Goal: Entertainment & Leisure: Consume media (video, audio)

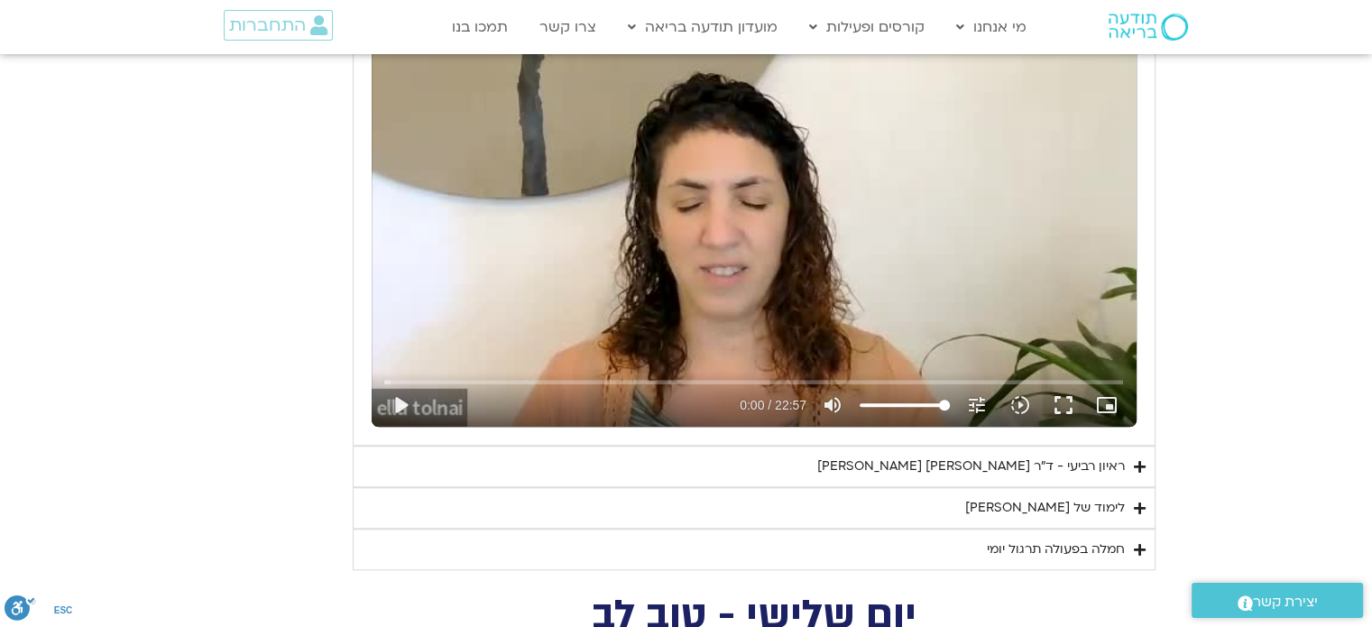
scroll to position [1602, 0]
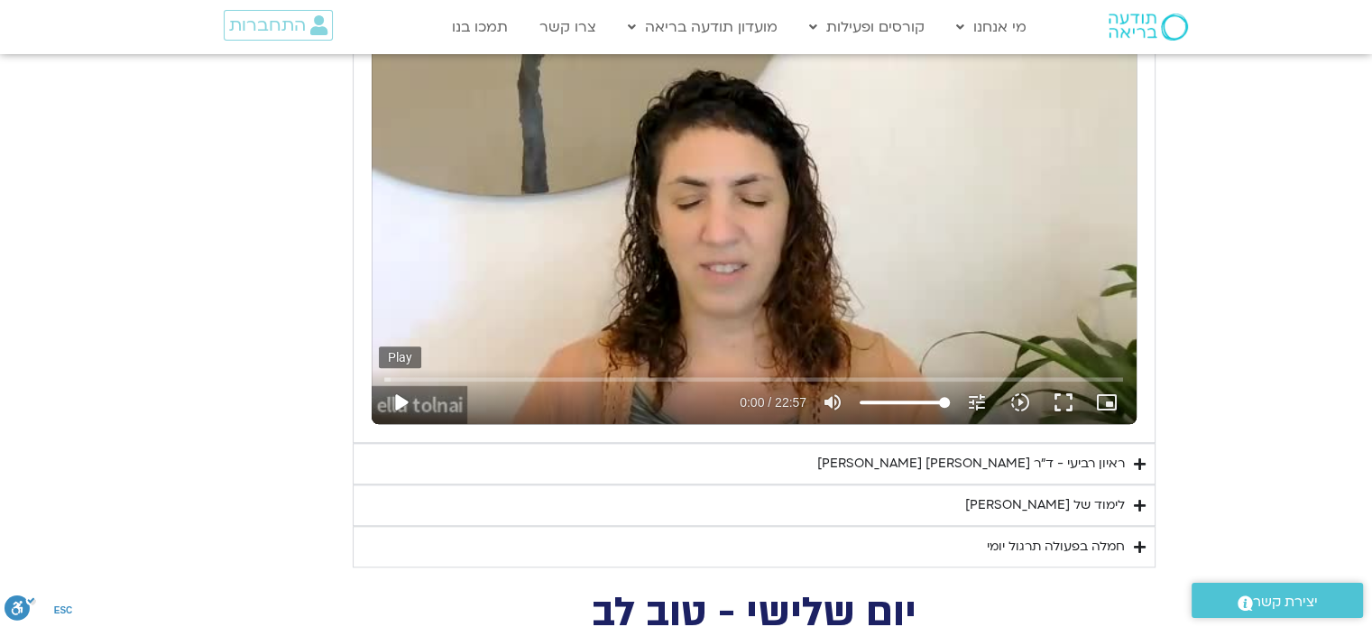
click at [405, 395] on button "play_arrow" at bounding box center [400, 402] width 43 height 43
type input "7.386383"
type input "35.5539772727273"
type input "7.659322"
type input "35.5539772727273"
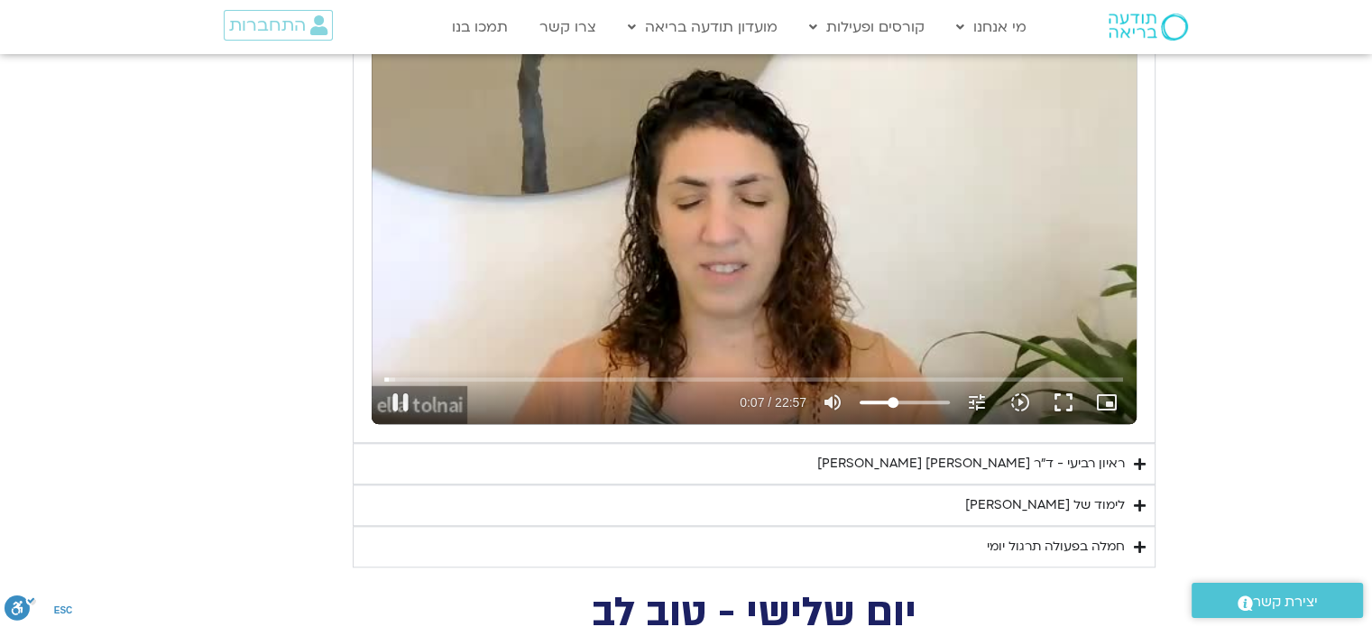
click at [893, 403] on input "Volume" at bounding box center [905, 402] width 90 height 11
click at [406, 402] on button "pause" at bounding box center [400, 402] width 43 height 43
click at [758, 300] on div "Skip Ad 1:19 play_arrow 0:09 / 22:57 volume_up Mute tune Resolution Auto 240p s…" at bounding box center [754, 209] width 765 height 430
click at [651, 288] on div "Skip Ad 1:19 pause 0:10 / 22:57 volume_up Mute tune Resolution Auto 240p slow_m…" at bounding box center [754, 209] width 765 height 430
type input "10.70208"
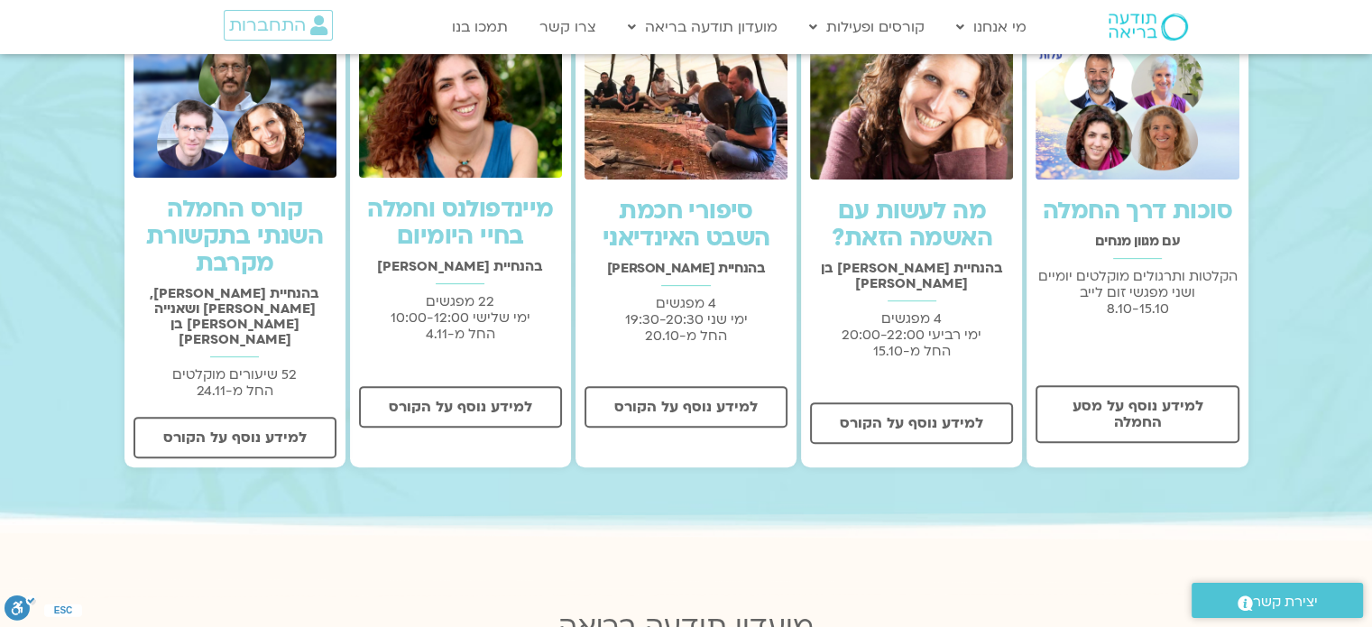
scroll to position [562, 0]
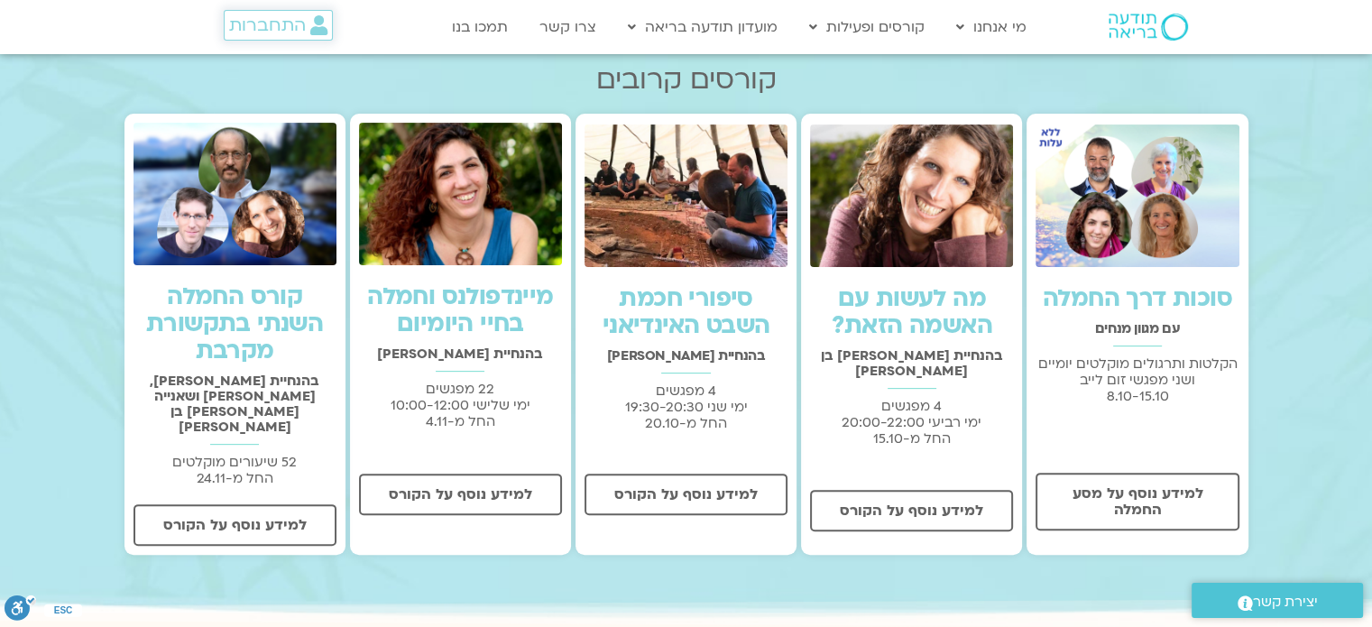
click at [308, 31] on span "התחברות" at bounding box center [278, 25] width 98 height 20
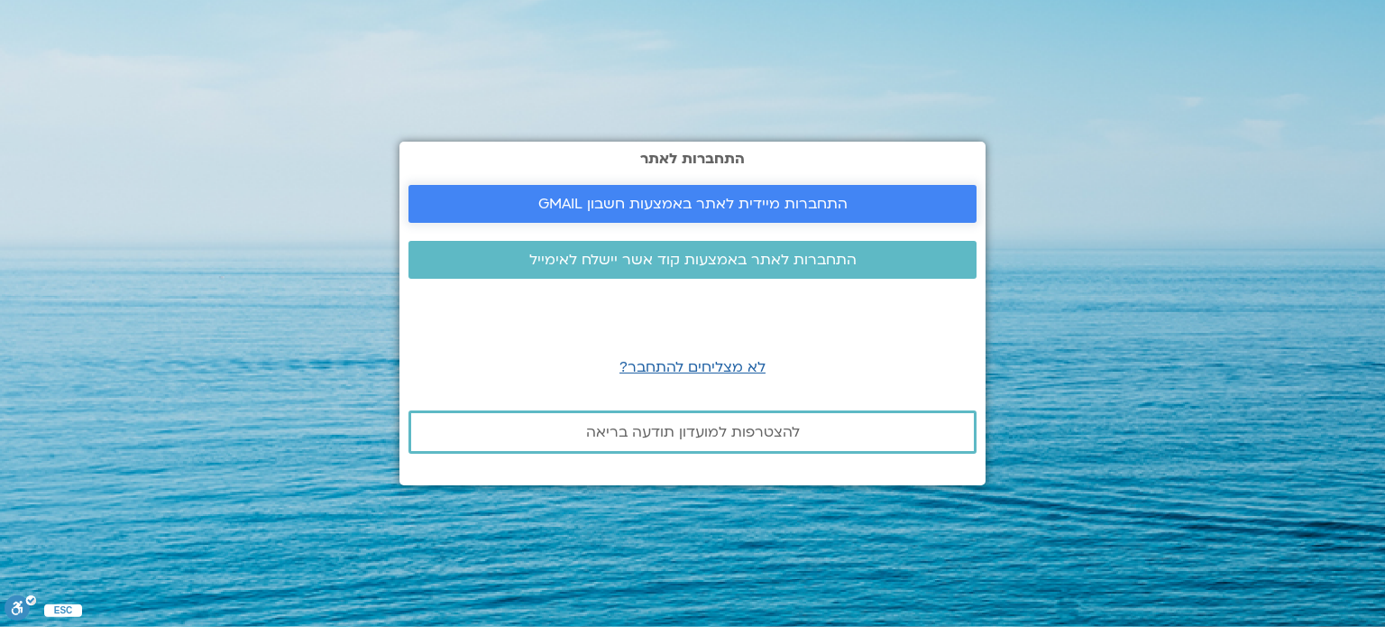
click at [566, 208] on span "התחברות מיידית לאתר באמצעות חשבון GMAIL" at bounding box center [692, 204] width 309 height 16
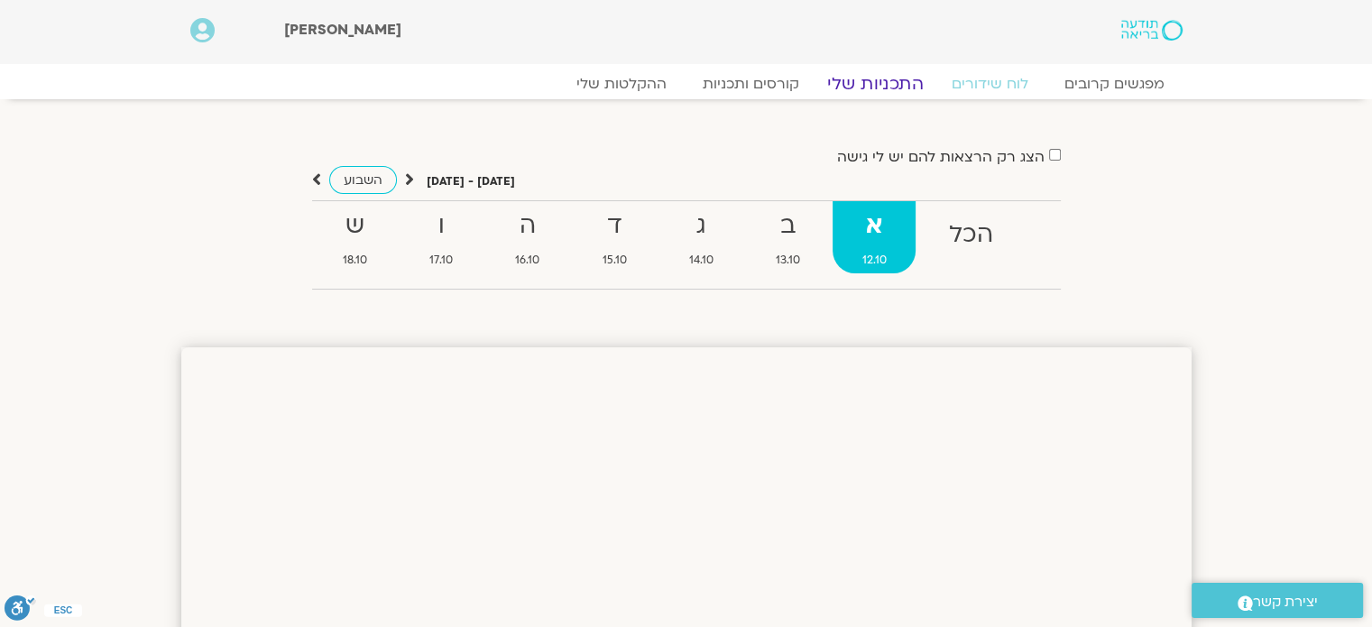
click at [887, 79] on link "התכניות שלי" at bounding box center [875, 84] width 140 height 22
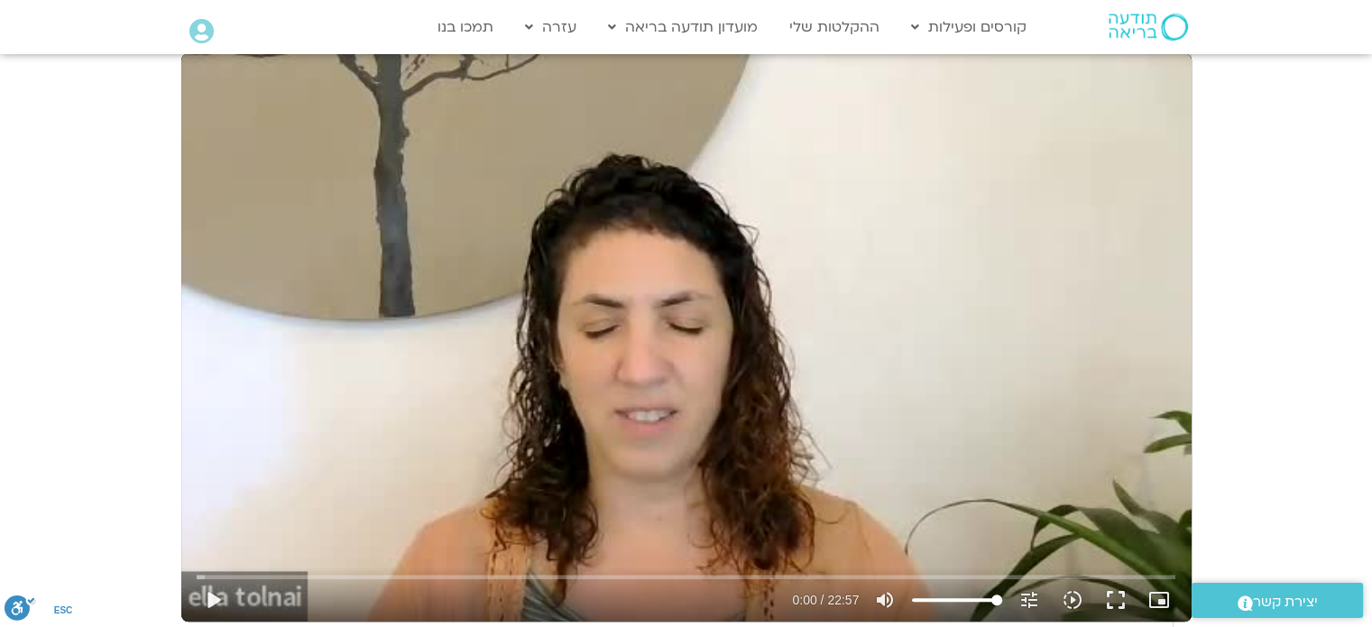
scroll to position [1561, 0]
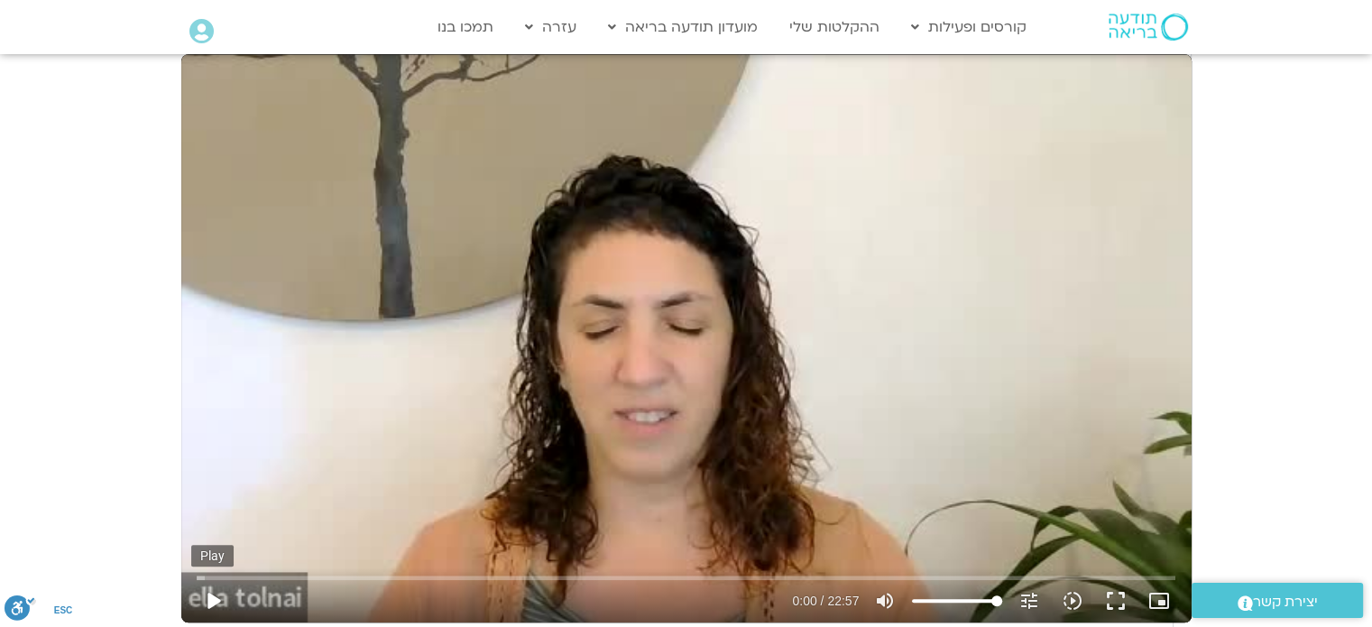
click at [235, 579] on button "play_arrow" at bounding box center [212, 600] width 43 height 43
click at [1094, 579] on button "fullscreen" at bounding box center [1115, 600] width 43 height 43
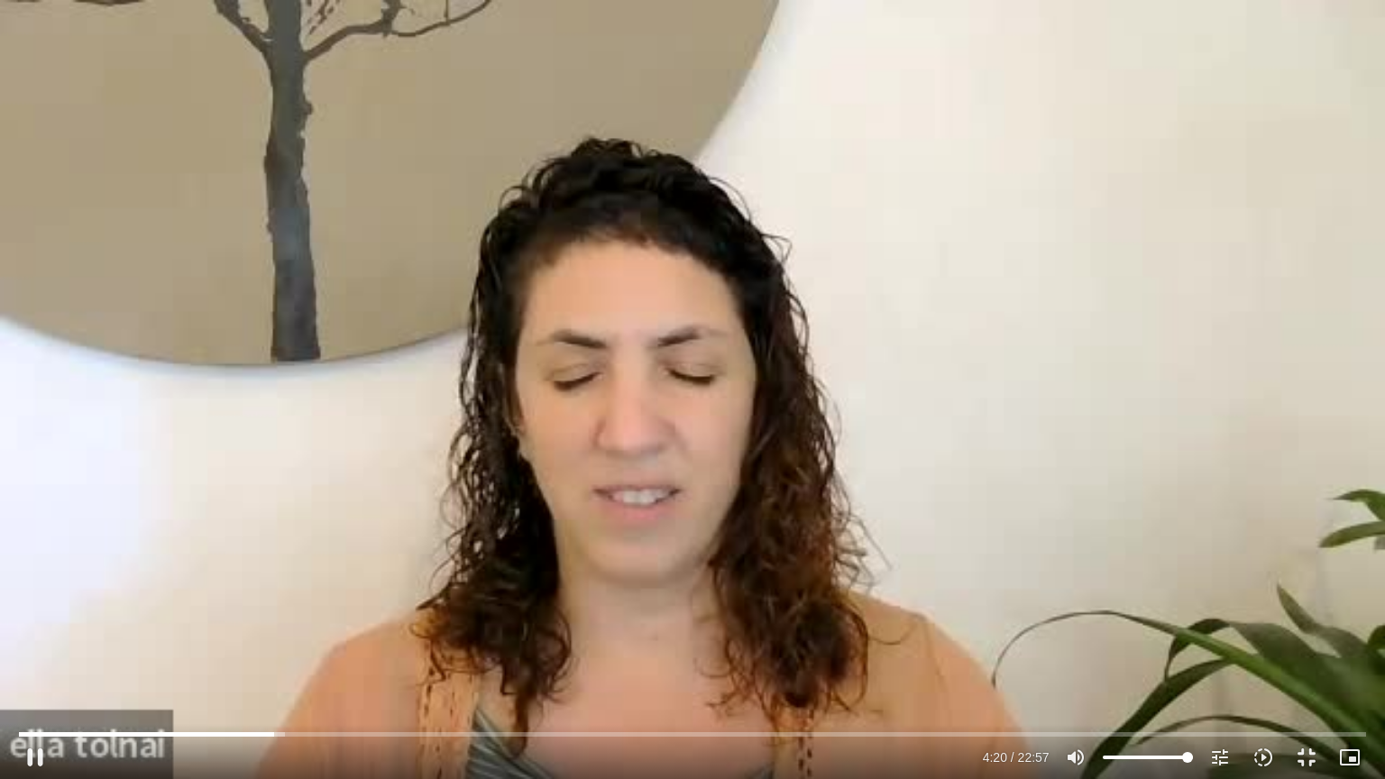
click at [997, 384] on div "Skip Ad 1:04 pause 4:20 / 22:57 volume_up Mute tune Resolution Auto 240p slow_m…" at bounding box center [692, 389] width 1385 height 779
click at [234, 732] on input "Seek" at bounding box center [692, 734] width 1347 height 11
click at [277, 551] on div "Skip Ad 3:35 play_arrow 3:35 / 22:57 volume_up Mute tune Resolution Auto 240p s…" at bounding box center [692, 389] width 1385 height 779
click at [198, 732] on input "Seek" at bounding box center [692, 734] width 1347 height 11
click at [180, 733] on input "Seek" at bounding box center [692, 734] width 1347 height 11
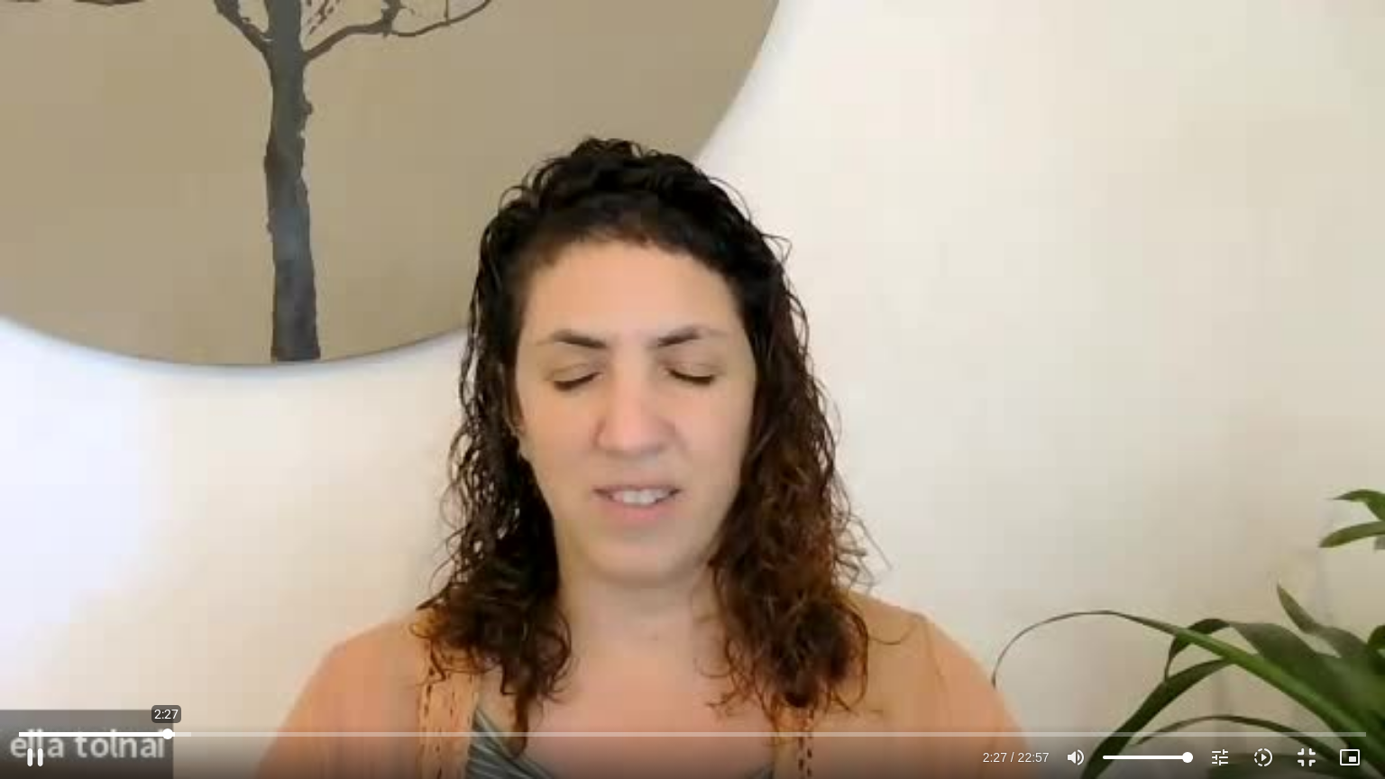
click at [167, 736] on input "Seek" at bounding box center [692, 734] width 1347 height 11
click at [259, 519] on div "Skip Ad 2:27 pause 2:49 / 22:57 volume_up Mute tune Resolution Auto 240p slow_m…" at bounding box center [692, 389] width 1385 height 779
click at [259, 519] on div "Skip Ad 2:27 play_arrow 2:50 / 22:57 volume_up Mute tune Resolution Auto 240p s…" at bounding box center [692, 389] width 1385 height 779
click at [282, 465] on div "Skip Ad 2:27 pause 2:57 / 22:57 volume_up Mute tune Resolution Auto 240p slow_m…" at bounding box center [692, 389] width 1385 height 779
click at [282, 465] on div "Skip Ad 2:27 play_arrow 2:57 / 22:57 volume_up Mute tune Resolution Auto 240p s…" at bounding box center [692, 389] width 1385 height 779
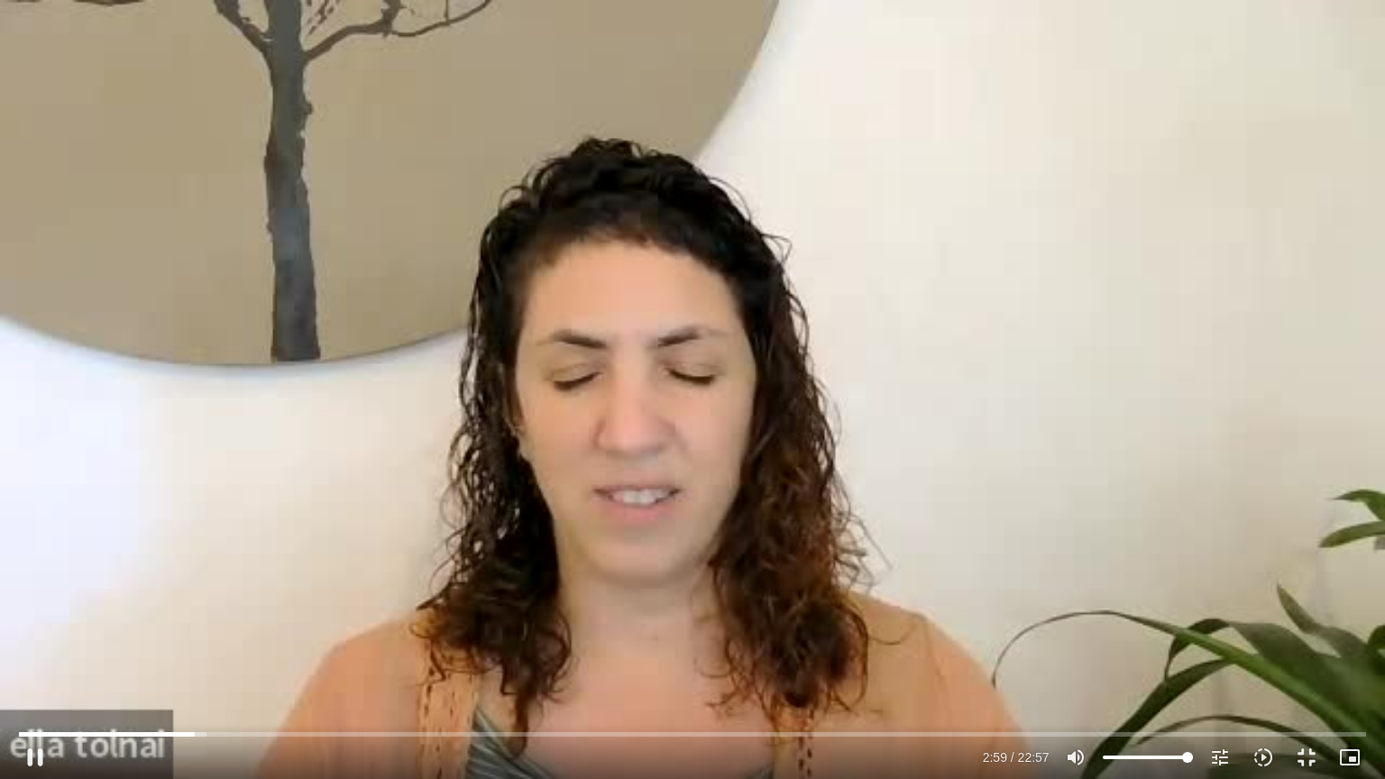
click at [312, 414] on div "Skip Ad 2:27 pause 2:59 / 22:57 volume_up Mute tune Resolution Auto 240p slow_m…" at bounding box center [692, 389] width 1385 height 779
click at [312, 414] on div "Skip Ad 2:27 play_arrow 3:00 / 22:57 volume_up Mute tune Resolution Auto 240p s…" at bounding box center [692, 389] width 1385 height 779
click at [209, 731] on input "Seek" at bounding box center [692, 734] width 1347 height 11
click at [217, 635] on div "Skip Ad 3:10 pause 3:43 / 22:57 volume_up Mute tune Resolution Auto 240p slow_m…" at bounding box center [692, 389] width 1385 height 779
click at [217, 635] on div "Skip Ad 3:10 play_arrow 3:43 / 22:57 volume_up Mute tune Resolution Auto 240p s…" at bounding box center [692, 389] width 1385 height 779
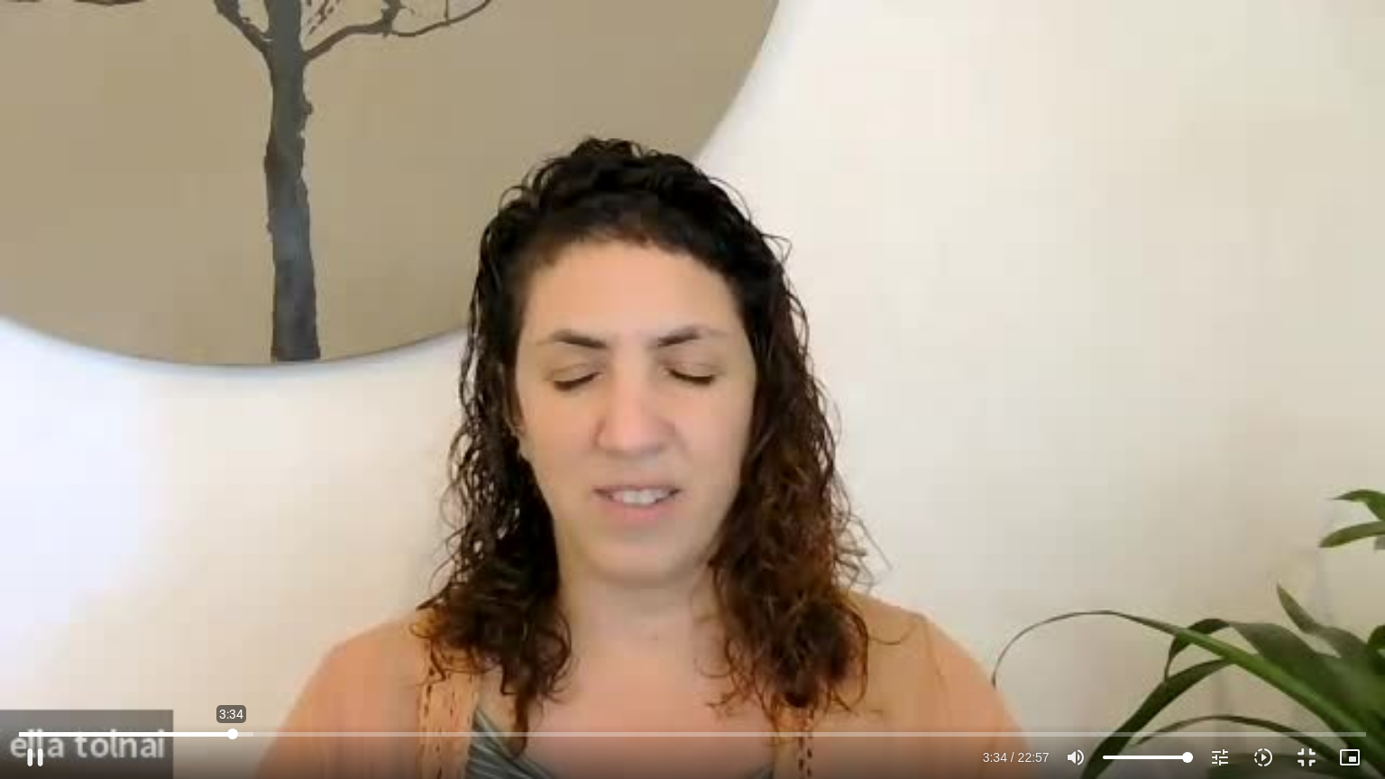
click at [232, 731] on input "Seek" at bounding box center [692, 734] width 1347 height 11
click at [292, 502] on div "Skip Ad 3:34 pause 3:50 / 22:57 volume_up Mute tune Resolution Auto 240p slow_m…" at bounding box center [692, 389] width 1385 height 779
click at [292, 502] on div "Skip Ad 3:34 play_arrow 3:50 / 22:57 volume_up Mute tune Resolution Auto 240p s…" at bounding box center [692, 389] width 1385 height 779
click at [245, 490] on div "Skip Ad 3:34 pause 3:58 / 22:57 volume_up Mute tune Resolution Auto 240p slow_m…" at bounding box center [692, 389] width 1385 height 779
click at [243, 736] on input "Seek" at bounding box center [692, 734] width 1347 height 11
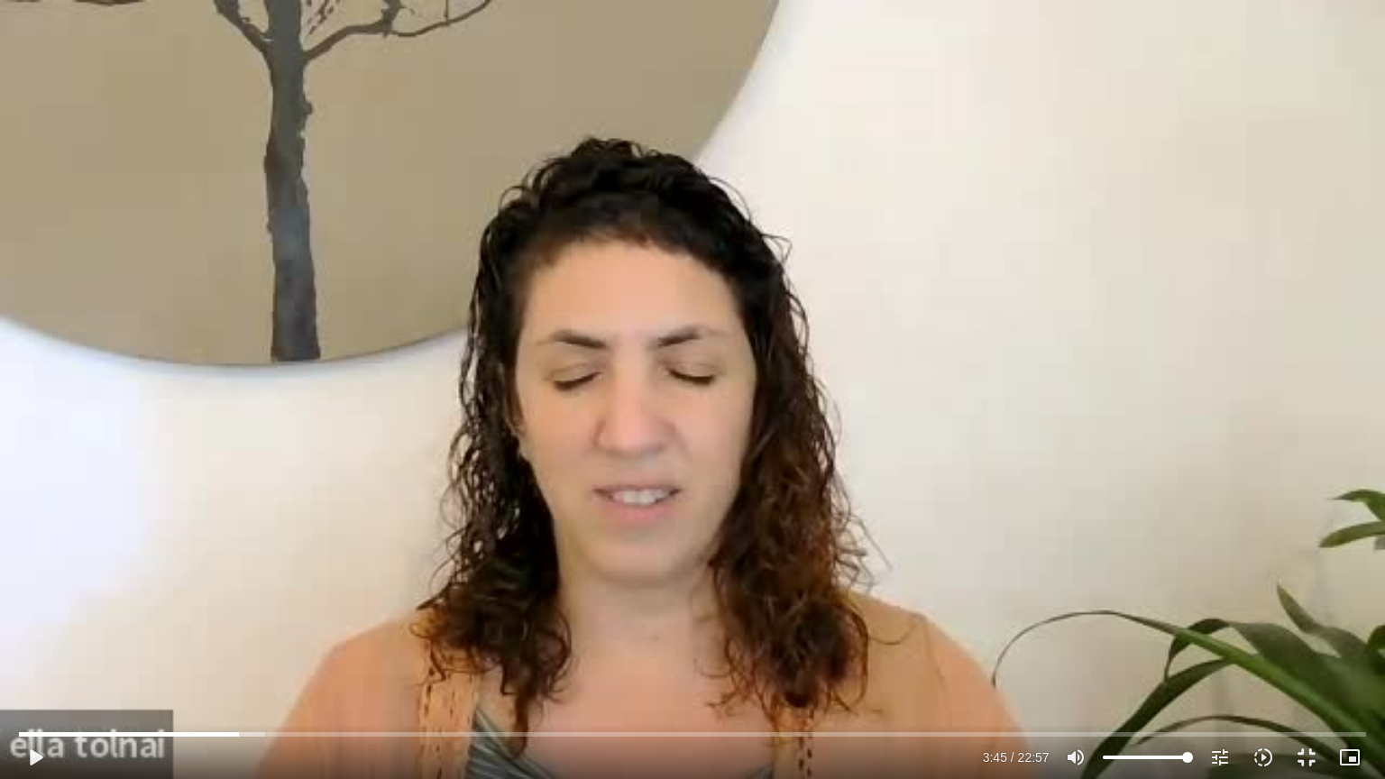
click at [325, 607] on div "Skip Ad 3:48 play_arrow 3:45 / 22:57 volume_up Mute tune Resolution Auto 240p s…" at bounding box center [692, 389] width 1385 height 779
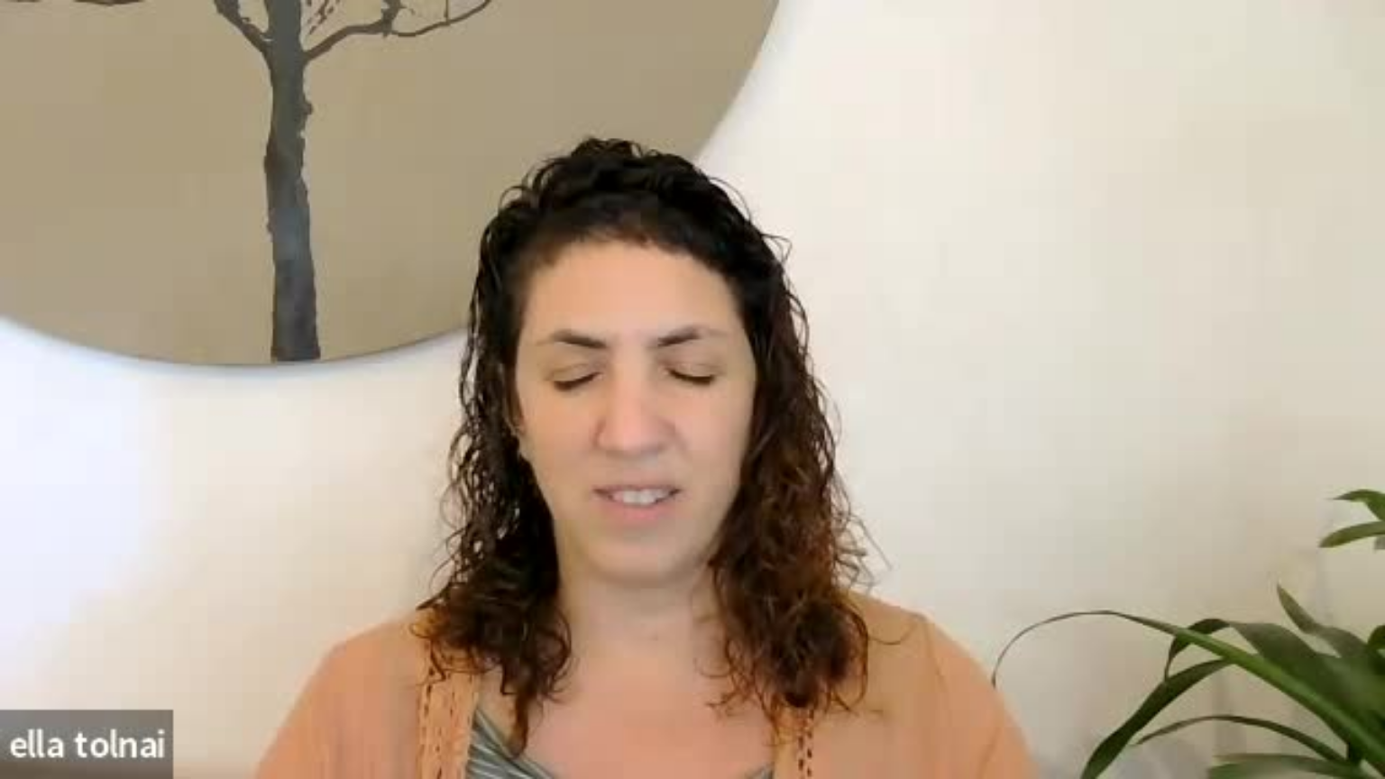
click at [325, 607] on div "Skip Ad 3:48 pause 3:47 / 22:57 volume_up Mute tune Resolution Auto 240p slow_m…" at bounding box center [692, 389] width 1385 height 779
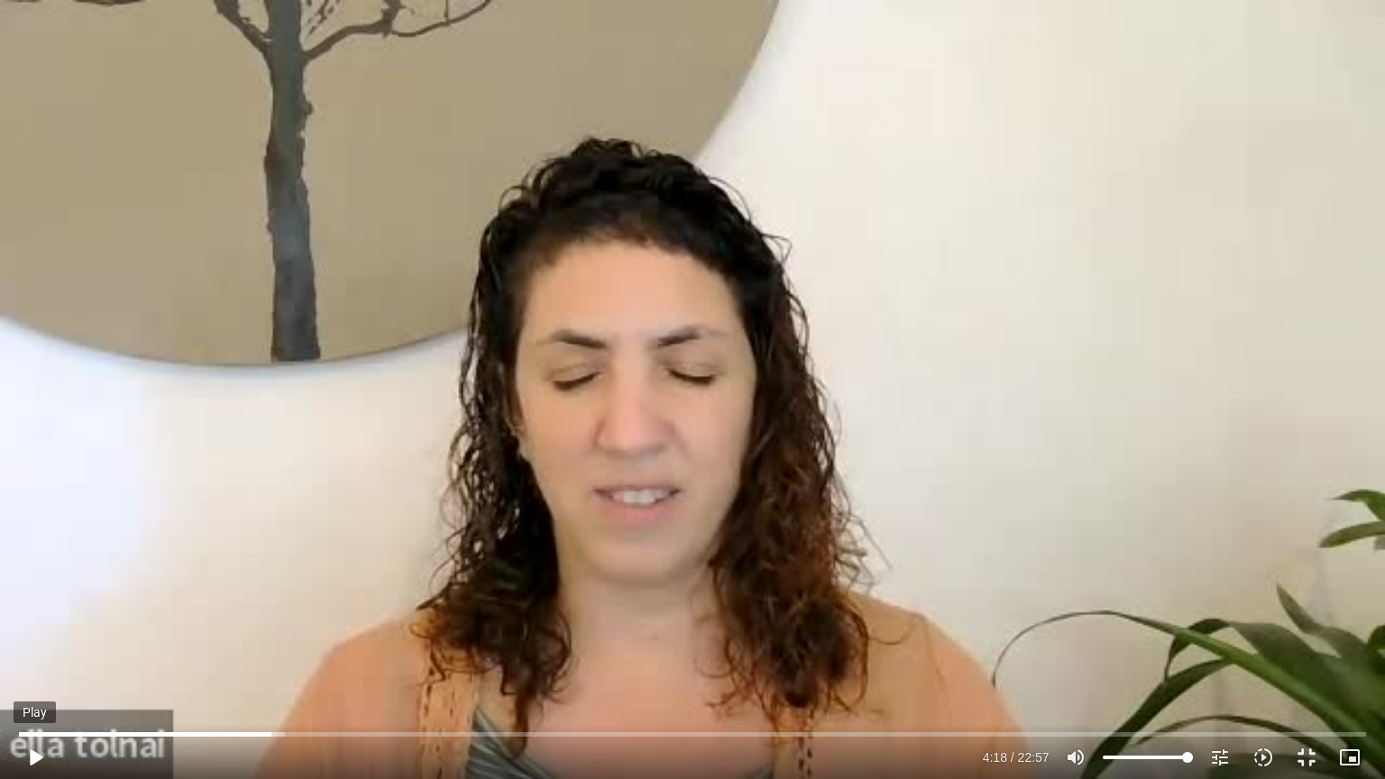
click at [34, 758] on button "play_arrow" at bounding box center [35, 757] width 43 height 43
click at [79, 613] on div "Skip Ad 0:42 pause 4:23 / 22:57 volume_up Mute tune Resolution Auto 240p slow_m…" at bounding box center [692, 389] width 1385 height 779
click at [79, 613] on div "Skip Ad 0:42 play_arrow 4:23 / 22:57 volume_up Mute tune Resolution Auto 240p s…" at bounding box center [692, 389] width 1385 height 779
click at [270, 732] on input "Seek" at bounding box center [692, 734] width 1347 height 11
click at [205, 603] on div "Skip Ad 4:01 pause 4:23 / 22:57 volume_up Mute tune Resolution Auto 240p slow_m…" at bounding box center [692, 389] width 1385 height 779
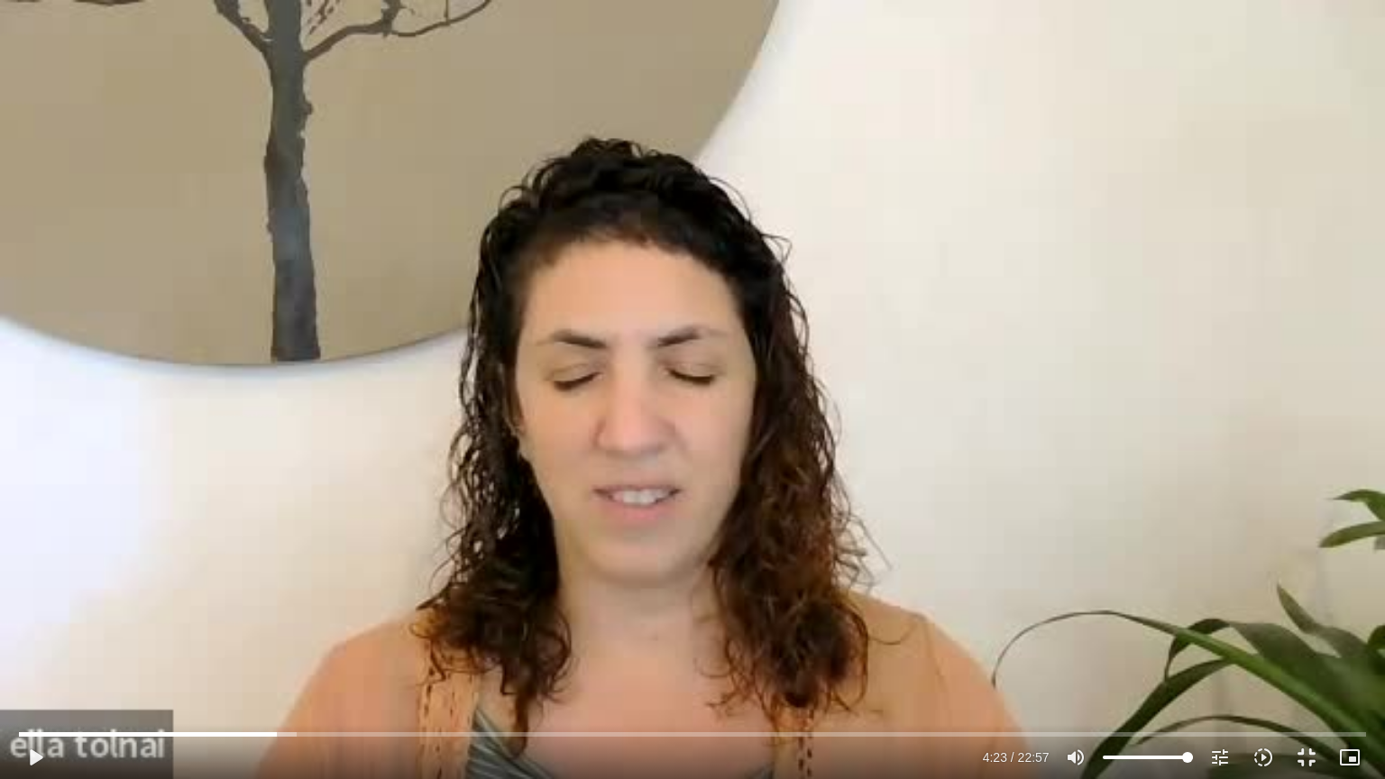
click at [205, 603] on div "Skip Ad 4:01 play_arrow 4:23 / 22:57 volume_up Mute tune Resolution Auto 240p s…" at bounding box center [692, 389] width 1385 height 779
click at [35, 755] on button "pause" at bounding box center [35, 757] width 43 height 43
click at [139, 628] on div "Skip Ad 0:04 play_arrow 4:26 / 22:57 volume_up Mute tune Resolution Auto 240p s…" at bounding box center [692, 389] width 1385 height 779
click at [179, 507] on div "Skip Ad 0:04 pause 4:31 / 22:57 volume_up Mute tune Resolution Auto 240p slow_m…" at bounding box center [692, 389] width 1385 height 779
click at [193, 483] on div "Skip Ad 0:04 play_arrow 4:31 / 22:57 volume_up Mute tune Resolution Auto 240p s…" at bounding box center [692, 389] width 1385 height 779
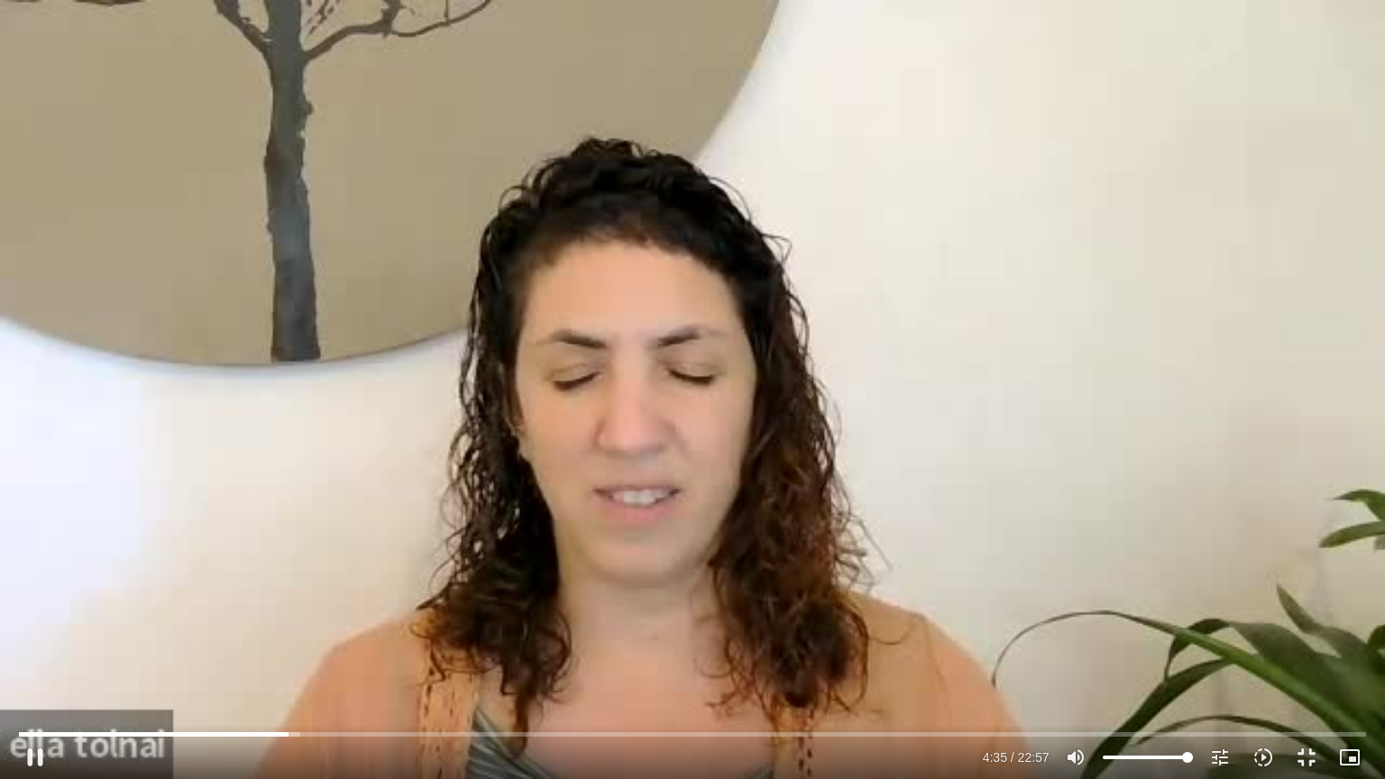
click at [227, 479] on div "Skip Ad 0:04 pause 4:35 / 22:57 volume_up Mute tune Resolution Auto 240p slow_m…" at bounding box center [692, 389] width 1385 height 779
click at [235, 447] on div "Skip Ad 0:04 play_arrow 4:35 / 22:57 volume_up Mute tune Resolution Auto 240p s…" at bounding box center [692, 389] width 1385 height 779
click at [260, 409] on div "Skip Ad 0:04 pause 4:41 / 22:57 volume_up Mute tune Resolution Auto 240p slow_m…" at bounding box center [692, 389] width 1385 height 779
click at [271, 363] on div "Skip Ad 0:04 play_arrow 4:42 / 22:57 volume_up Mute tune Resolution Auto 240p s…" at bounding box center [692, 389] width 1385 height 779
click at [292, 408] on div "Skip Ad 0:04 pause 4:45 / 22:57 volume_up Mute tune Resolution Auto 240p slow_m…" at bounding box center [692, 389] width 1385 height 779
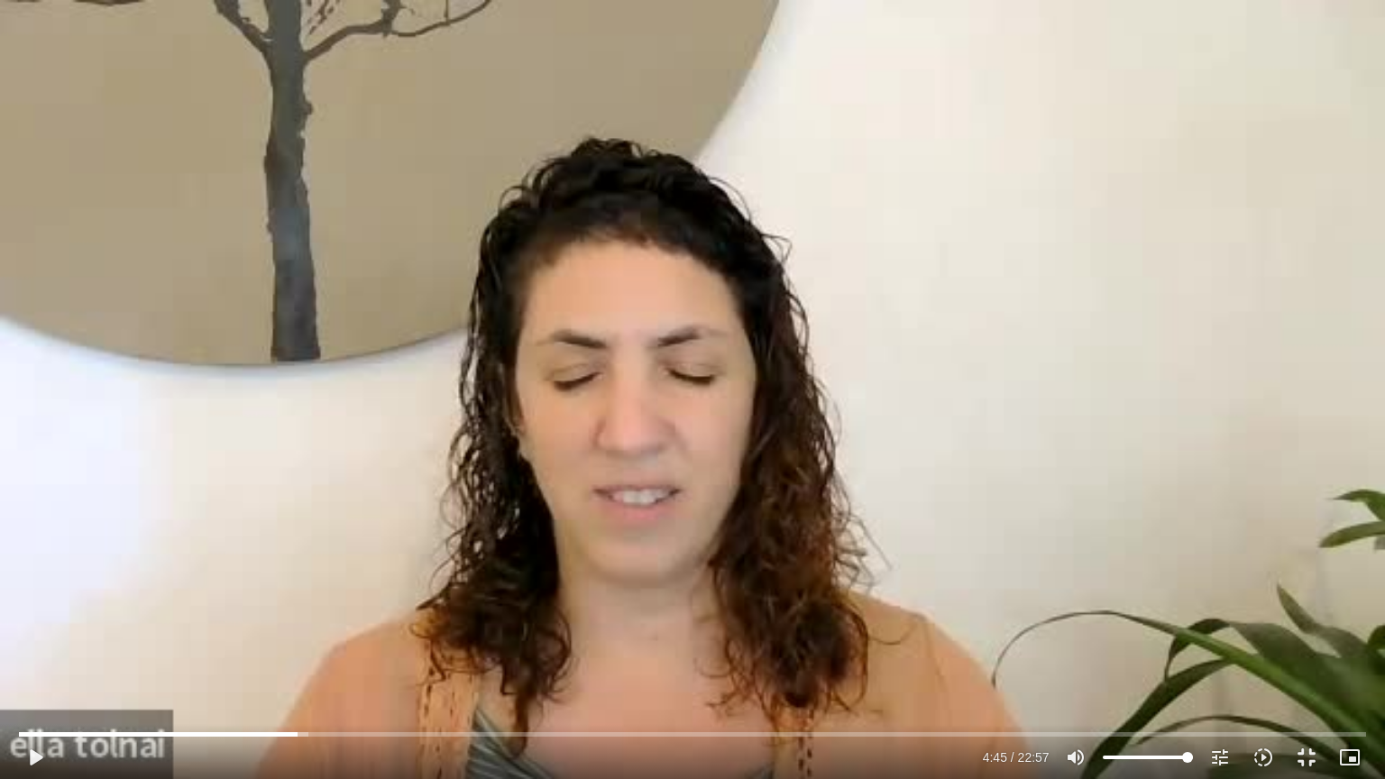
click at [292, 408] on div "Skip Ad 0:04 play_arrow 4:45 / 22:57 volume_up Mute tune Resolution Auto 240p s…" at bounding box center [692, 389] width 1385 height 779
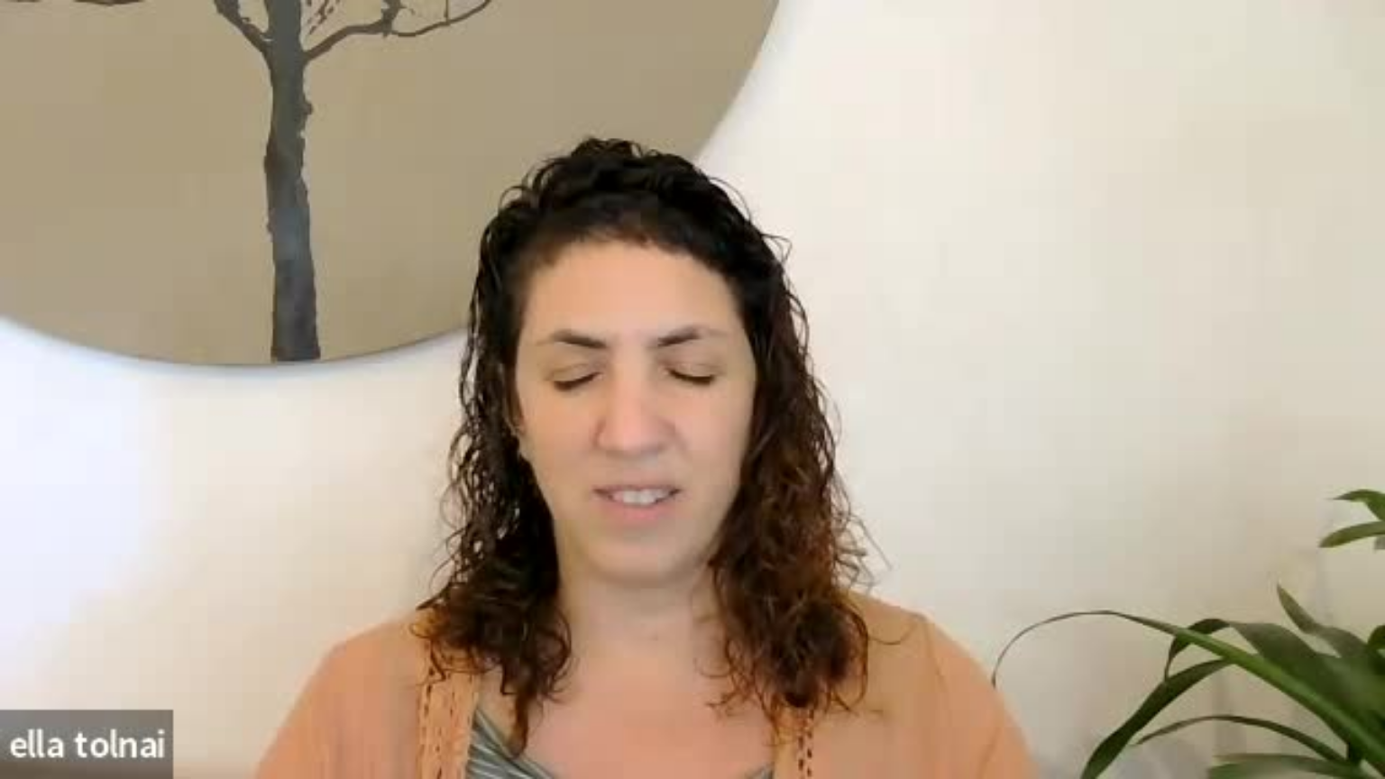
click at [292, 408] on div "Skip Ad 0:04 pause 4:45 / 22:57 volume_up Mute tune Resolution Auto 240p slow_m…" at bounding box center [692, 389] width 1385 height 779
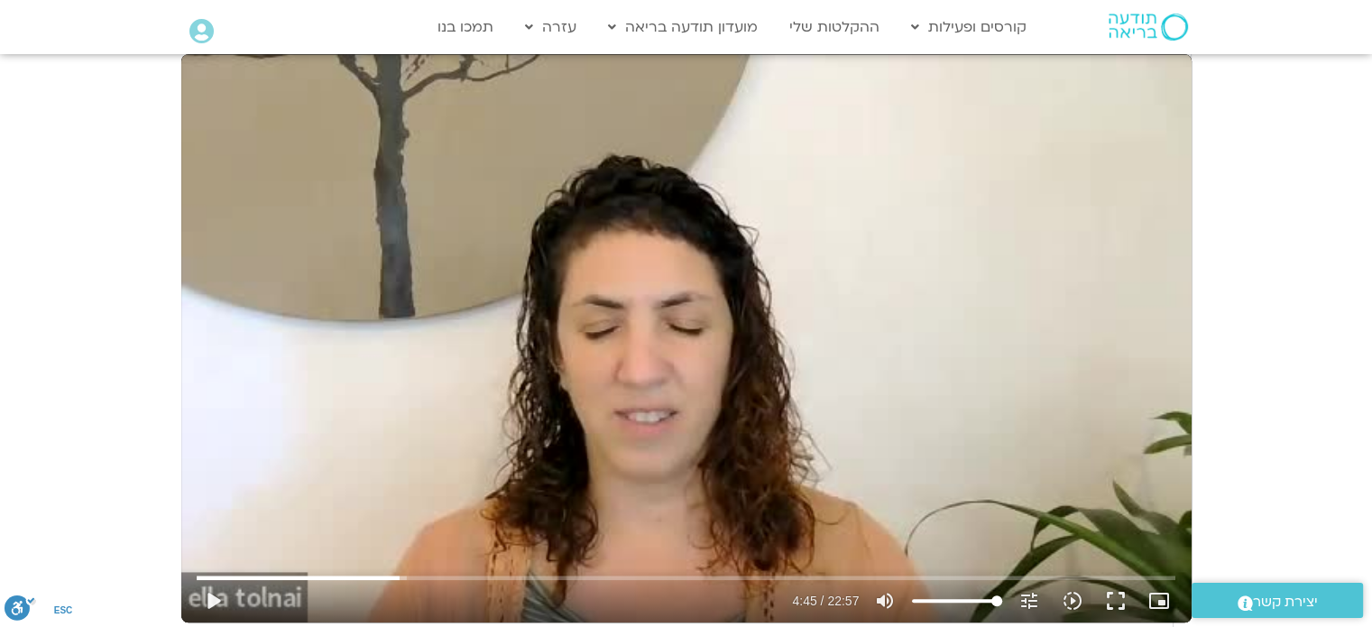
click at [447, 308] on div "Skip Ad 0:04 play_arrow 4:45 / 22:57 volume_up Mute tune Resolution Auto 240p s…" at bounding box center [686, 338] width 1010 height 568
click at [1094, 579] on button "fullscreen" at bounding box center [1115, 600] width 43 height 43
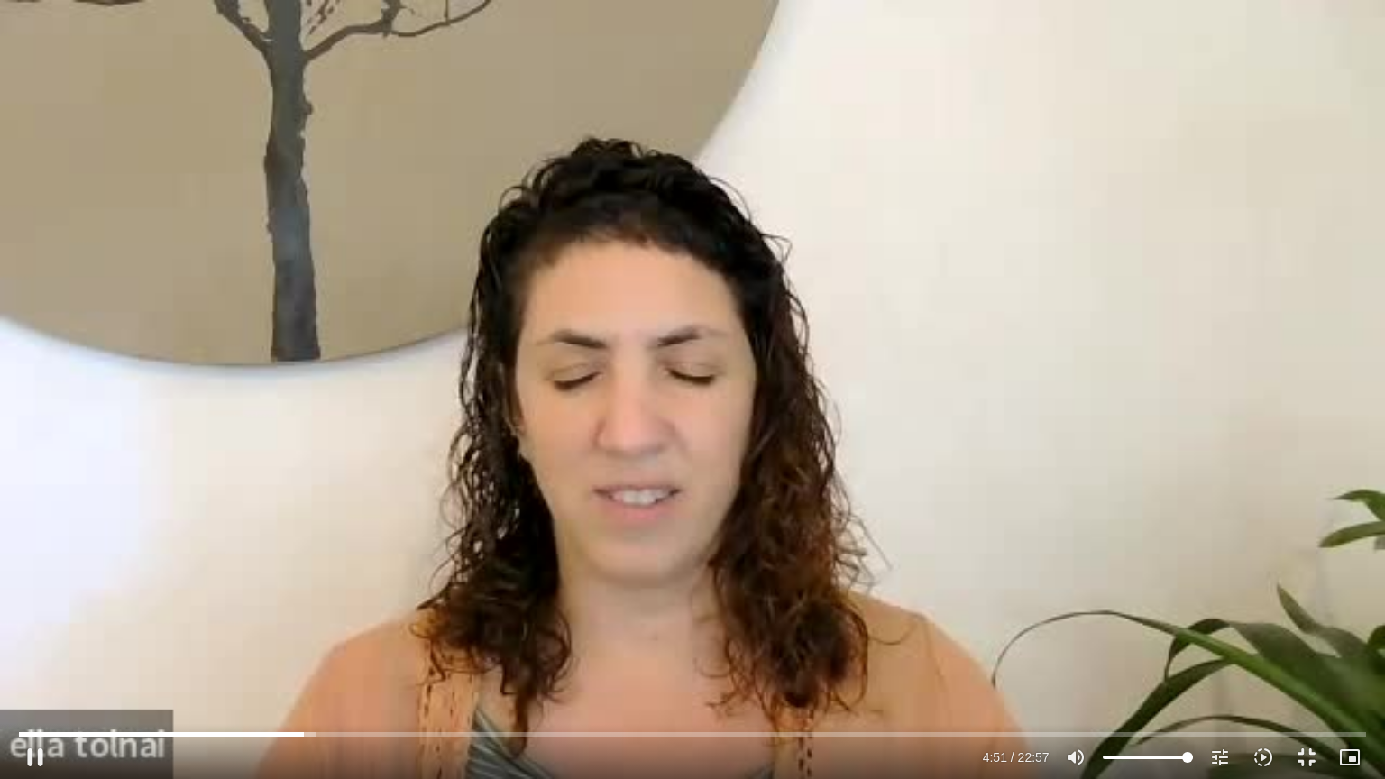
click at [744, 590] on div "Skip Ad 19:00 pause 4:51 / 22:57 volume_up Mute tune Resolution Auto 240p slow_…" at bounding box center [692, 389] width 1385 height 779
click at [744, 590] on div "Skip Ad 19:00 play_arrow 4:51 / 22:57 volume_up Mute tune Resolution Auto 240p …" at bounding box center [692, 389] width 1385 height 779
click at [299, 736] on input "Seek" at bounding box center [692, 734] width 1347 height 11
click at [342, 563] on div "Skip Ad 4:43 pause 4:53 / 22:57 volume_up Mute tune Resolution Auto 240p slow_m…" at bounding box center [692, 389] width 1385 height 779
click at [350, 509] on div "Skip Ad 4:43 play_arrow 4:53 / 22:57 volume_up Mute tune Resolution Auto 240p s…" at bounding box center [692, 389] width 1385 height 779
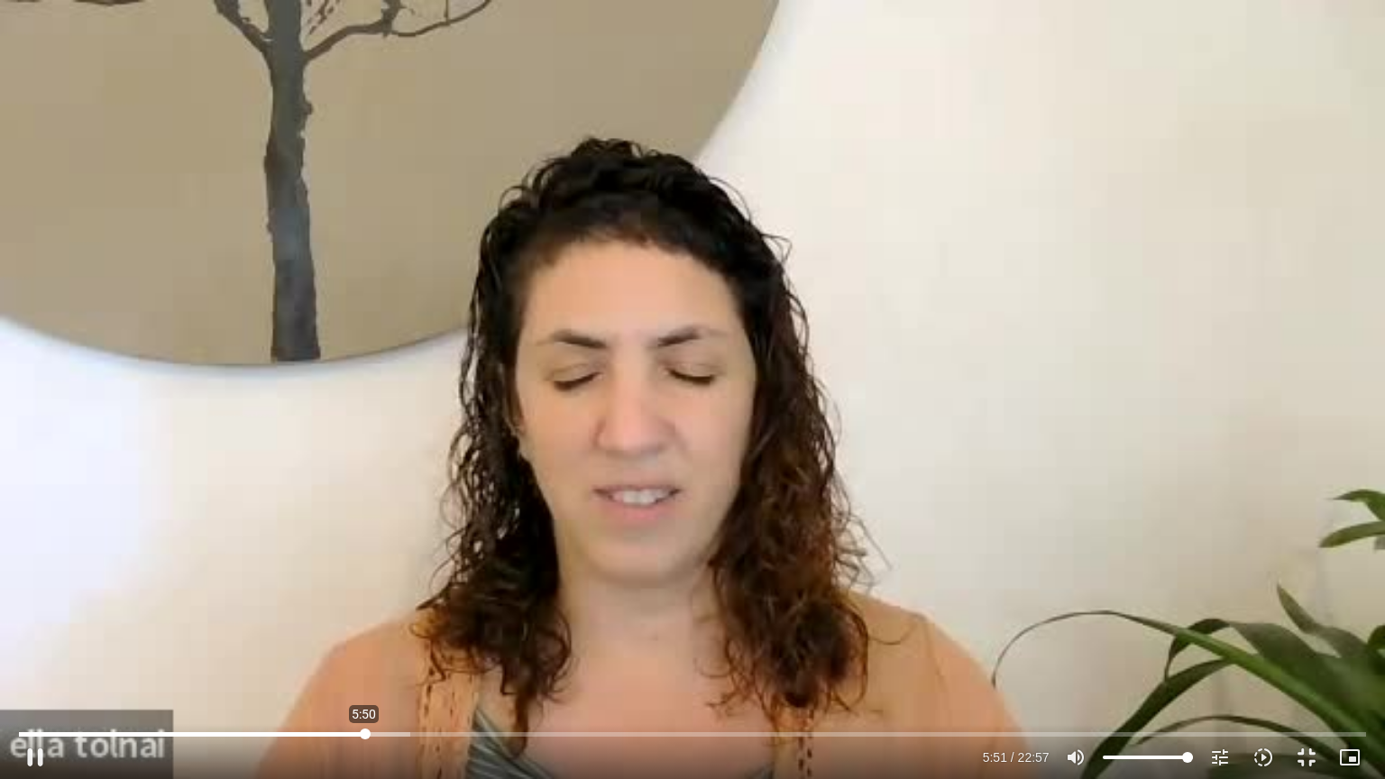
click at [364, 734] on input "Seek" at bounding box center [692, 734] width 1347 height 11
click at [339, 735] on input "Seek" at bounding box center [692, 734] width 1347 height 11
click at [314, 734] on input "Seek" at bounding box center [692, 734] width 1347 height 11
click at [349, 485] on div "Skip Ad 4:58 pause 5:18 / 22:57 volume_up Mute tune Resolution Auto 240p slow_m…" at bounding box center [692, 389] width 1385 height 779
click at [349, 485] on div "Skip Ad 4:58 play_arrow 5:18 / 22:57 volume_up Mute tune Resolution Auto 240p s…" at bounding box center [692, 389] width 1385 height 779
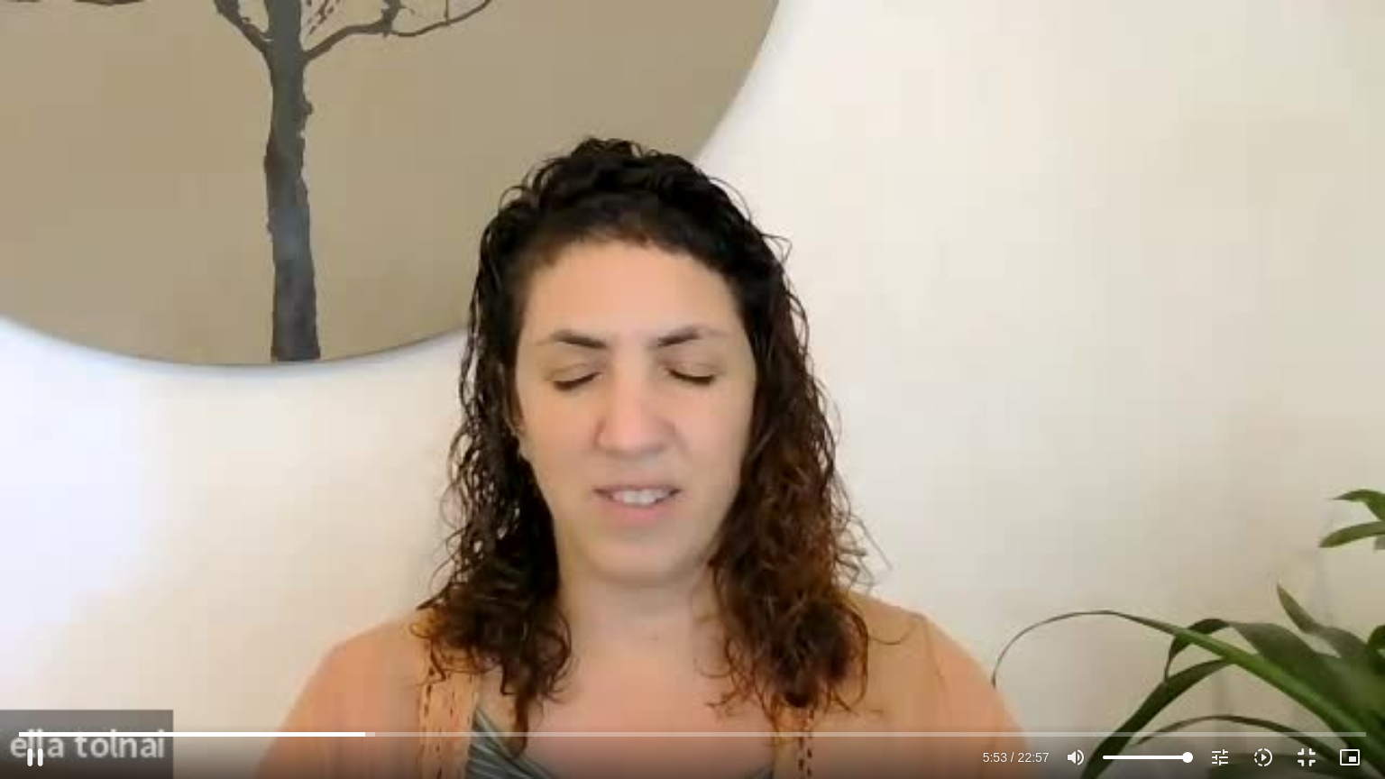
click at [316, 438] on div "Skip Ad 4:58 pause 5:53 / 22:57 volume_up Mute tune Resolution Auto 240p slow_m…" at bounding box center [692, 389] width 1385 height 779
click at [318, 419] on div "Skip Ad 4:58 play_arrow 5:53 / 22:57 volume_up Mute tune Resolution Auto 240p s…" at bounding box center [692, 389] width 1385 height 779
click at [38, 751] on button "pause" at bounding box center [35, 757] width 43 height 43
click at [35, 753] on button "play_arrow" at bounding box center [35, 757] width 43 height 43
click at [375, 732] on input "Seek" at bounding box center [692, 734] width 1347 height 11
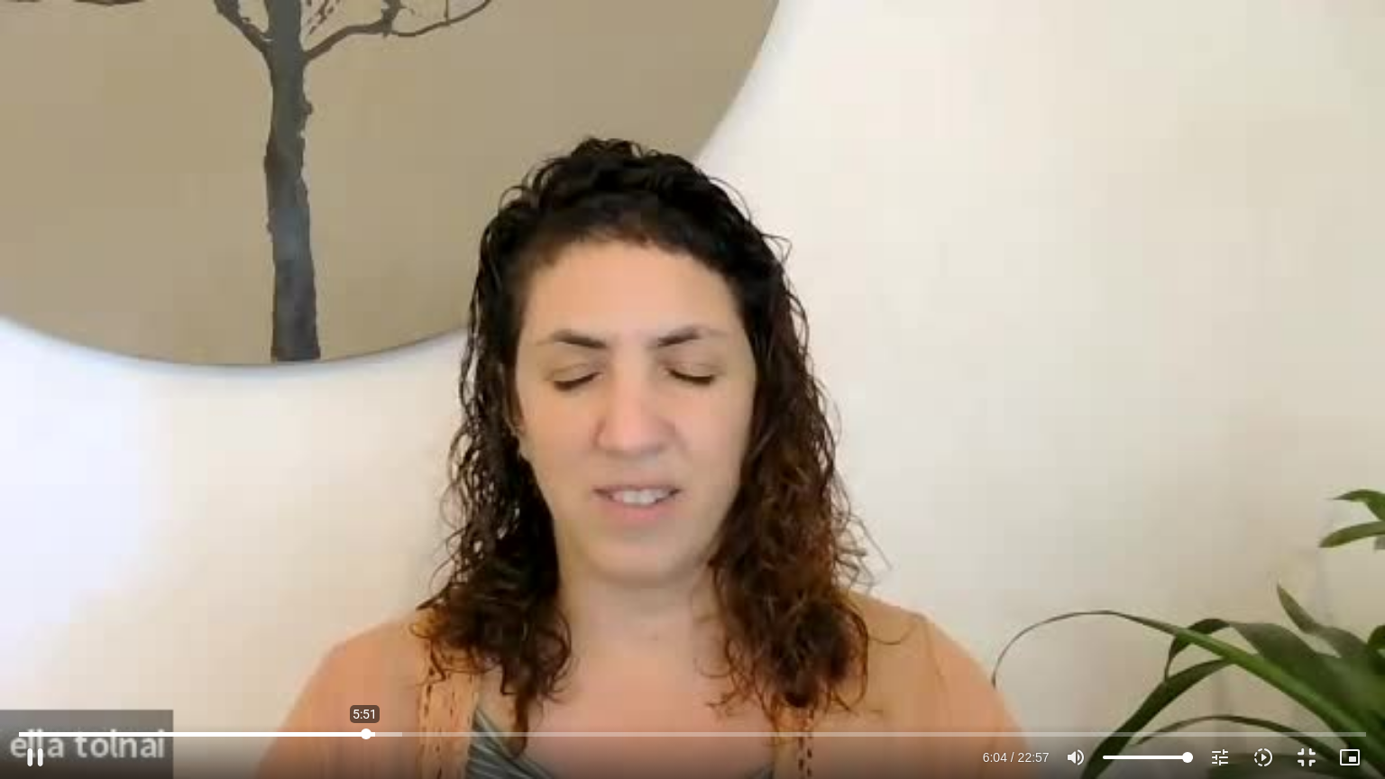
click at [365, 733] on input "Seek" at bounding box center [692, 734] width 1347 height 11
click at [279, 571] on div "Skip Ad 5:45 pause 6:04 / 22:57 volume_up Mute tune Resolution Auto 240p slow_m…" at bounding box center [692, 389] width 1385 height 779
click at [359, 731] on input "Seek" at bounding box center [692, 734] width 1347 height 11
click at [382, 474] on div "Skip Ad 5:45 play_arrow 5:45 / 22:57 volume_up Mute tune Resolution Auto 240p s…" at bounding box center [692, 389] width 1385 height 779
click at [325, 729] on input "Seek" at bounding box center [692, 734] width 1347 height 11
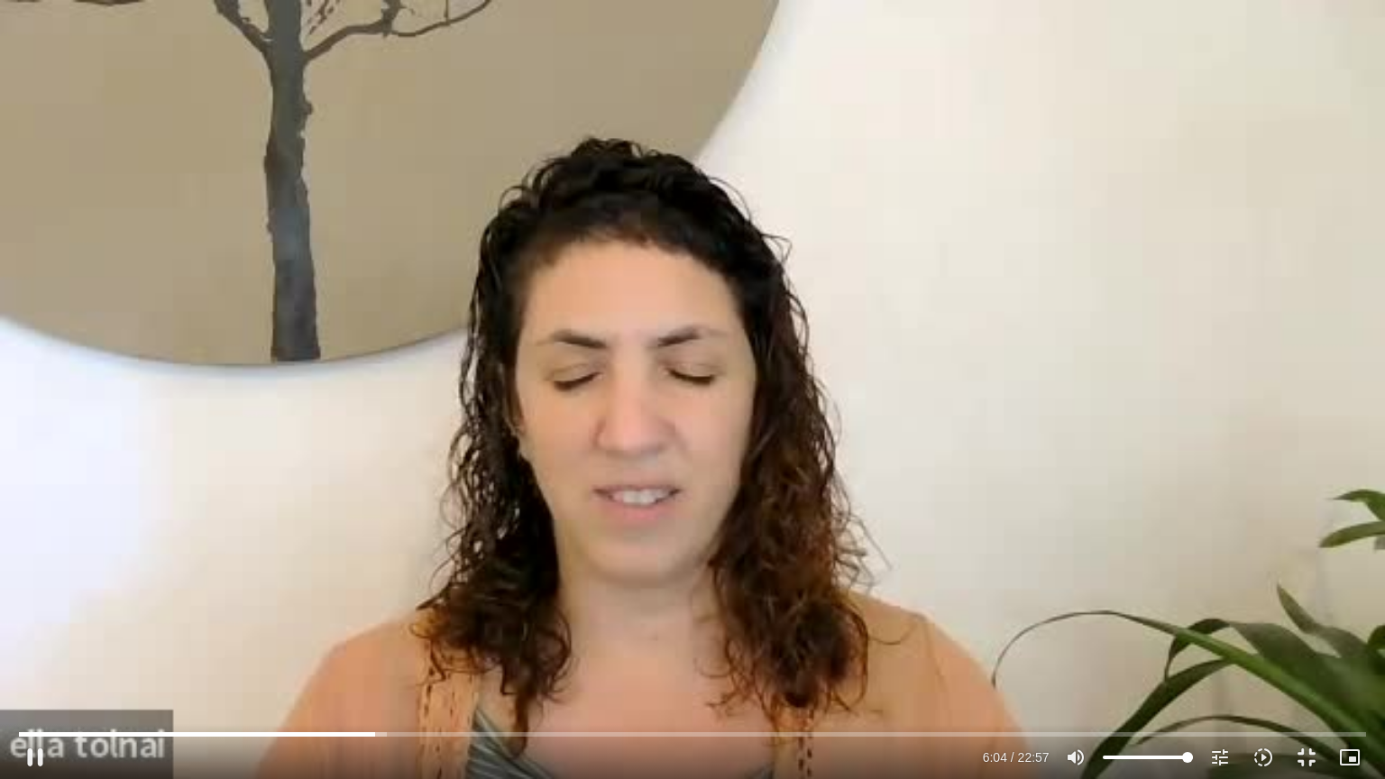
click at [320, 496] on div "Skip Ad 5:09 pause 6:04 / 22:57 volume_up Mute tune Resolution Auto 240p slow_m…" at bounding box center [692, 389] width 1385 height 779
click at [320, 496] on div "Skip Ad 5:09 play_arrow 6:04 / 22:57 volume_up Mute tune Resolution Auto 240p s…" at bounding box center [692, 389] width 1385 height 779
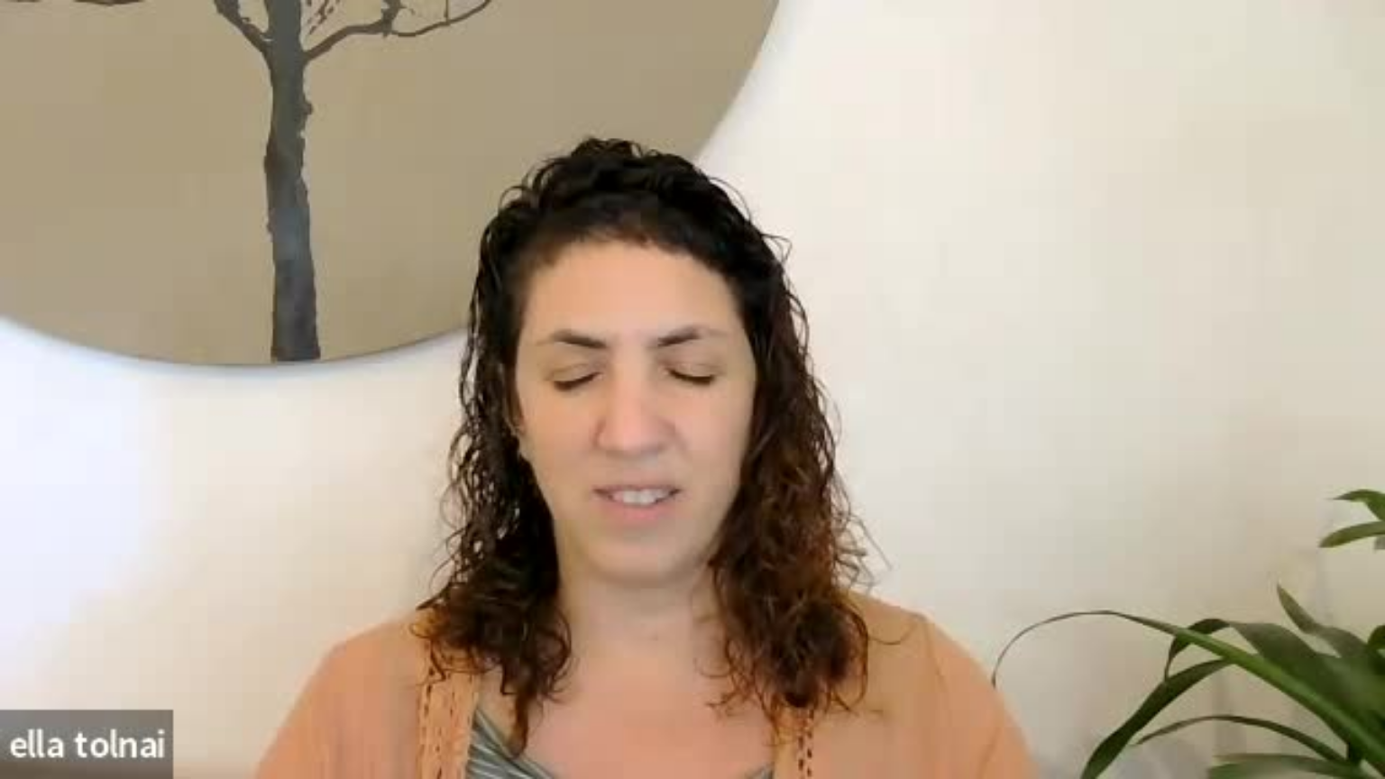
click at [320, 496] on div "Skip Ad 5:09 pause 6:04 / 22:57 volume_up Mute tune Resolution Auto 240p slow_m…" at bounding box center [692, 389] width 1385 height 779
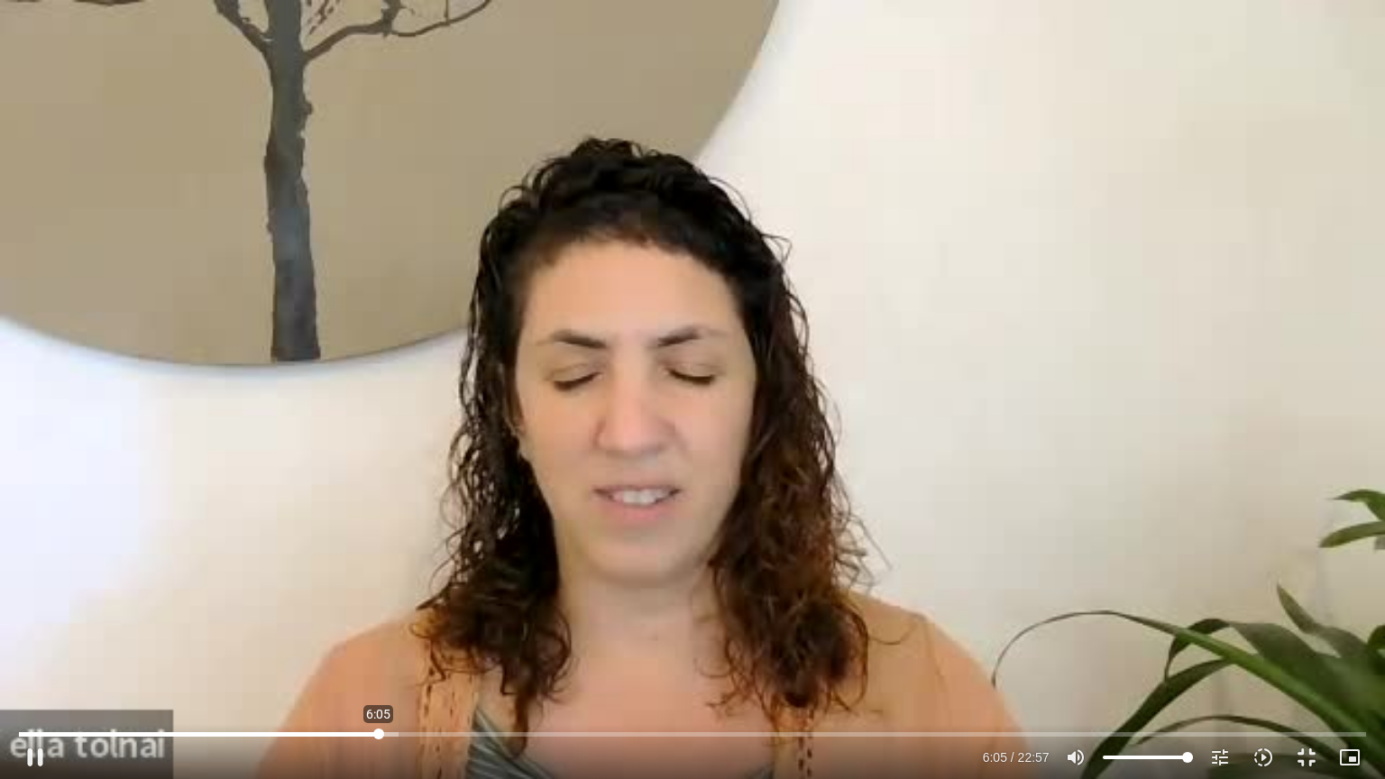
click at [379, 732] on input "Seek" at bounding box center [692, 734] width 1347 height 11
click at [465, 583] on div "Skip Ad 6:05 play_arrow 6:05 / 22:57 volume_up Mute tune Resolution Auto 240p s…" at bounding box center [692, 389] width 1385 height 779
click at [69, 660] on div "Skip Ad 0:13 pause 6:22 / 22:57 volume_up Mute tune Resolution Auto 240p slow_m…" at bounding box center [692, 389] width 1385 height 779
click at [69, 660] on div "Skip Ad 0:13 play_arrow 6:22 / 22:57 volume_up Mute tune Resolution Auto 240p s…" at bounding box center [692, 389] width 1385 height 779
click at [88, 644] on div "Skip Ad 0:13 pause 6:23 / 22:57 volume_up Mute tune Resolution Auto 240p slow_m…" at bounding box center [692, 389] width 1385 height 779
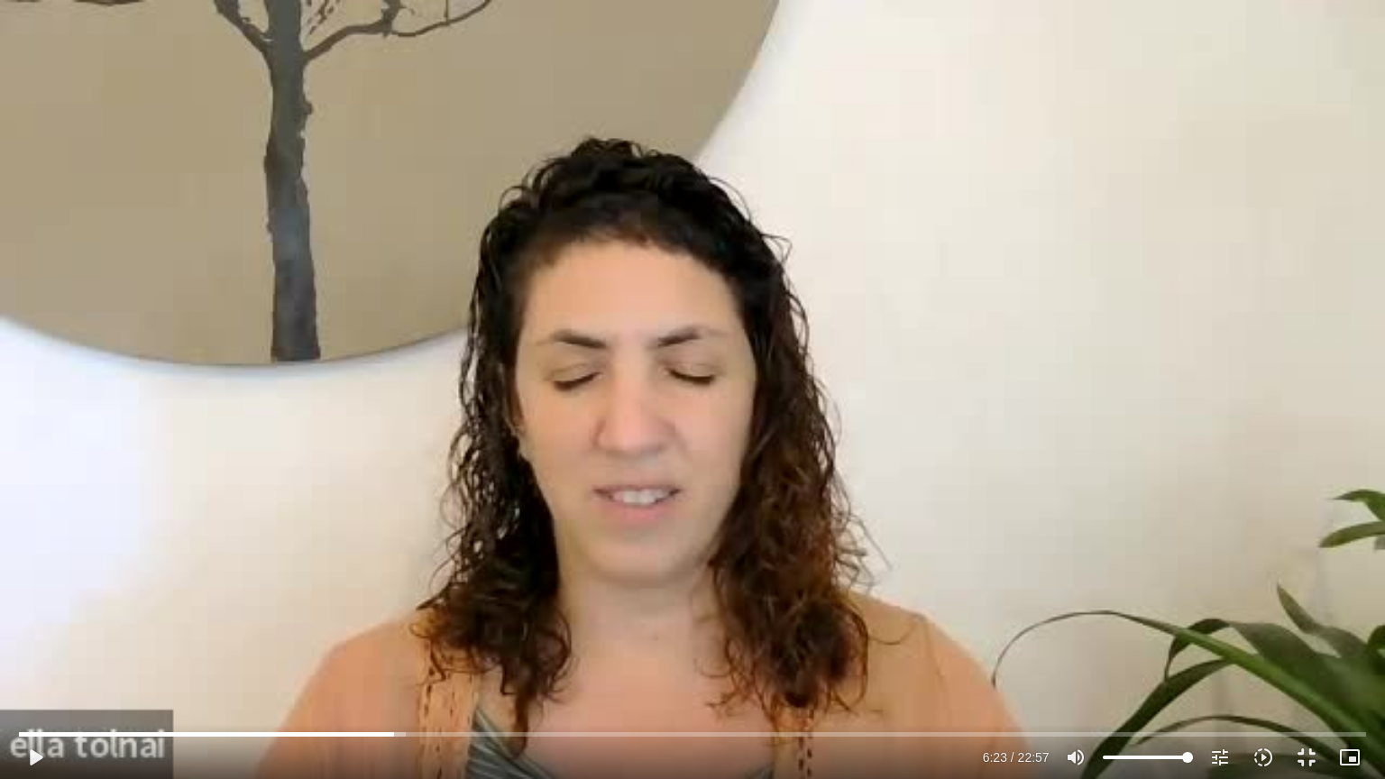
click at [88, 644] on div "Skip Ad 0:13 play_arrow 6:23 / 22:57 volume_up Mute tune Resolution Auto 240p s…" at bounding box center [692, 389] width 1385 height 779
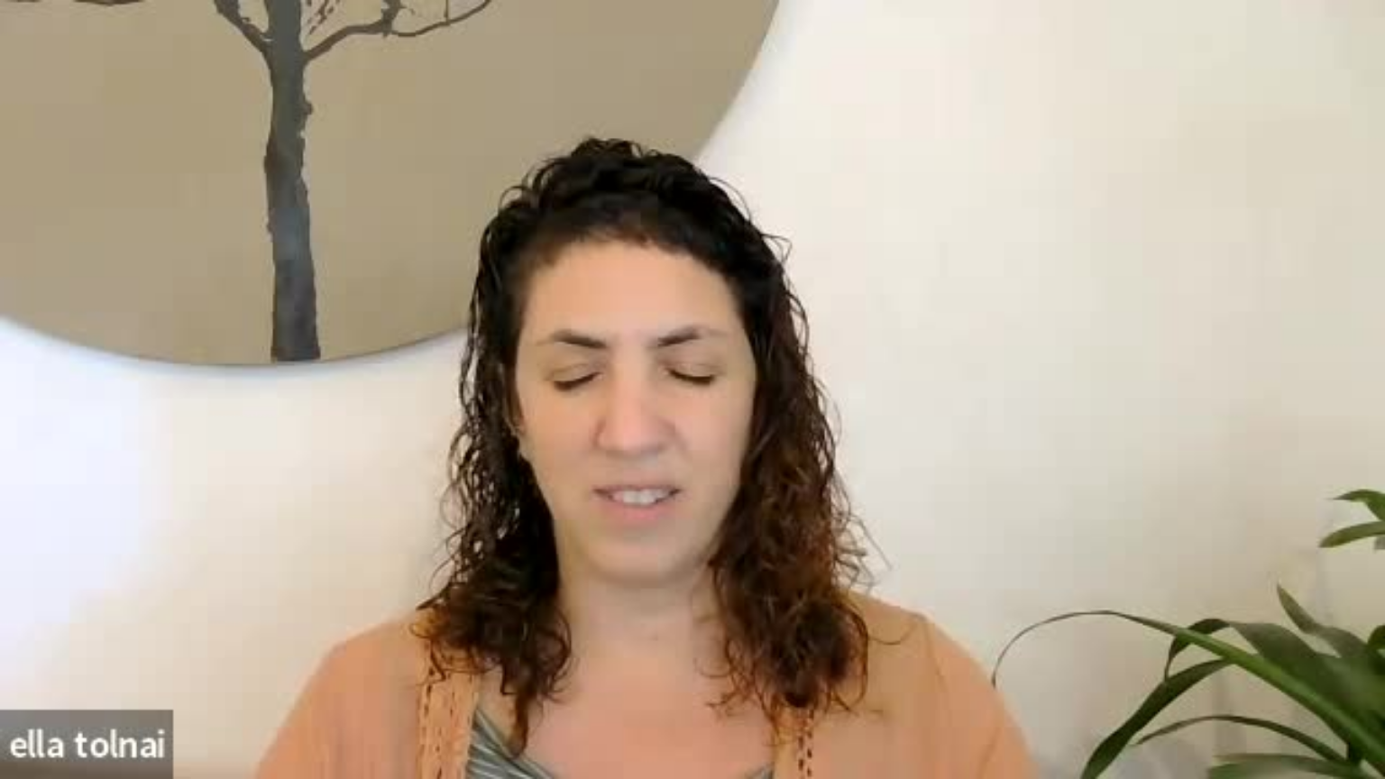
click at [88, 644] on div "Skip Ad 0:13 pause 6:23 / 22:57 volume_up Mute tune Resolution Auto 240p slow_m…" at bounding box center [692, 389] width 1385 height 779
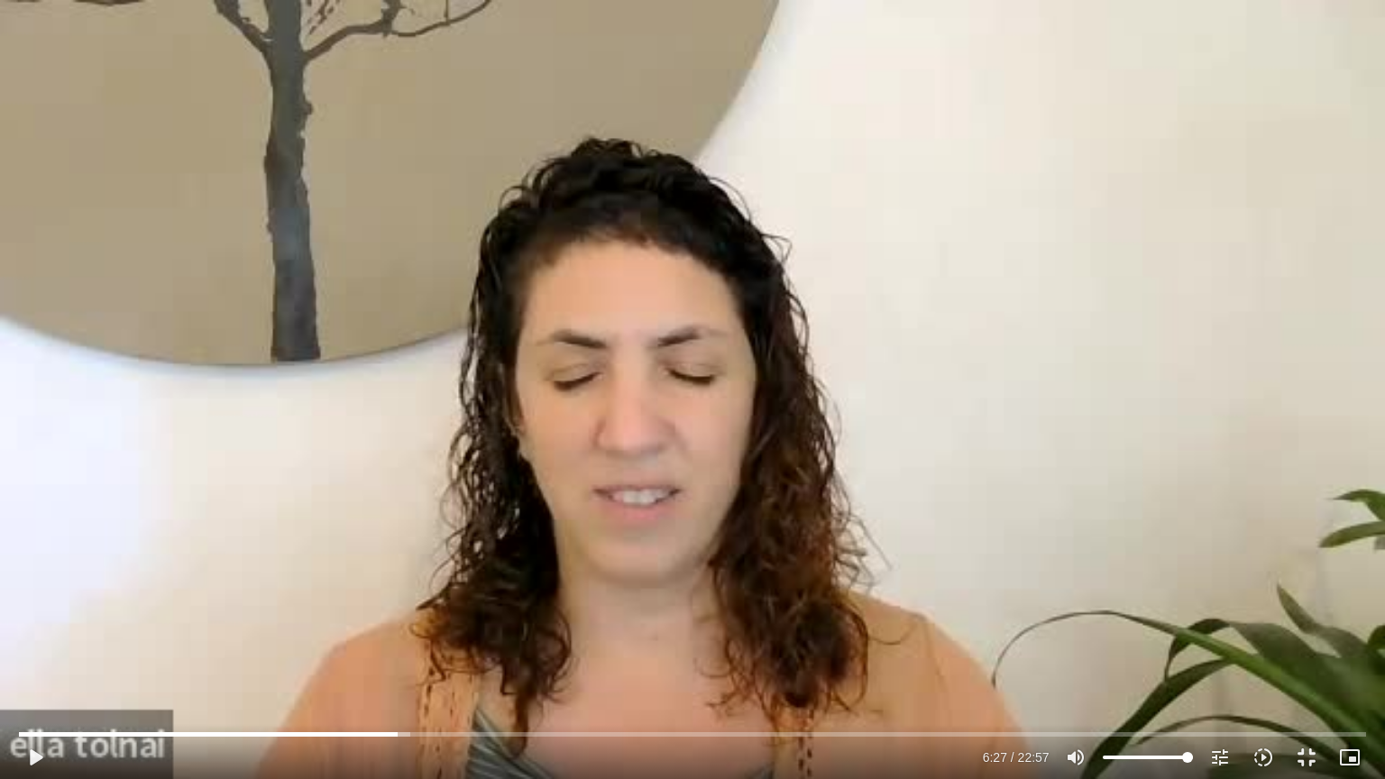
click at [88, 644] on div "Skip Ad 0:13 play_arrow 6:27 / 22:57 volume_up Mute tune Resolution Auto 240p s…" at bounding box center [692, 389] width 1385 height 779
click at [105, 599] on div "Skip Ad 0:13 pause 6:30 / 22:57 volume_up Mute tune Resolution Auto 240p slow_m…" at bounding box center [692, 389] width 1385 height 779
click at [395, 736] on input "Seek" at bounding box center [692, 734] width 1347 height 11
click at [425, 551] on div "Skip Ad 6:22 play_arrow 6:22 / 22:57 volume_up Mute tune Resolution Auto 240p s…" at bounding box center [692, 389] width 1385 height 779
click at [417, 514] on div "Skip Ad 6:22 pause 6:40 / 22:57 volume_up Mute tune Resolution Auto 240p slow_m…" at bounding box center [692, 389] width 1385 height 779
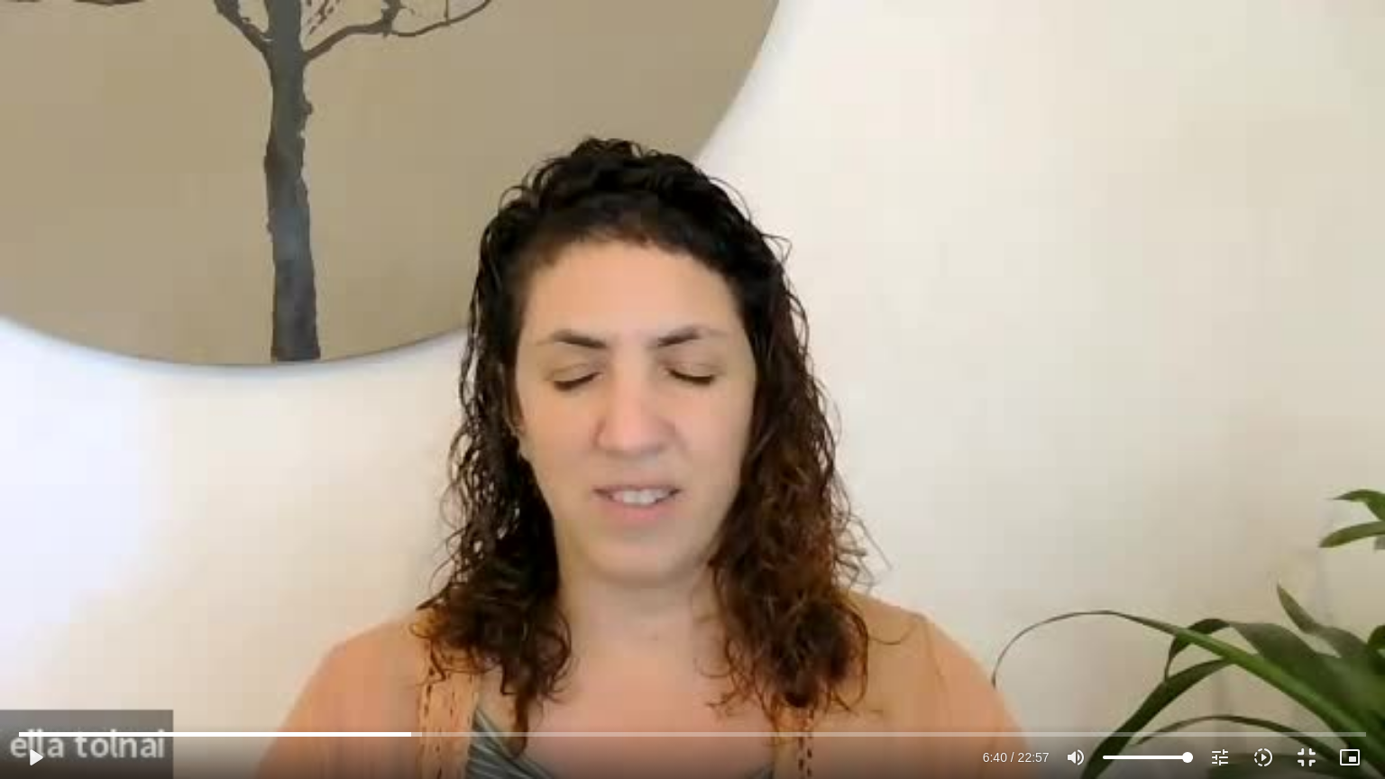
click at [417, 514] on div "Skip Ad 6:22 play_arrow 6:40 / 22:57 volume_up Mute tune Resolution Auto 240p s…" at bounding box center [692, 389] width 1385 height 779
click at [410, 415] on div "Skip Ad 6:22 pause 6:45 / 22:57 volume_up Mute tune Resolution Auto 240p slow_m…" at bounding box center [692, 389] width 1385 height 779
click at [403, 430] on div "Skip Ad 6:22 play_arrow 6:45 / 22:57 volume_up Mute tune Resolution Auto 240p s…" at bounding box center [692, 389] width 1385 height 779
click at [450, 458] on div "Skip Ad 6:22 pause 6:50 / 22:57 volume_up Mute tune Resolution Auto 240p slow_m…" at bounding box center [692, 389] width 1385 height 779
click at [450, 423] on div "Skip Ad 6:22 play_arrow 6:50 / 22:57 volume_up Mute tune Resolution Auto 240p s…" at bounding box center [692, 389] width 1385 height 779
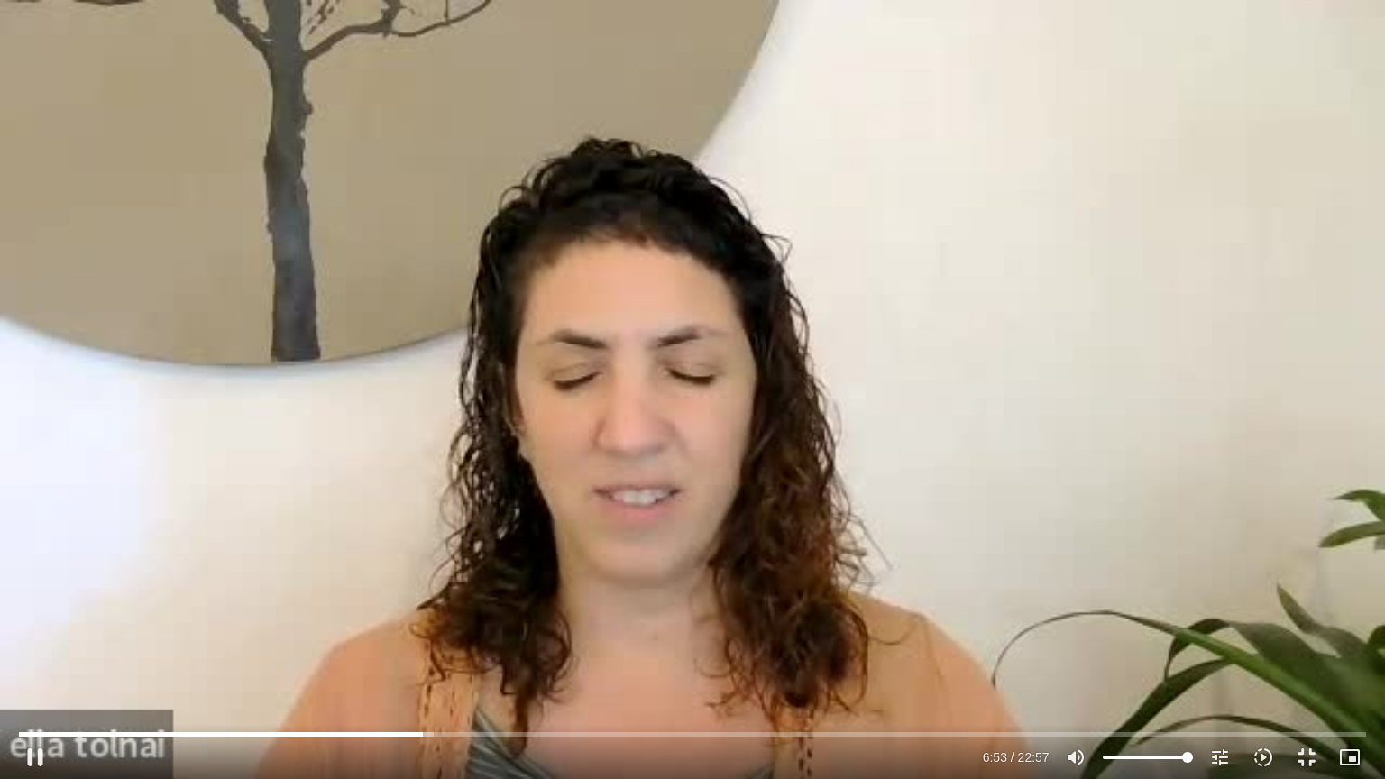
click at [428, 433] on div "Skip Ad 6:22 pause 6:53 / 22:57 volume_up Mute tune Resolution Auto 240p slow_m…" at bounding box center [692, 389] width 1385 height 779
click at [428, 433] on div "Skip Ad 6:22 play_arrow 6:53 / 22:57 volume_up Mute tune Resolution Auto 240p s…" at bounding box center [692, 389] width 1385 height 779
click at [357, 392] on div "Skip Ad 6:22 pause 6:57 / 22:57 volume_up Mute tune Resolution Auto 240p slow_m…" at bounding box center [692, 389] width 1385 height 779
click at [357, 392] on div "Skip Ad 6:22 play_arrow 6:57 / 22:57 volume_up Mute tune Resolution Auto 240p s…" at bounding box center [692, 389] width 1385 height 779
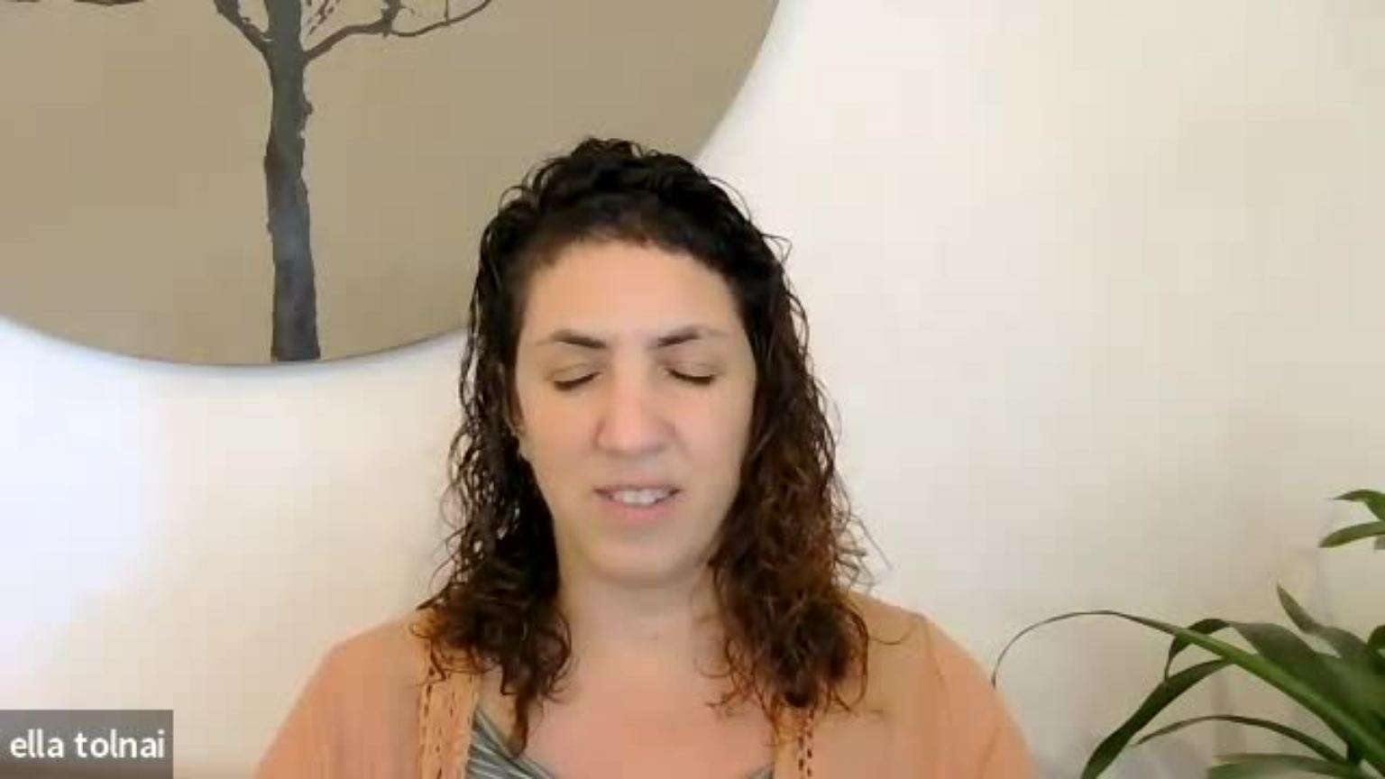
click at [357, 392] on div "Skip Ad 6:22 pause 6:57 / 22:57 volume_up Mute tune Resolution Auto 240p slow_m…" at bounding box center [692, 389] width 1385 height 779
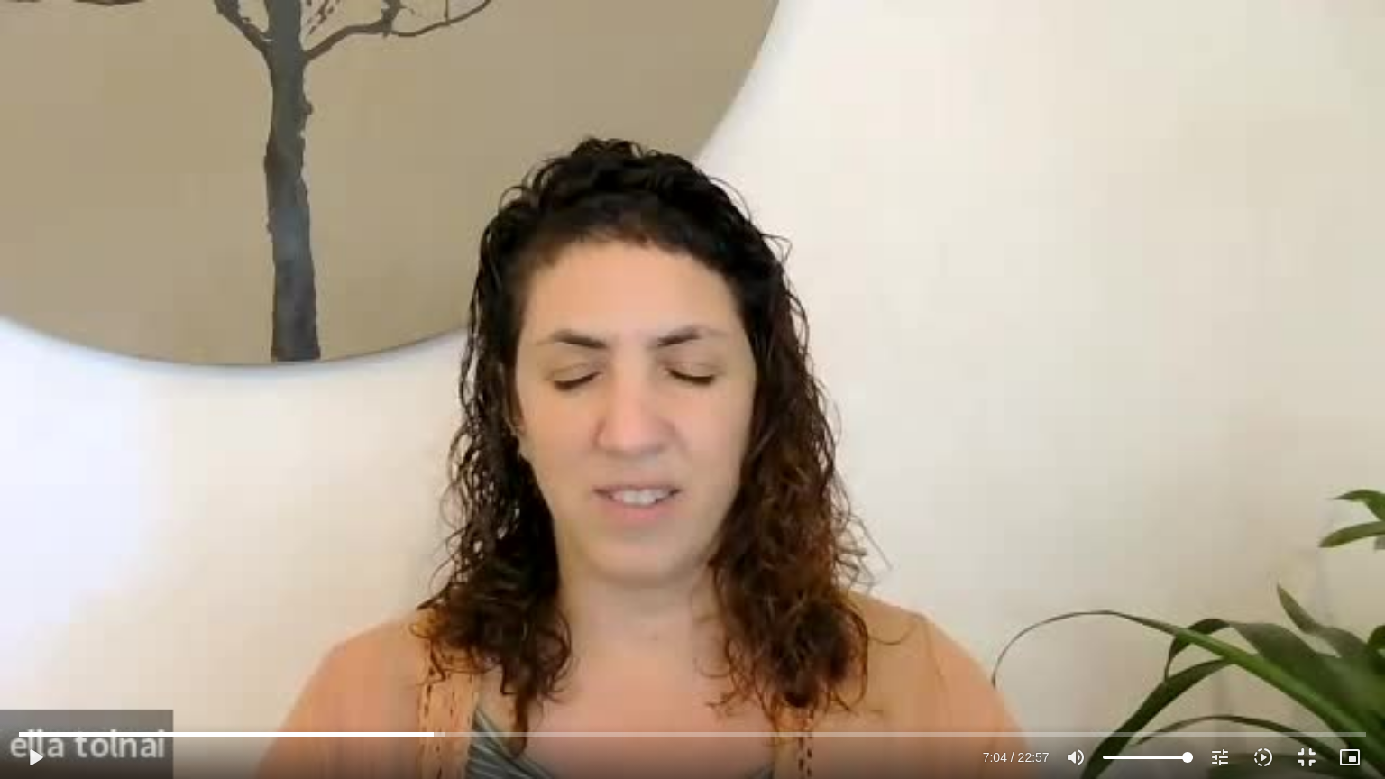
click at [357, 392] on div "Skip Ad 6:22 play_arrow 7:04 / 22:57 volume_up Mute tune Resolution Auto 240p s…" at bounding box center [692, 389] width 1385 height 779
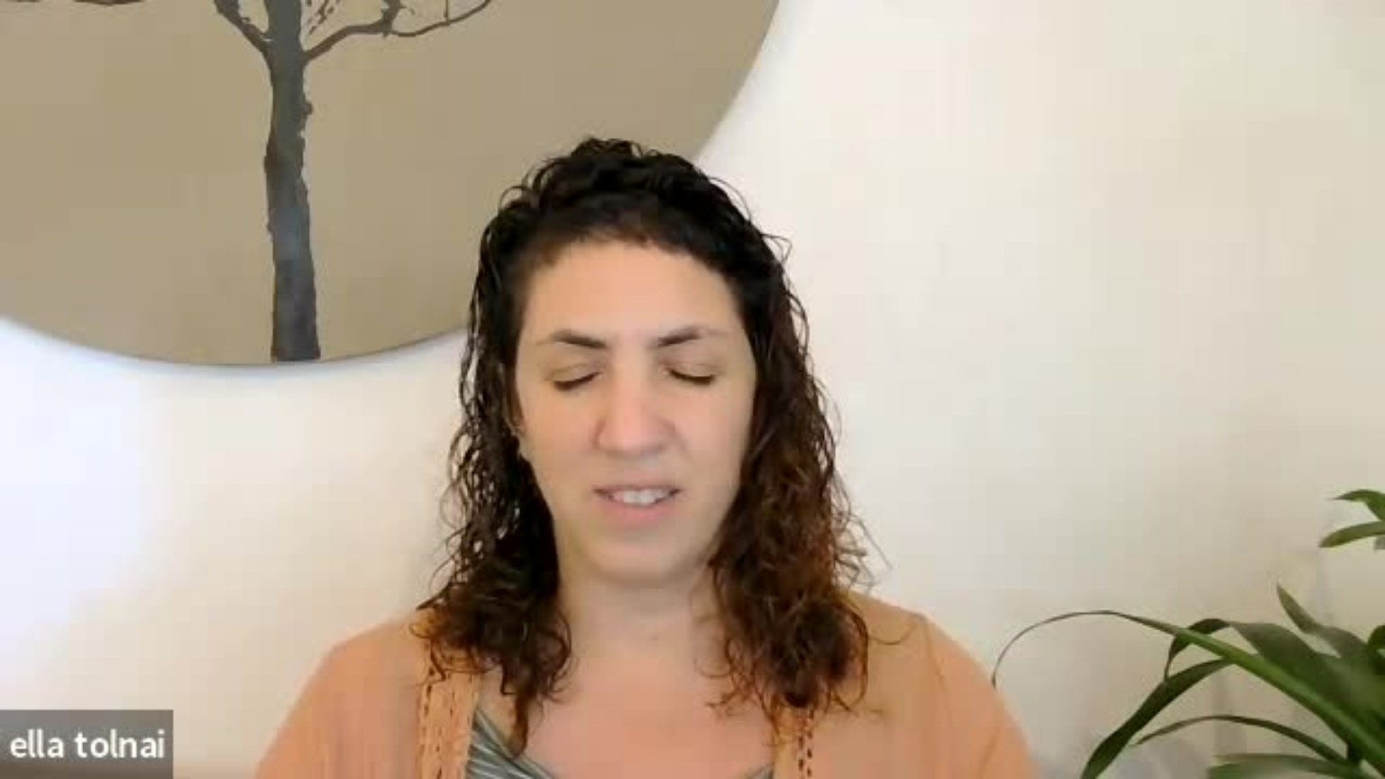
click at [357, 392] on div "Skip Ad 6:22 pause 7:04 / 22:57 volume_up Mute tune Resolution Auto 240p slow_m…" at bounding box center [692, 389] width 1385 height 779
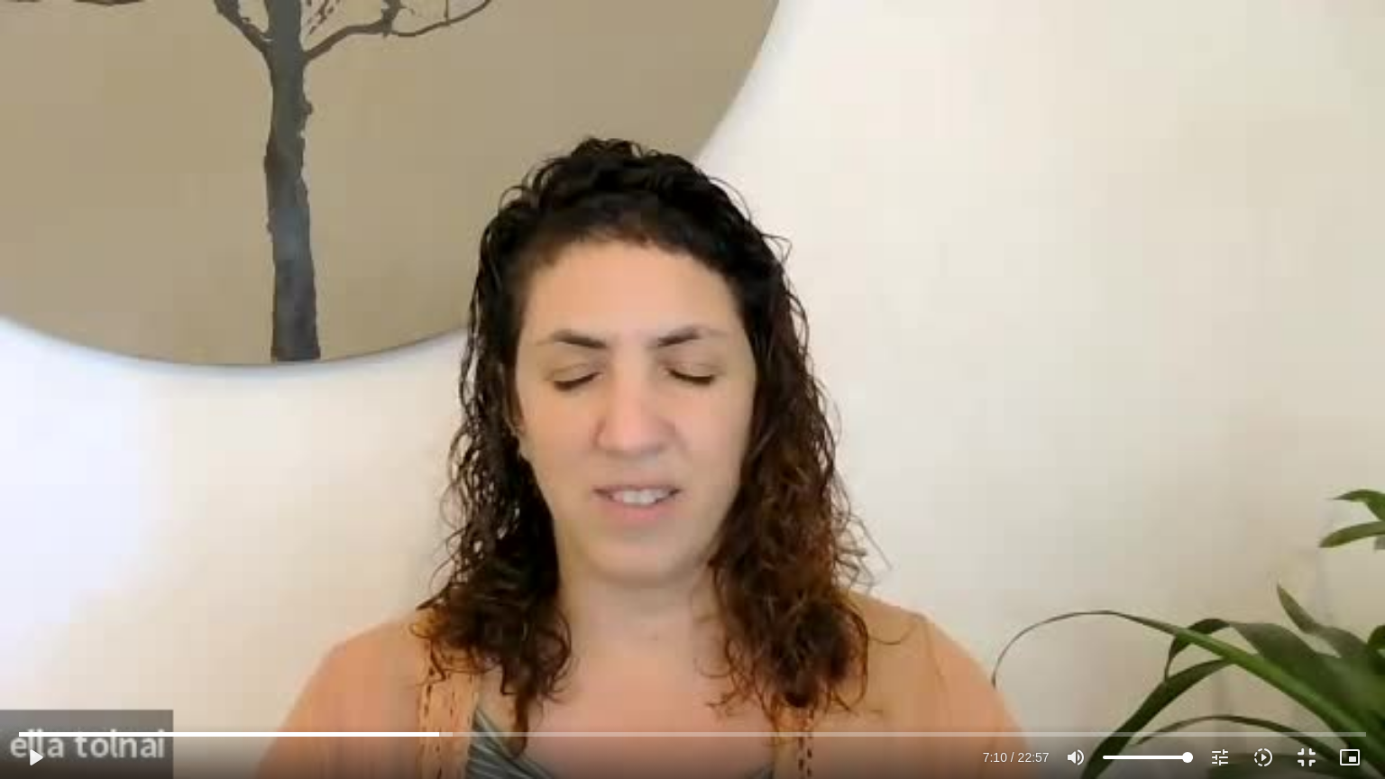
click at [357, 392] on div "Skip Ad 6:22 play_arrow 7:10 / 22:57 volume_up Mute tune Resolution Auto 240p s…" at bounding box center [692, 389] width 1385 height 779
click at [443, 732] on input "Seek" at bounding box center [692, 734] width 1347 height 11
click at [432, 734] on input "Seek" at bounding box center [692, 734] width 1347 height 11
click at [497, 512] on div "Skip Ad 7:00 pause 7:13 / 22:57 volume_up Mute tune Resolution Auto 240p slow_m…" at bounding box center [692, 389] width 1385 height 779
click at [429, 732] on input "Seek" at bounding box center [692, 734] width 1347 height 11
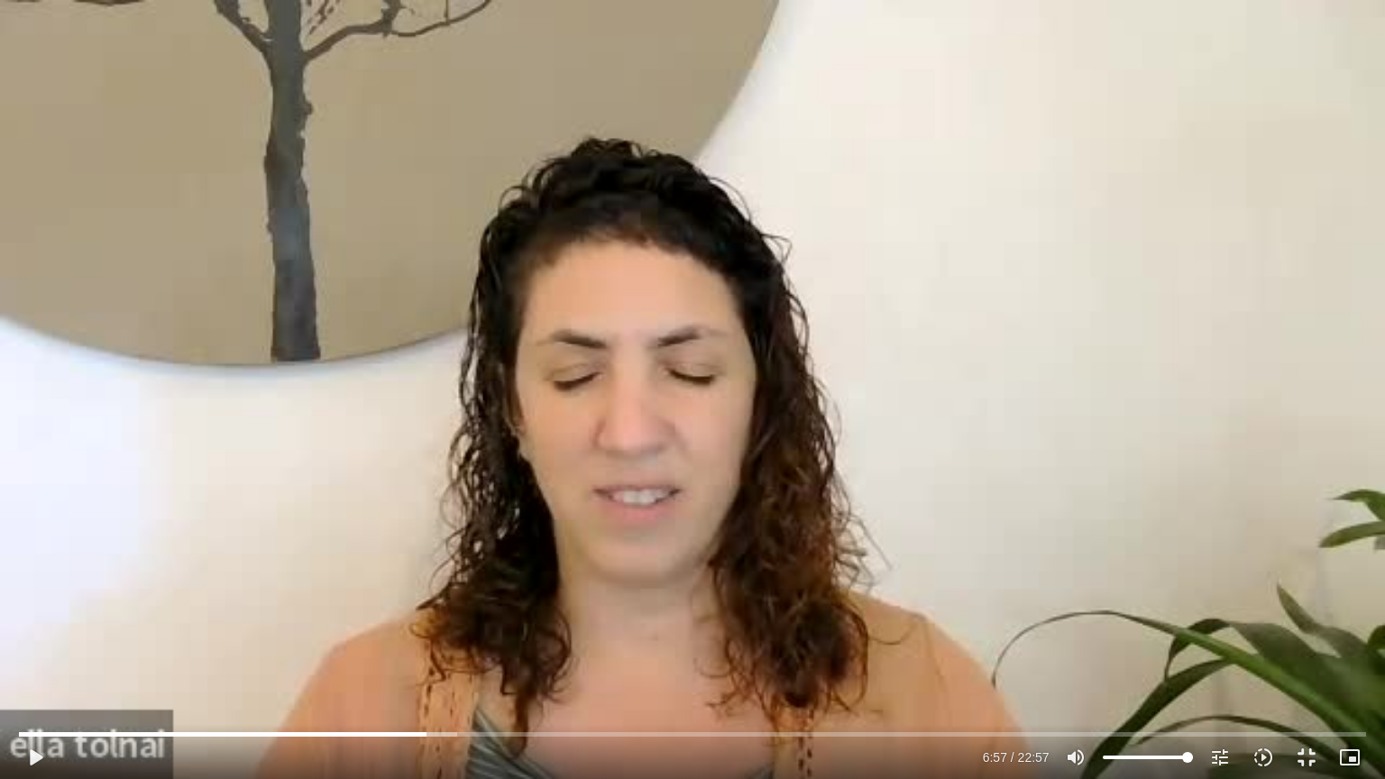
click at [419, 532] on div "Skip Ad 6:57 play_arrow 6:57 / 22:57 volume_up Mute tune Resolution Auto 240p s…" at bounding box center [692, 389] width 1385 height 779
click at [530, 474] on div "Skip Ad 6:57 pause 7:11 / 22:57 volume_up Mute tune Resolution Auto 240p slow_m…" at bounding box center [692, 389] width 1385 height 779
click at [289, 523] on div "Skip Ad 6:57 play_arrow 7:11 / 22:57 volume_up Mute tune Resolution Auto 240p s…" at bounding box center [692, 389] width 1385 height 779
click at [298, 492] on div "Skip Ad 6:57 pause 7:14 / 22:57 volume_up Mute tune Resolution Auto 240p slow_m…" at bounding box center [692, 389] width 1385 height 779
click at [298, 492] on div "Skip Ad 6:57 play_arrow 7:14 / 22:57 volume_up Mute tune Resolution Auto 240p s…" at bounding box center [692, 389] width 1385 height 779
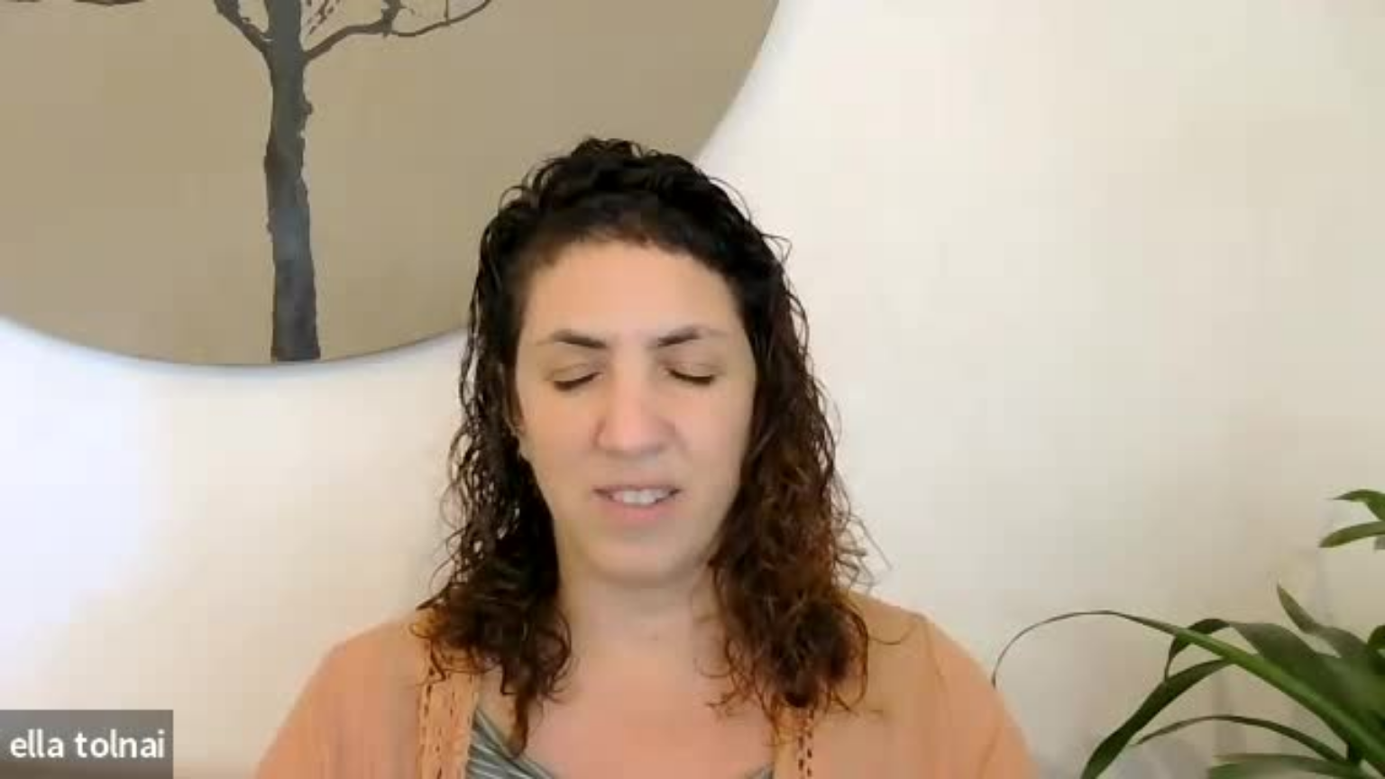
click at [298, 492] on div "Skip Ad 6:57 pause 7:14 / 22:57 volume_up Mute tune Resolution Auto 240p slow_m…" at bounding box center [692, 389] width 1385 height 779
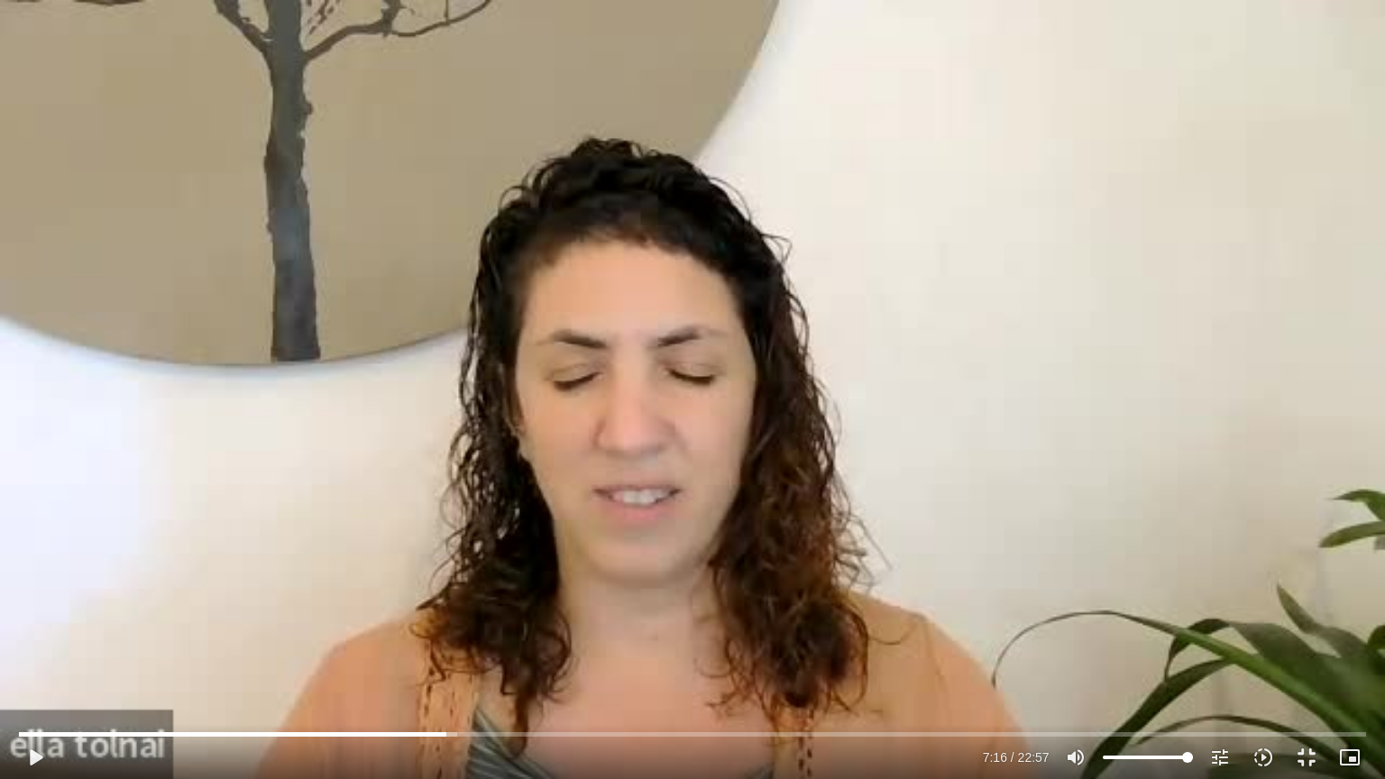
click at [298, 492] on div "Skip Ad 6:57 play_arrow 7:16 / 22:57 volume_up Mute tune Resolution Auto 240p s…" at bounding box center [692, 389] width 1385 height 779
click at [299, 469] on div "Skip Ad 6:57 pause 7:21 / 22:57 volume_up Mute tune Resolution Auto 240p slow_m…" at bounding box center [692, 389] width 1385 height 779
click at [299, 469] on div "Skip Ad 6:57 play_arrow 7:21 / 22:57 volume_up Mute tune Resolution Auto 240p s…" at bounding box center [692, 389] width 1385 height 779
click at [448, 732] on input "Seek" at bounding box center [692, 734] width 1347 height 11
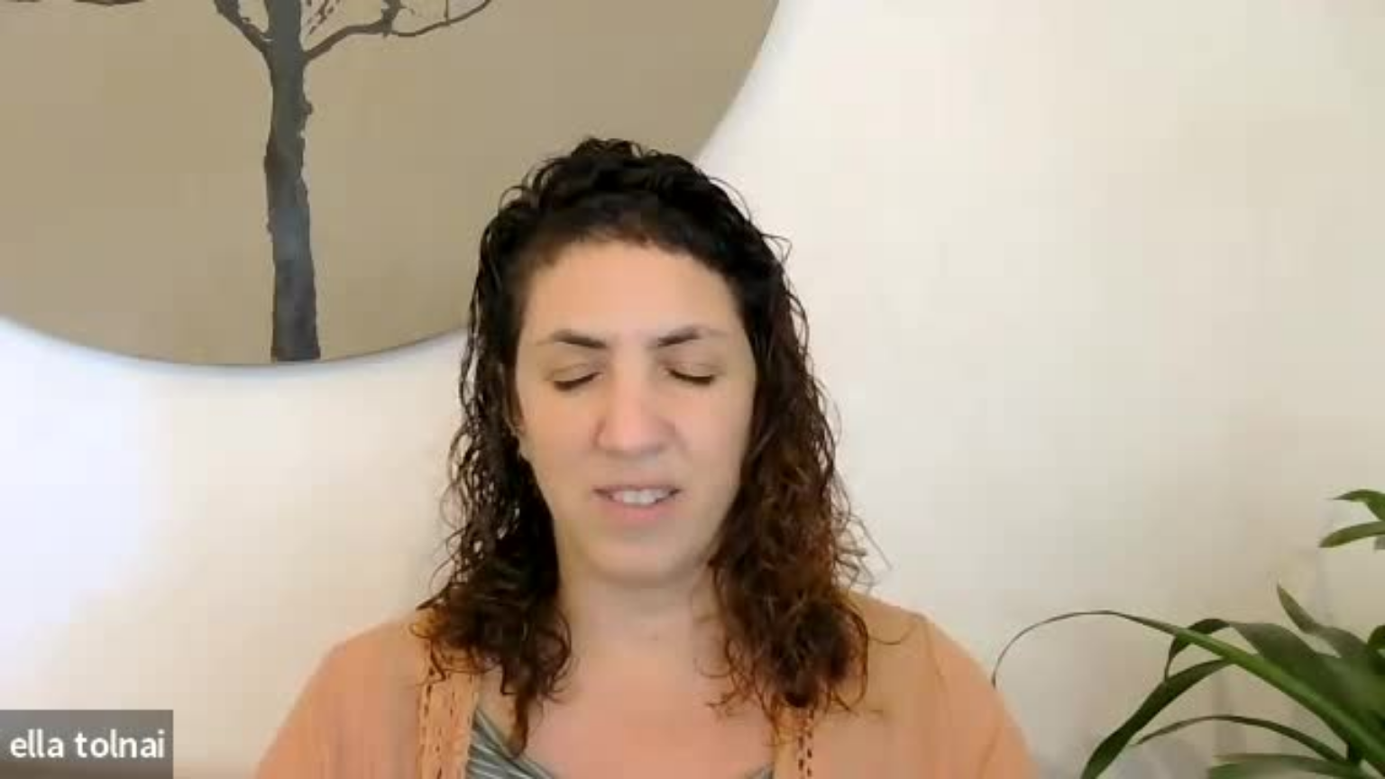
click at [330, 513] on div "Skip Ad 7:07 pause 7:27 / 22:57 volume_up Mute tune Resolution Auto 240p slow_m…" at bounding box center [692, 389] width 1385 height 779
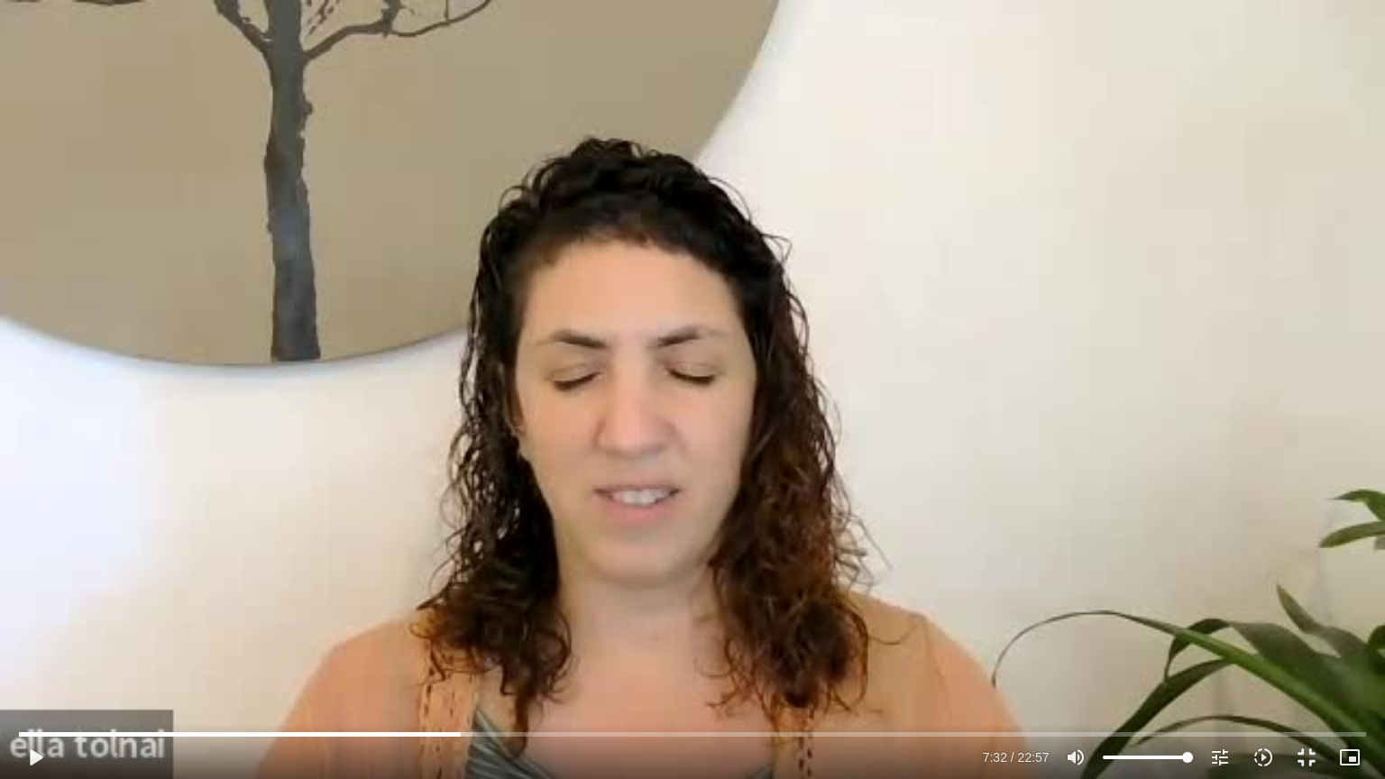
click at [330, 513] on div "Skip Ad 7:07 play_arrow 7:32 / 22:57 volume_up Mute tune Resolution Auto 240p s…" at bounding box center [692, 389] width 1385 height 779
click at [339, 446] on div "Skip Ad 7:07 pause 7:48 / 22:57 volume_up Mute tune Resolution Auto 240p slow_m…" at bounding box center [692, 389] width 1385 height 779
click at [339, 446] on div "Skip Ad 7:07 play_arrow 7:48 / 22:57 volume_up Mute tune Resolution Auto 240p s…" at bounding box center [692, 389] width 1385 height 779
click at [374, 492] on div "Skip Ad 7:07 pause 7:52 / 22:57 volume_up Mute tune Resolution Auto 240p slow_m…" at bounding box center [692, 389] width 1385 height 779
click at [374, 492] on div "Skip Ad 7:07 play_arrow 7:52 / 22:57 volume_up Mute tune Resolution Auto 240p s…" at bounding box center [692, 389] width 1385 height 779
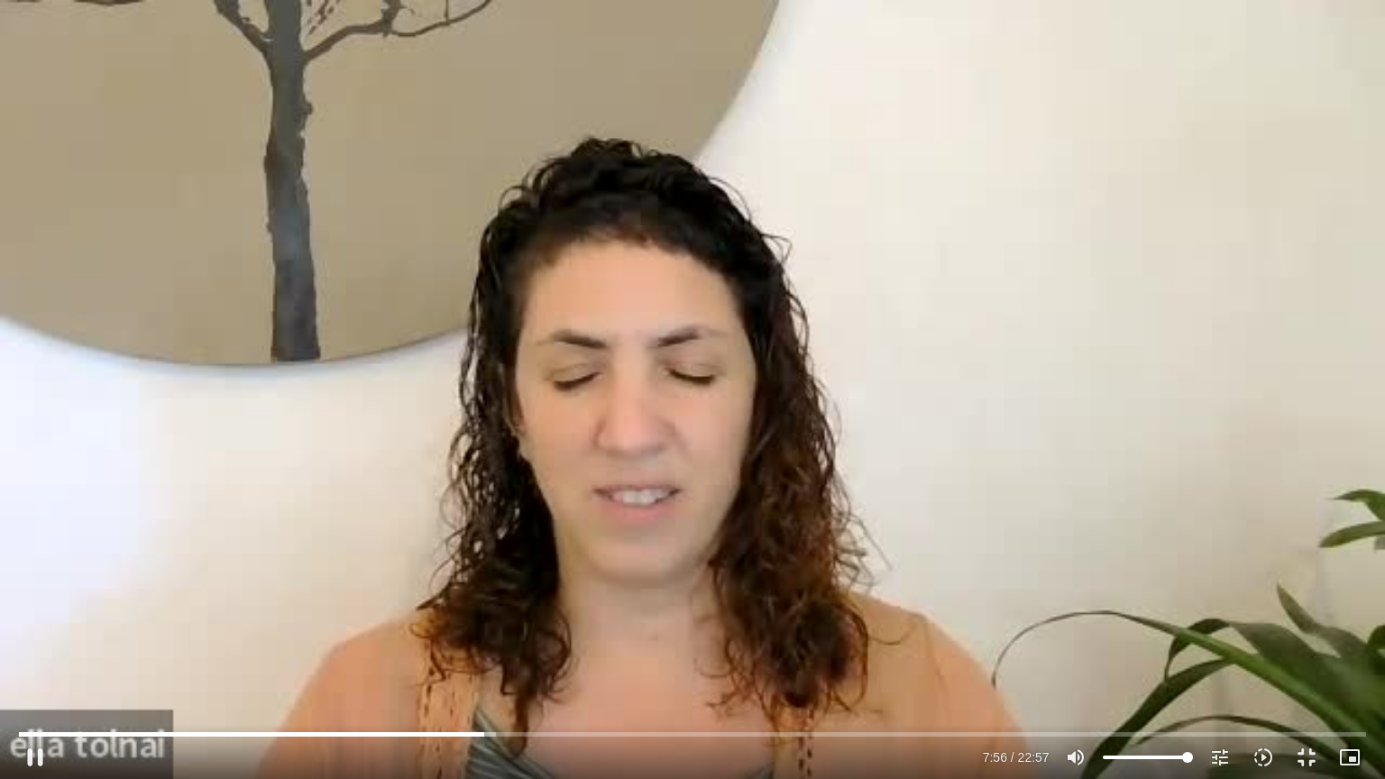
click at [388, 361] on div "Skip Ad 7:07 pause 7:56 / 22:57 volume_up Mute tune Resolution Auto 240p slow_m…" at bounding box center [692, 389] width 1385 height 779
click at [388, 361] on div "Skip Ad 7:07 play_arrow 7:56 / 22:57 volume_up Mute tune Resolution Auto 240p s…" at bounding box center [692, 389] width 1385 height 779
click at [483, 732] on input "Seek" at bounding box center [692, 734] width 1347 height 11
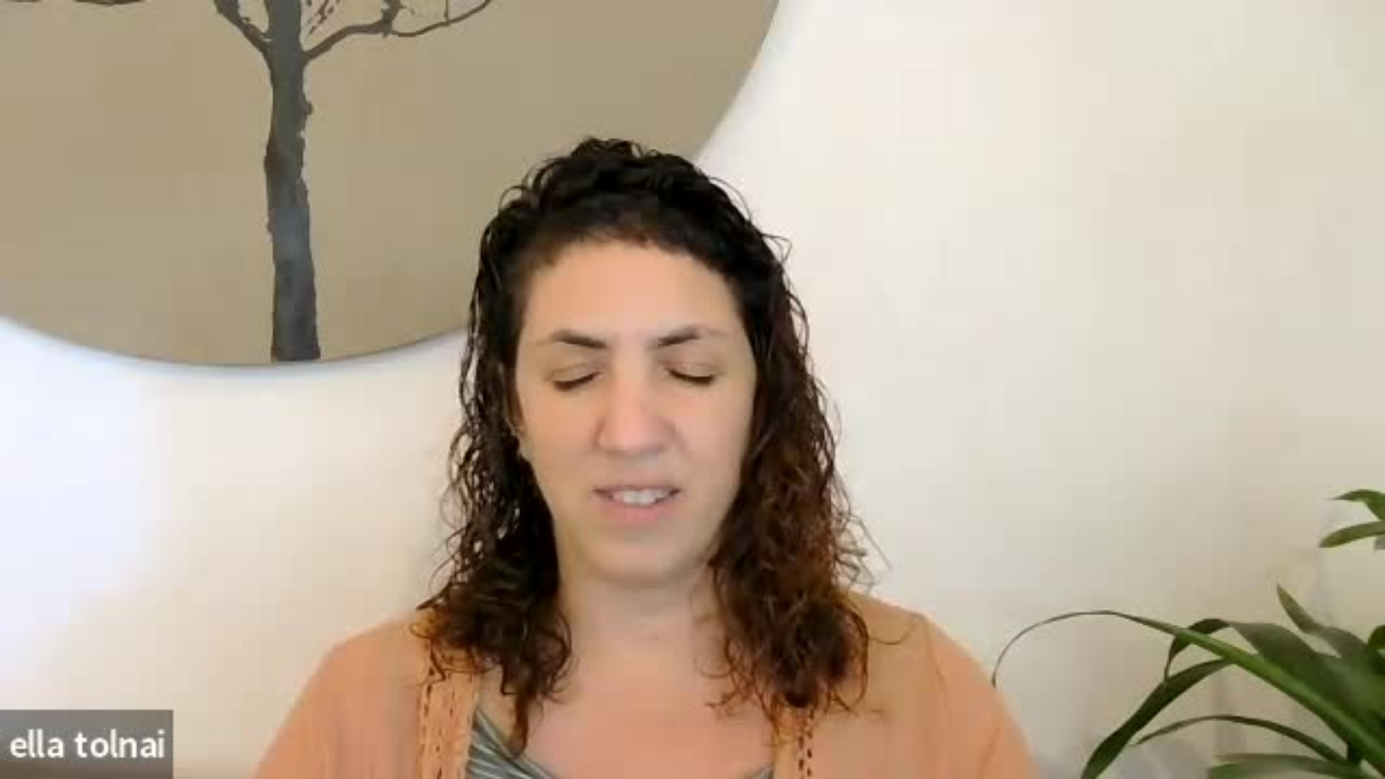
click at [394, 543] on div "Skip Ad 7:53 pause 7:56 / 22:57 volume_up Mute tune Resolution Auto 240p slow_m…" at bounding box center [692, 389] width 1385 height 779
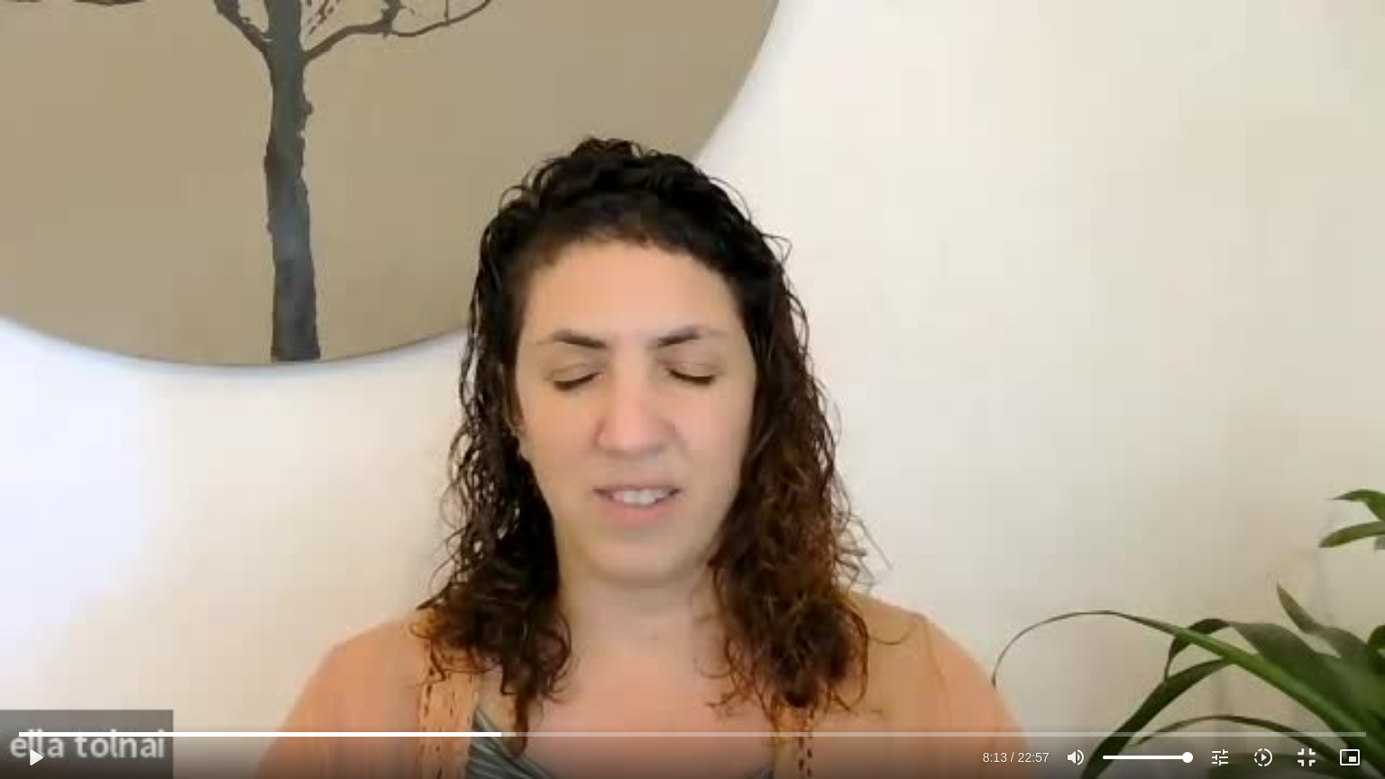
click at [394, 543] on div "Skip Ad 7:53 play_arrow 8:13 / 22:57 volume_up Mute tune Resolution Auto 240p s…" at bounding box center [692, 389] width 1385 height 779
click at [68, 684] on div "Skip Ad 0:32 pause 9:16 / 22:57 volume_up Mute tune Resolution Auto 240p slow_m…" at bounding box center [692, 389] width 1385 height 779
click at [532, 736] on input "Seek" at bounding box center [692, 734] width 1347 height 11
click at [600, 502] on div "Skip Ad 8:43 play_arrow 8:43 / 22:57 volume_up Mute tune Resolution Auto 240p s…" at bounding box center [692, 389] width 1385 height 779
click at [593, 491] on div "Skip Ad 8:43 pause 9:23 / 22:57 volume_up Mute tune Resolution Auto 240p slow_m…" at bounding box center [692, 389] width 1385 height 779
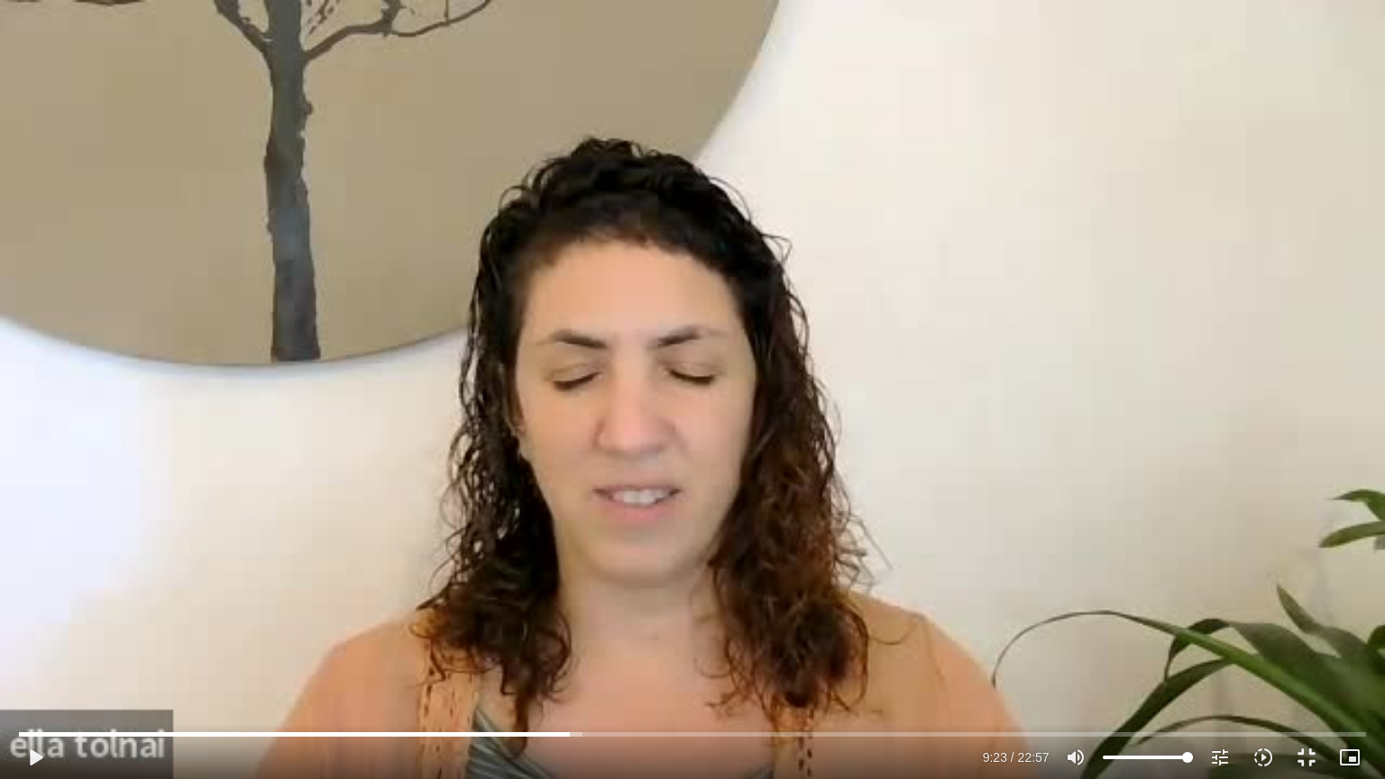
click at [593, 491] on div "Skip Ad 8:43 play_arrow 9:23 / 22:57 volume_up Mute tune Resolution Auto 240p s…" at bounding box center [692, 389] width 1385 height 779
click at [597, 418] on div "Skip Ad 8:43 pause 9:30 / 22:57 volume_up Mute tune Resolution Auto 240p slow_m…" at bounding box center [692, 389] width 1385 height 779
click at [597, 418] on div "Skip Ad 8:43 play_arrow 9:30 / 22:57 volume_up Mute tune Resolution Auto 240p s…" at bounding box center [692, 389] width 1385 height 779
click at [634, 327] on div "Skip Ad 8:43 pause 9:35 / 22:57 volume_up Mute tune Resolution Auto 240p slow_m…" at bounding box center [692, 389] width 1385 height 779
click at [947, 258] on div "Skip Ad 8:43 play_arrow 9:35 / 22:57 volume_up Mute tune Resolution Auto 240p s…" at bounding box center [692, 389] width 1385 height 779
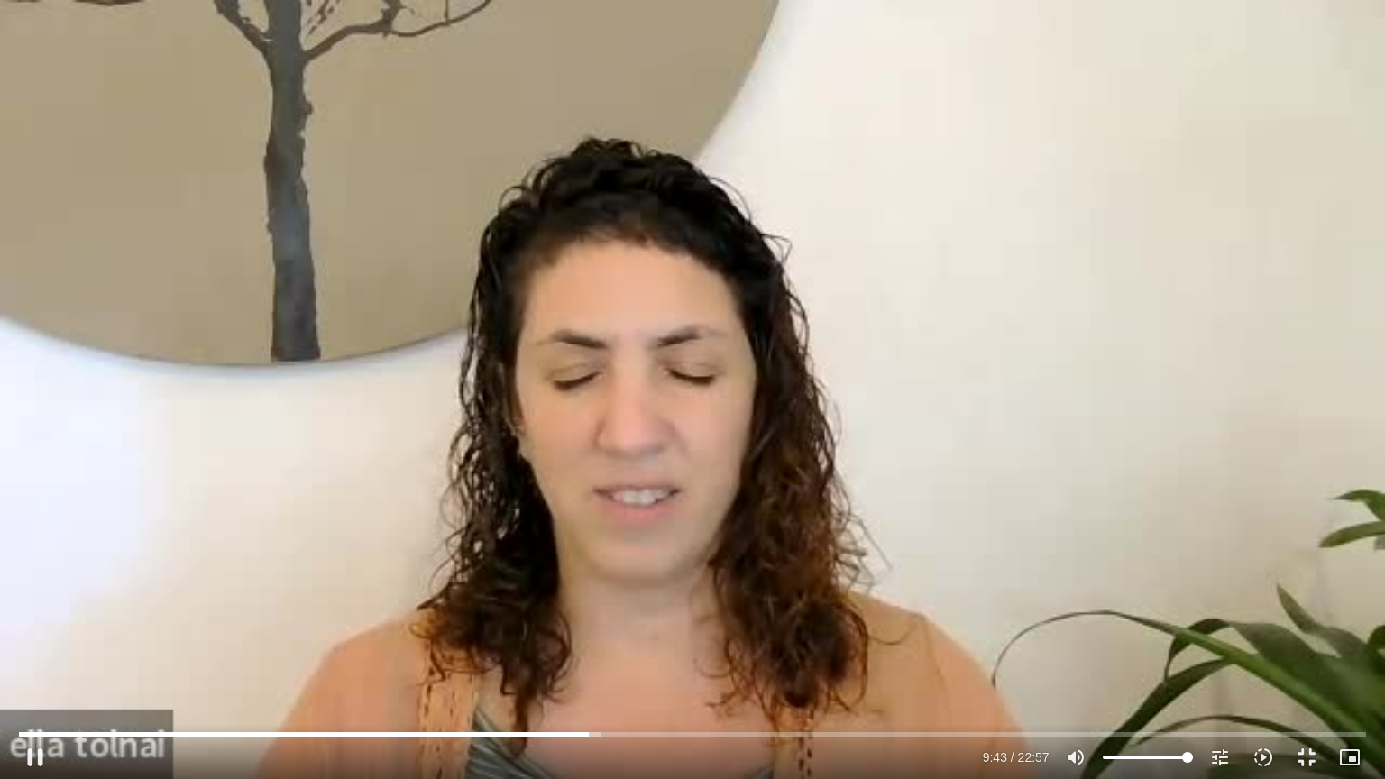
click at [980, 219] on div "Skip Ad 8:43 pause 9:43 / 22:57 volume_up Mute tune Resolution Auto 240p slow_m…" at bounding box center [692, 389] width 1385 height 779
click at [1030, 147] on div "Skip Ad 8:43 play_arrow 9:43 / 22:57 volume_up Mute tune Resolution Auto 240p s…" at bounding box center [692, 389] width 1385 height 779
click at [586, 732] on input "Seek" at bounding box center [692, 734] width 1347 height 11
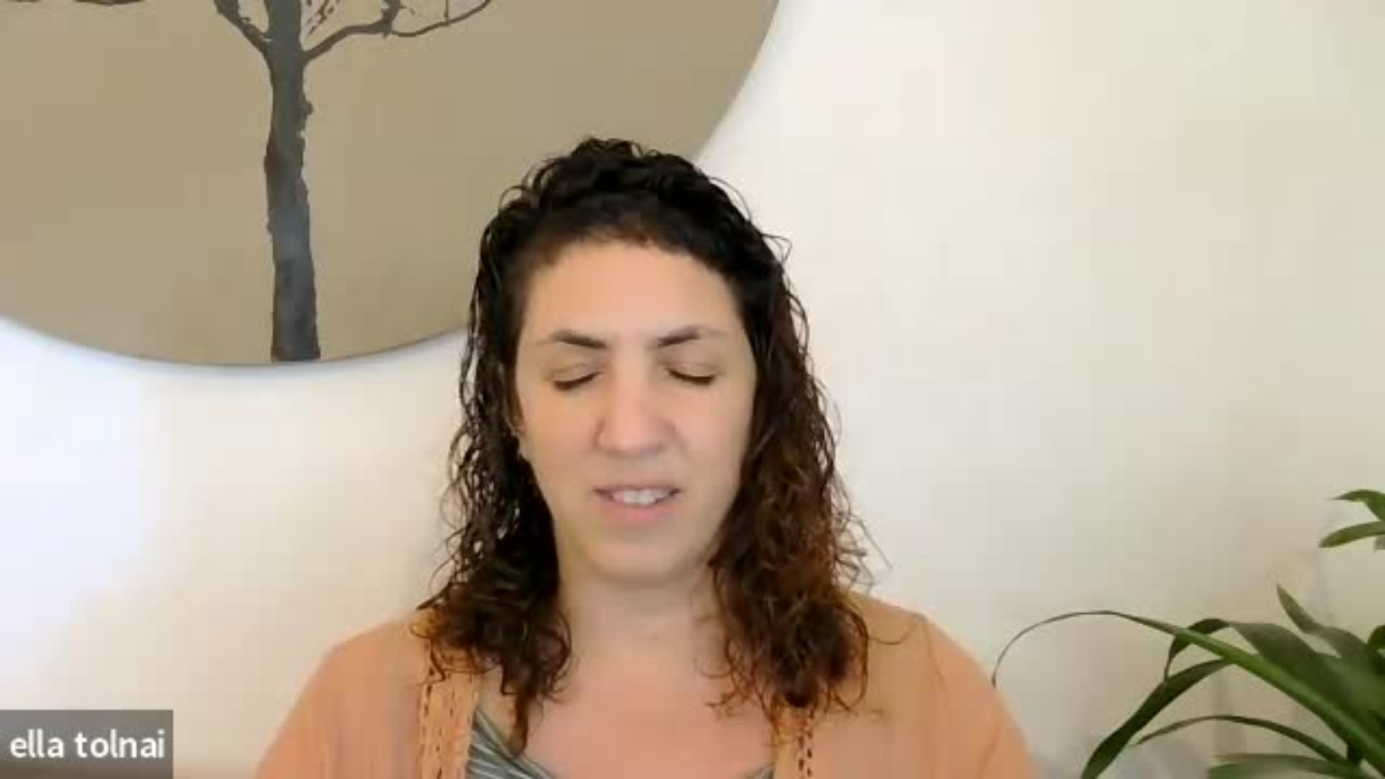
click at [964, 574] on div "Skip Ad 9:39 pause 9:43 / 22:57 volume_up Mute tune Resolution Auto 240p slow_m…" at bounding box center [692, 389] width 1385 height 779
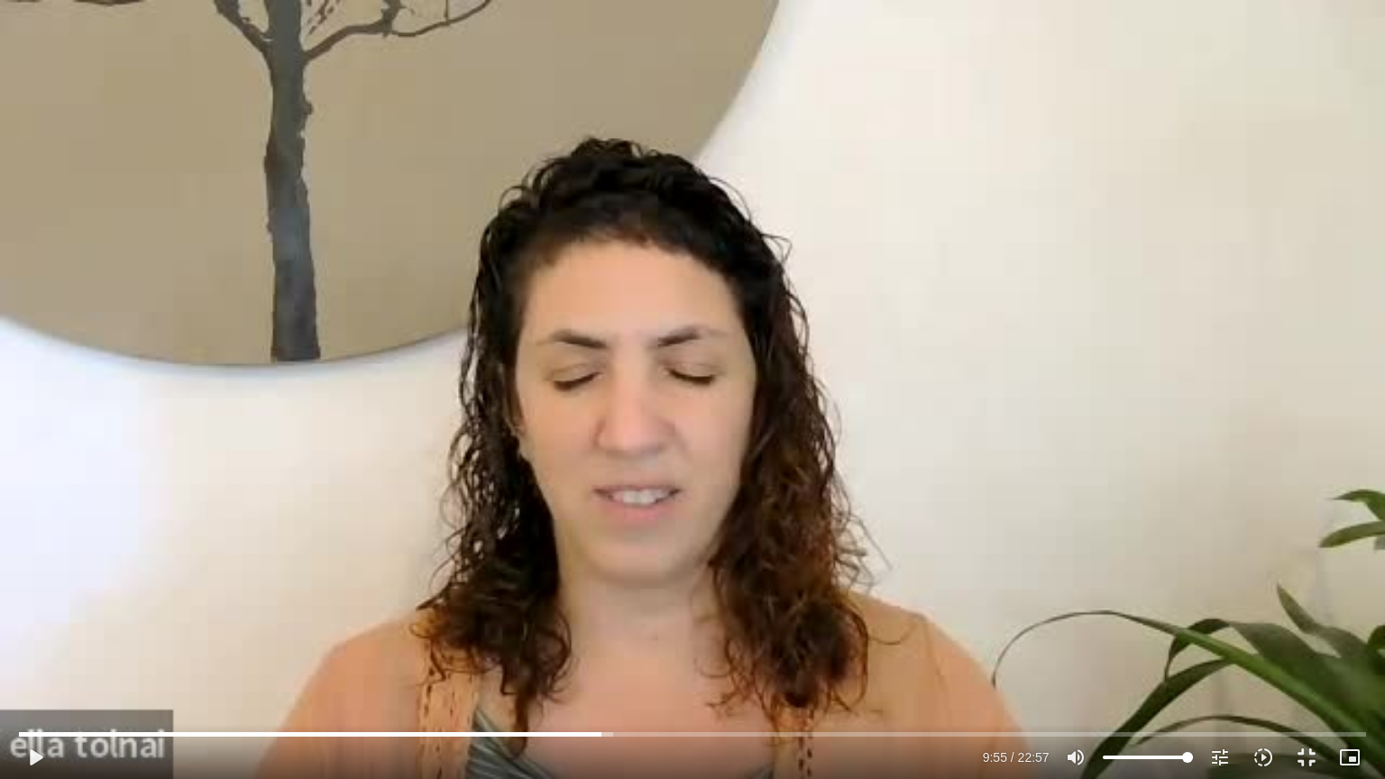
click at [1019, 480] on div "Skip Ad 9:39 play_arrow 9:55 / 22:57 volume_up Mute tune Resolution Auto 240p s…" at bounding box center [692, 389] width 1385 height 779
click at [980, 386] on div "Skip Ad 9:39 pause 10:10 / 22:57 volume_up Mute tune Resolution Auto 240p slow_…" at bounding box center [692, 389] width 1385 height 779
click at [980, 386] on div "Skip Ad 9:39 play_arrow 10:10 / 22:57 volume_up Mute tune Resolution Auto 240p …" at bounding box center [692, 389] width 1385 height 779
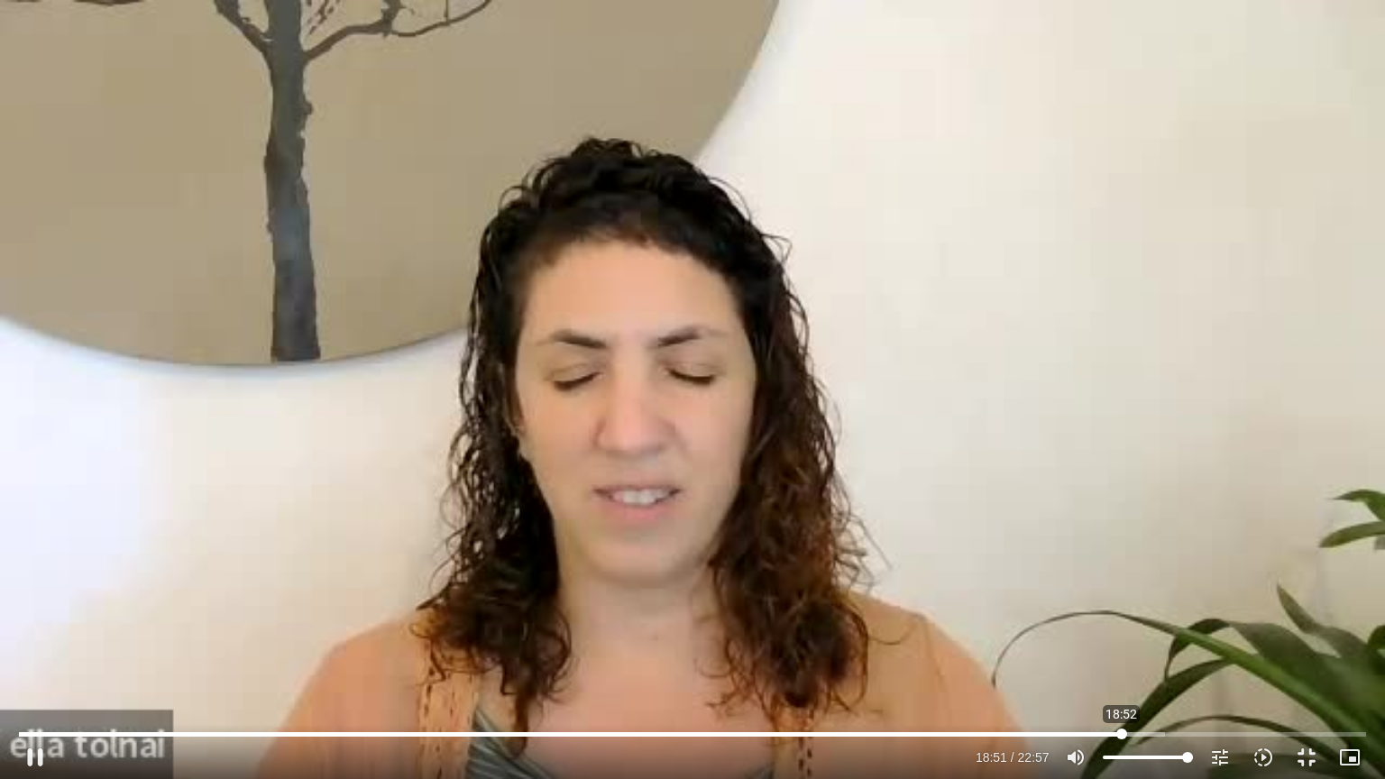
click at [1122, 736] on input "Seek" at bounding box center [692, 734] width 1347 height 11
click at [1263, 733] on input "Seek" at bounding box center [692, 734] width 1347 height 11
click at [1267, 732] on input "Seek" at bounding box center [692, 734] width 1347 height 11
click at [1106, 599] on div "Skip Ad 20:24 pause 21:42 / 22:57 volume_up Mute tune Resolution Auto 240p slow…" at bounding box center [692, 389] width 1385 height 779
click at [1279, 732] on input "Seek" at bounding box center [692, 734] width 1347 height 11
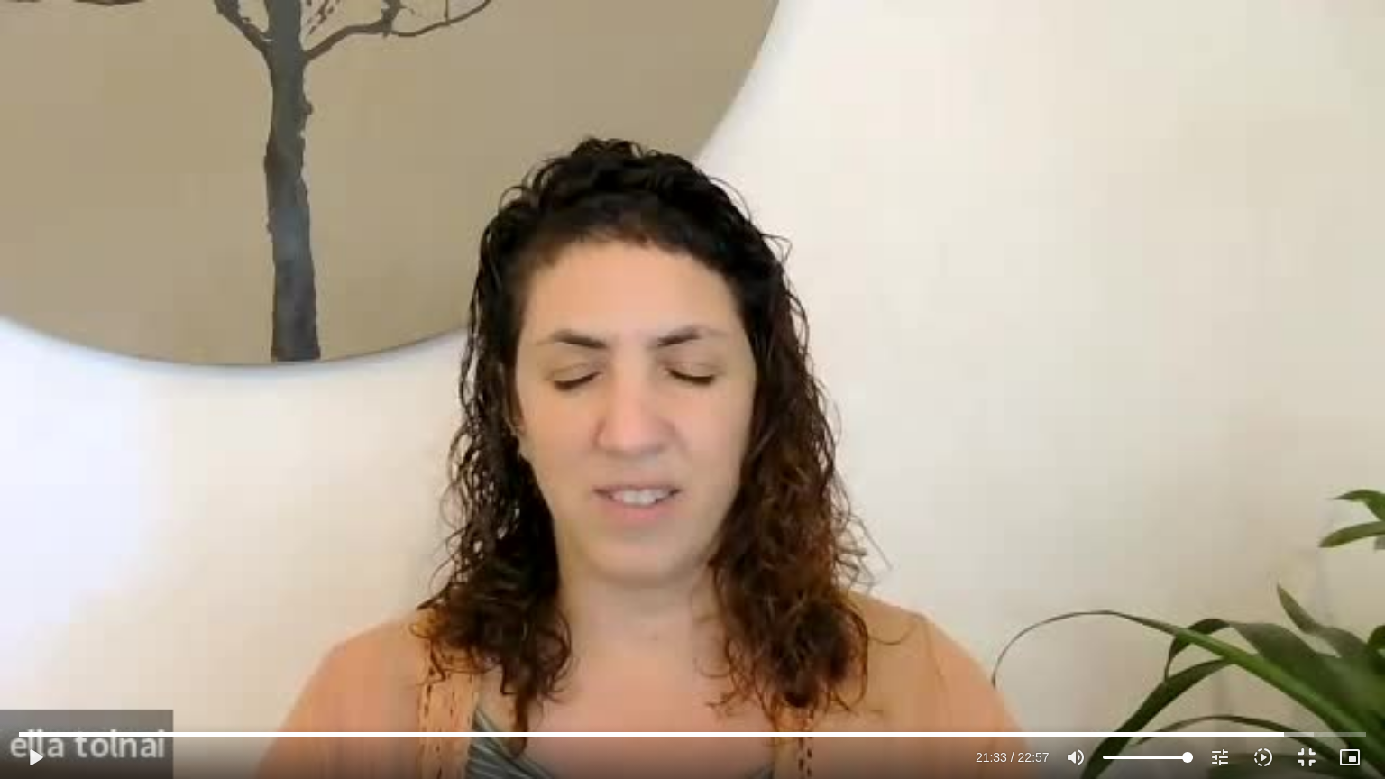
click at [1066, 574] on div "Skip Ad 21:28 play_arrow 21:33 / 22:57 volume_up Mute tune Resolution Auto 240p…" at bounding box center [692, 389] width 1385 height 779
click at [44, 757] on button "pause" at bounding box center [35, 757] width 43 height 43
click at [37, 752] on button "play_arrow" at bounding box center [35, 757] width 43 height 43
click at [37, 752] on button "pause" at bounding box center [35, 757] width 43 height 43
click at [37, 752] on button "play_arrow" at bounding box center [35, 757] width 43 height 43
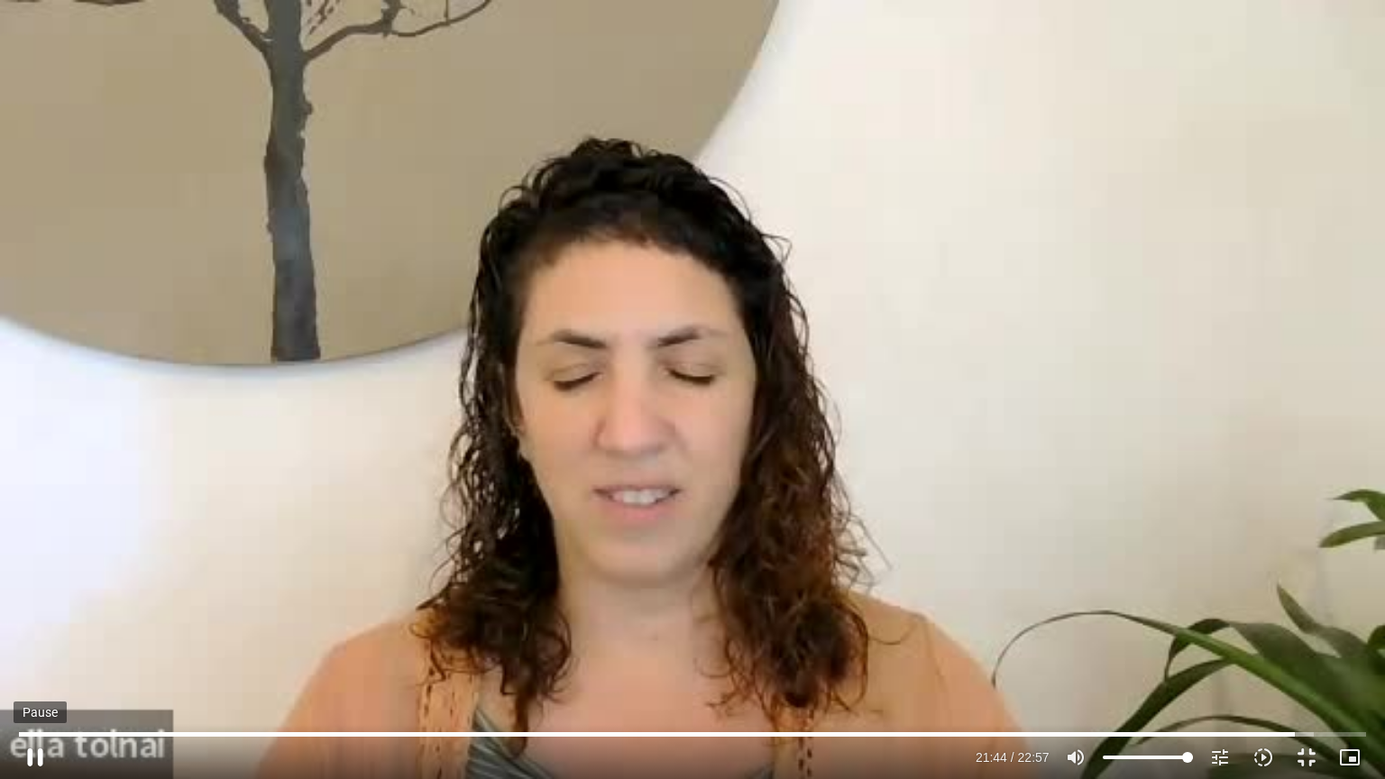
click at [37, 759] on button "pause" at bounding box center [35, 757] width 43 height 43
click at [33, 758] on button "play_arrow" at bounding box center [35, 757] width 43 height 43
click at [36, 753] on button "pause" at bounding box center [35, 757] width 43 height 43
click at [35, 758] on button "pause" at bounding box center [35, 757] width 43 height 43
click at [35, 758] on button "play_arrow" at bounding box center [35, 757] width 43 height 43
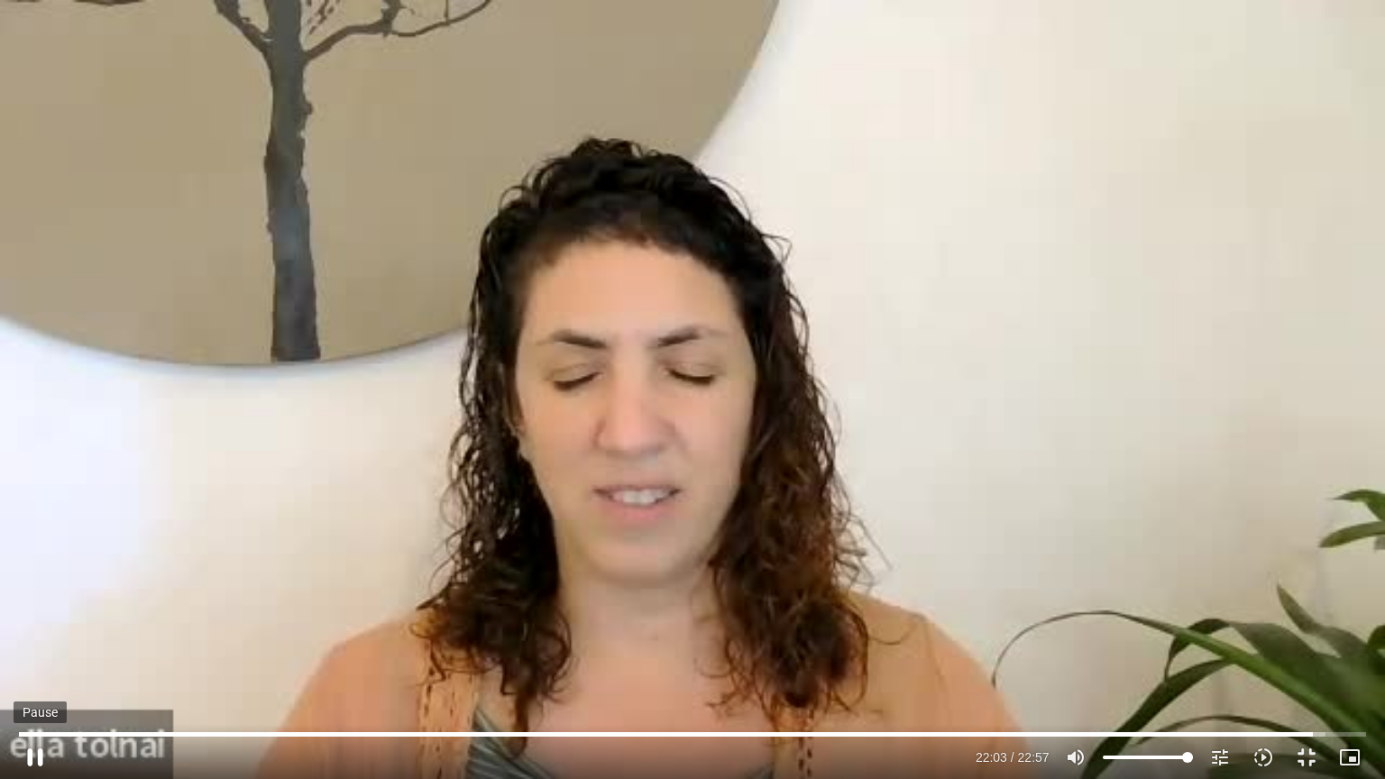
click at [27, 756] on button "pause" at bounding box center [35, 757] width 43 height 43
click at [32, 751] on button "play_arrow" at bounding box center [35, 757] width 43 height 43
click at [1320, 735] on input "Seek" at bounding box center [692, 734] width 1347 height 11
click at [328, 432] on div "Skip Ad 22:05 pause 22:28 / 22:57 volume_up Mute tune Resolution Auto 240p slow…" at bounding box center [692, 389] width 1385 height 779
click at [328, 432] on div "Skip Ad 22:05 play_arrow 22:28 / 22:57 volume_up Mute tune Resolution Auto 240p…" at bounding box center [692, 389] width 1385 height 779
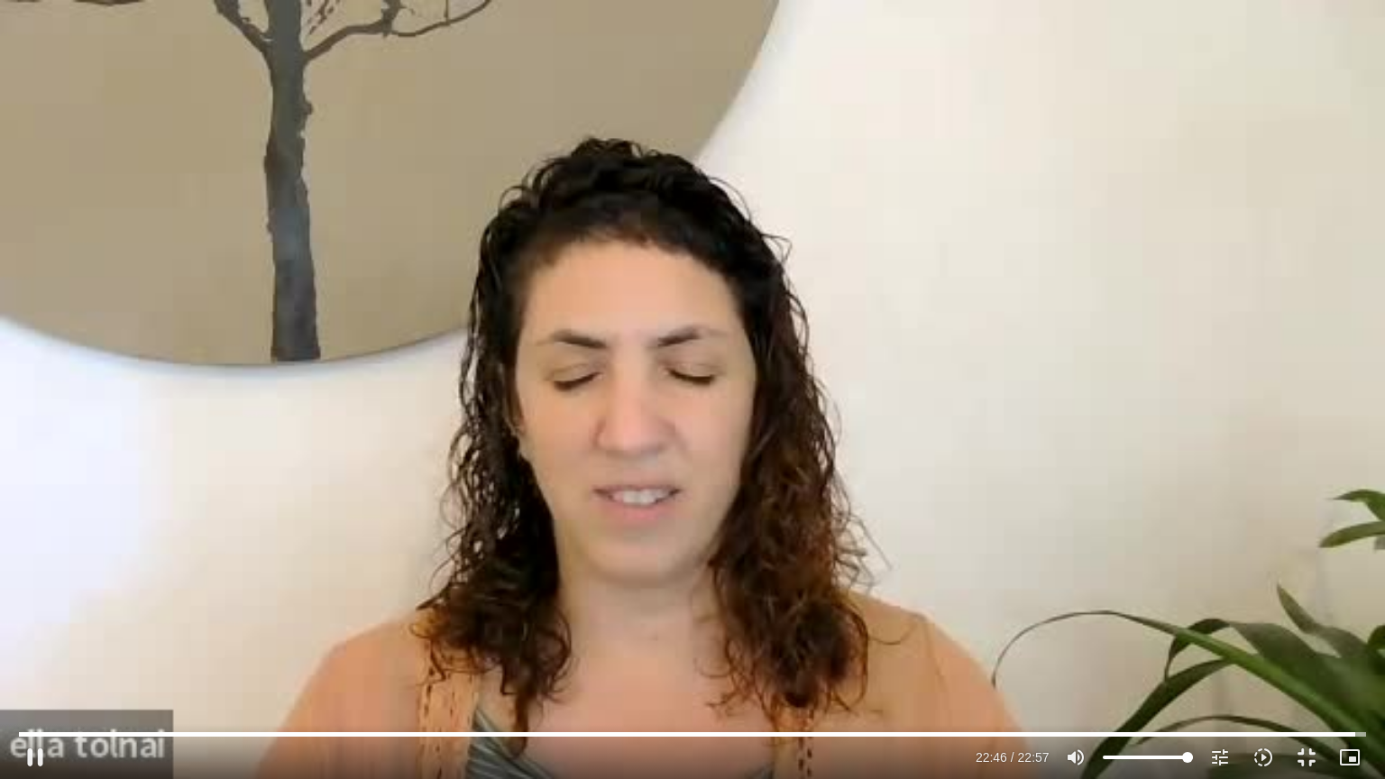
click at [325, 482] on div "Skip Ad 22:05 pause 22:46 / 22:57 volume_up Mute tune Resolution Auto 240p slow…" at bounding box center [692, 389] width 1385 height 779
click at [325, 482] on div "Skip Ad 22:05 play_arrow 22:47 / 22:57 volume_up Mute tune Resolution Auto 240p…" at bounding box center [692, 389] width 1385 height 779
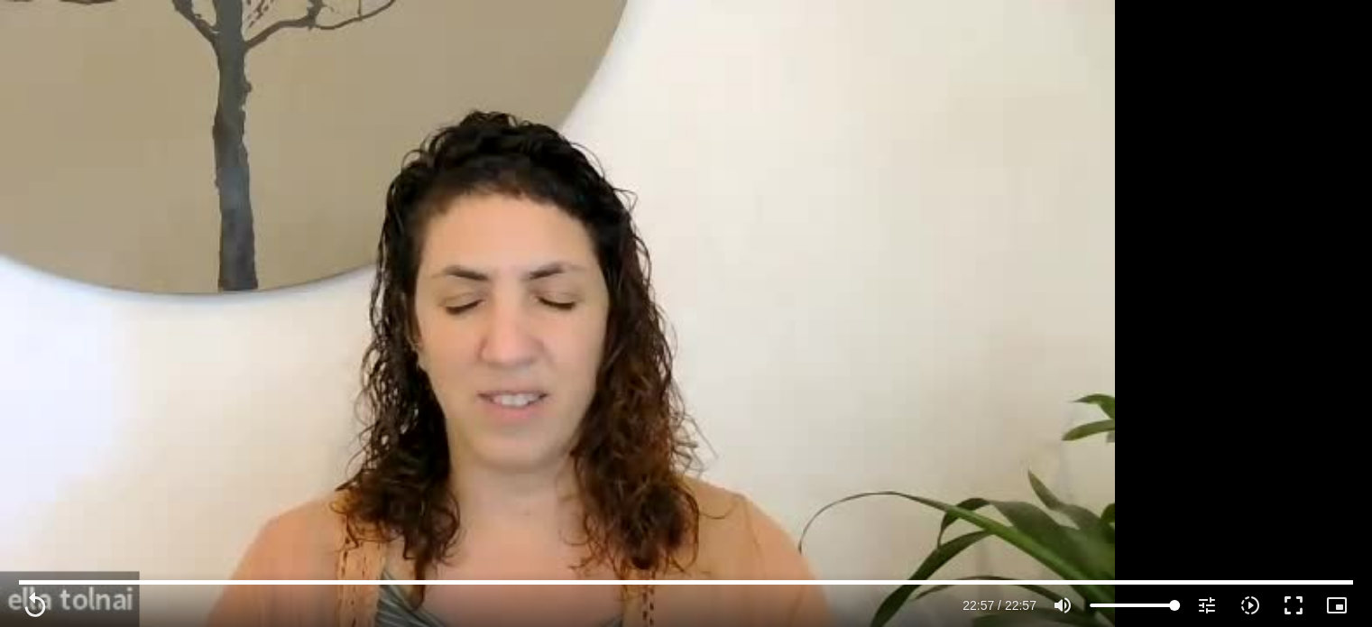
scroll to position [1707, 0]
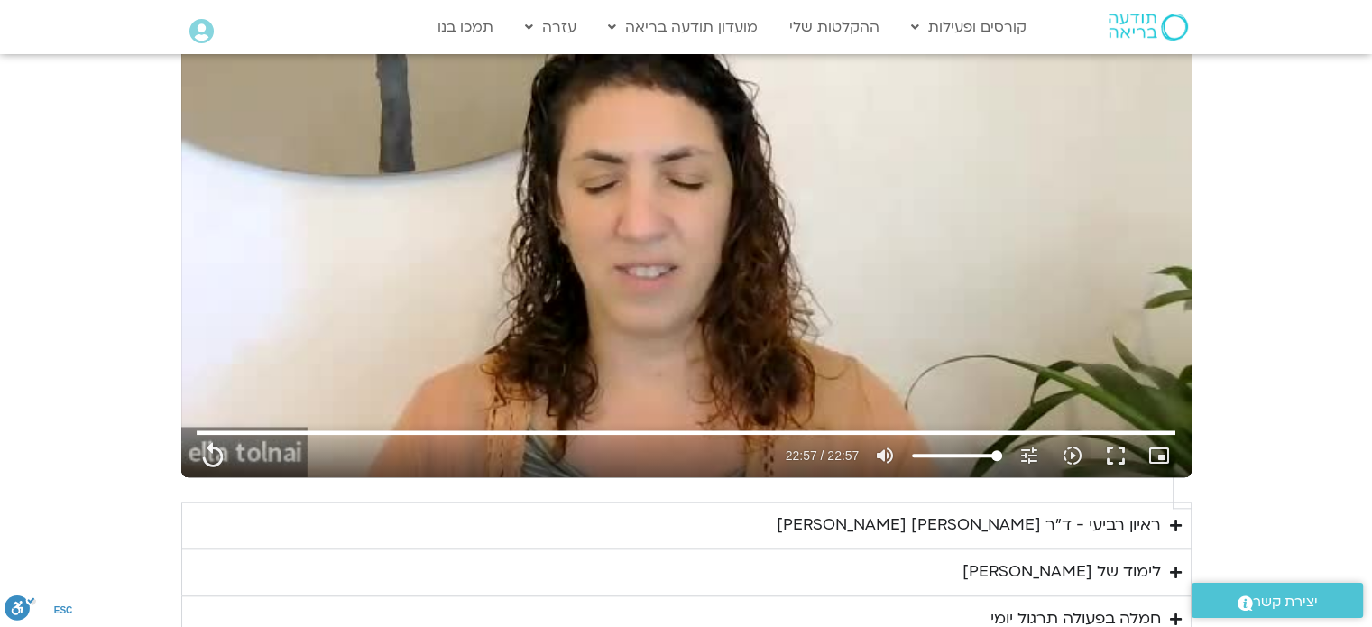
click at [1065, 511] on div "ראיון רביעי - ד"ר [PERSON_NAME] [PERSON_NAME]" at bounding box center [969, 524] width 384 height 27
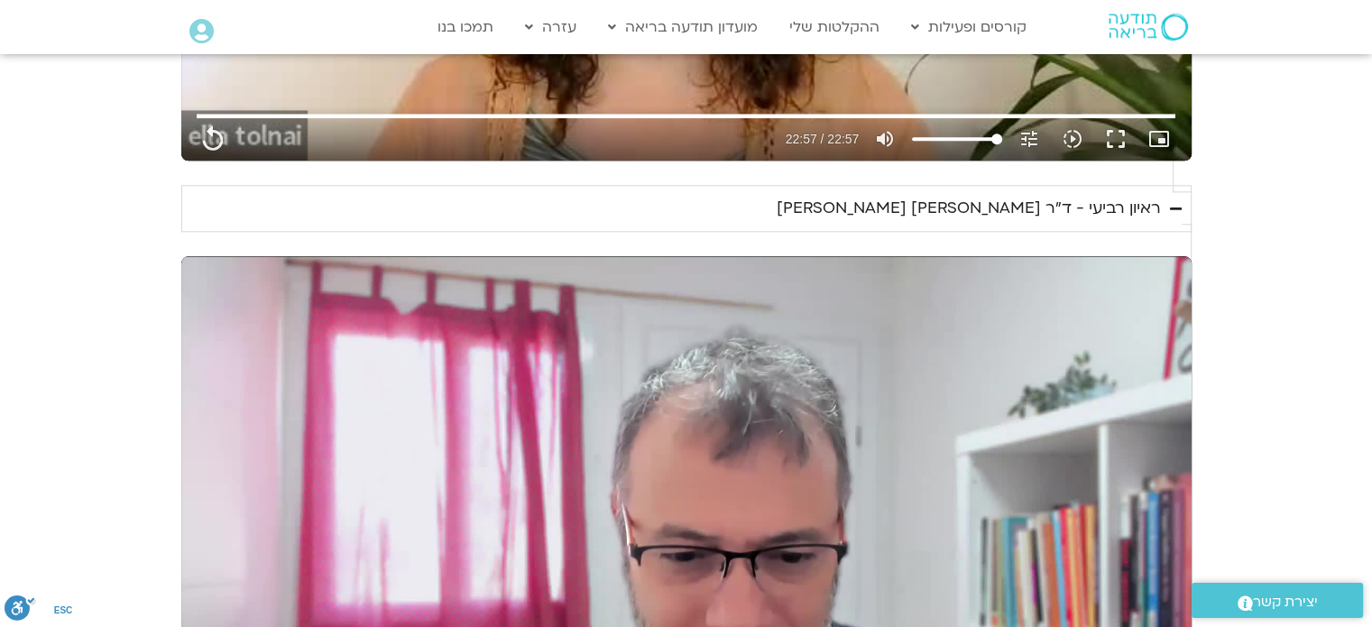
scroll to position [2170, 0]
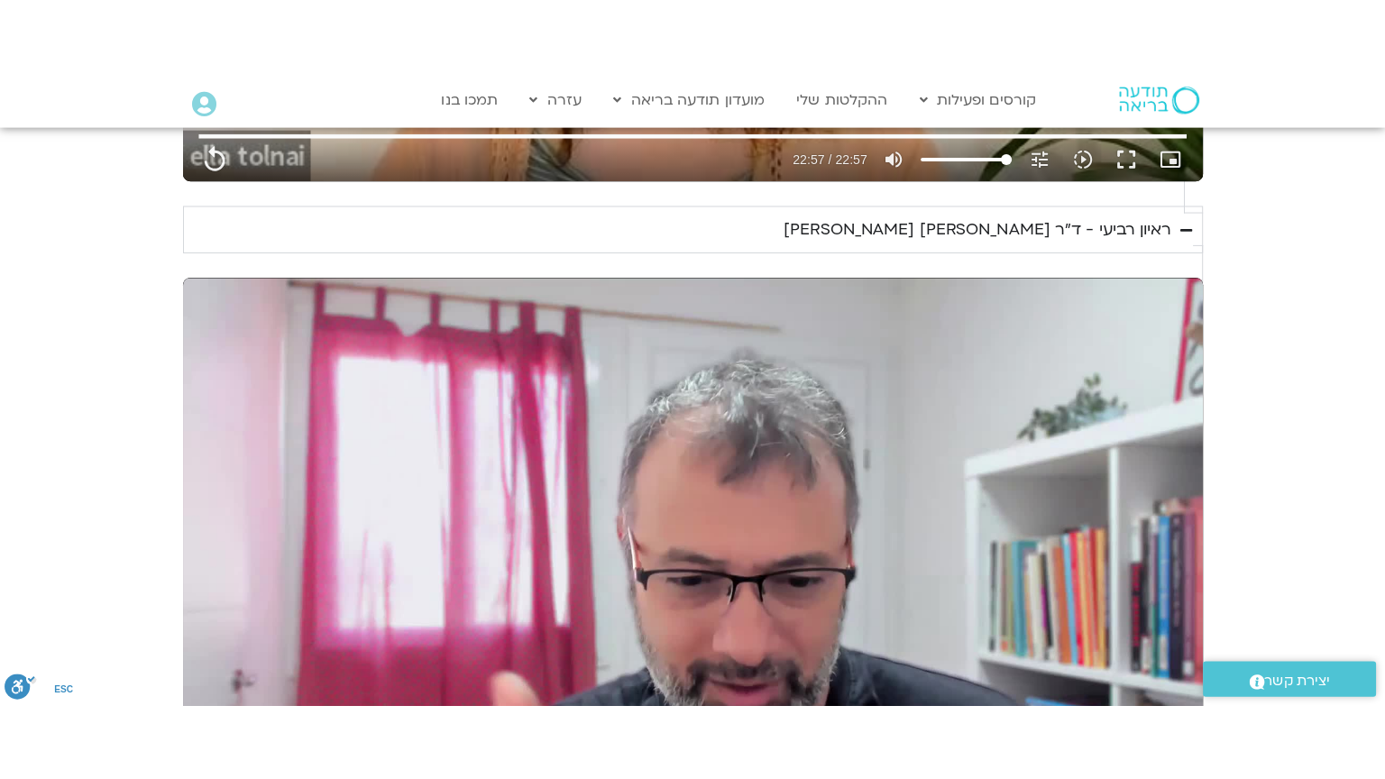
scroll to position [2013, 0]
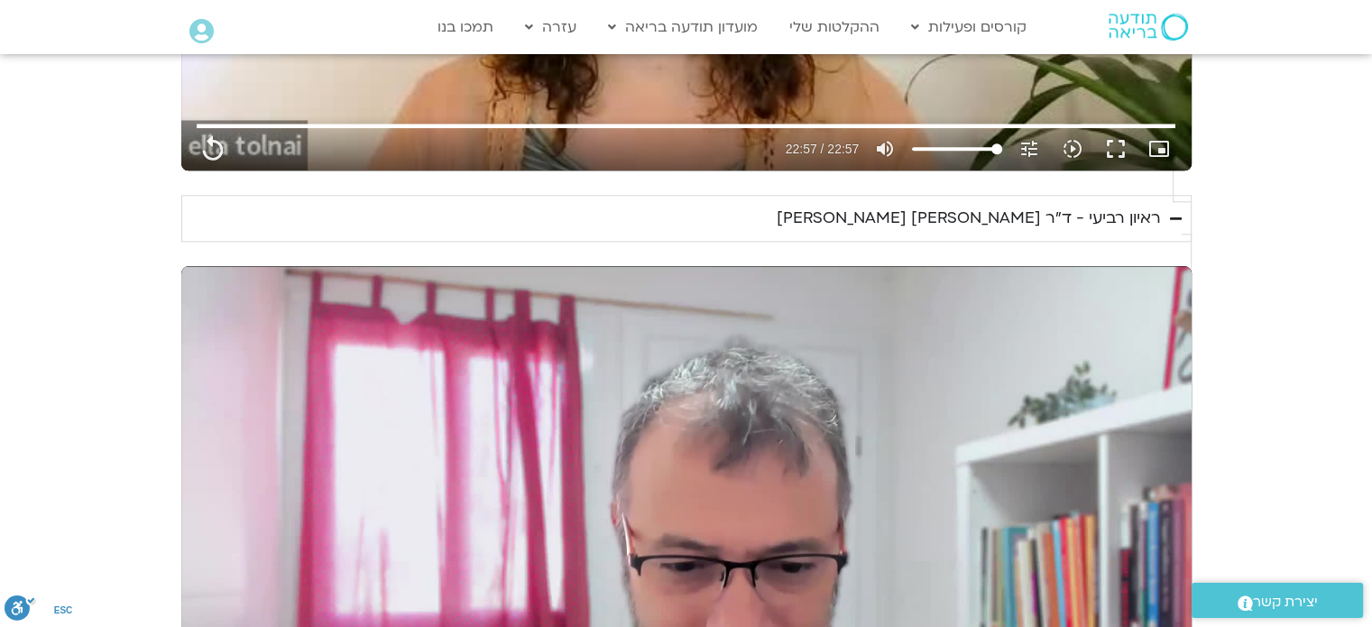
type input "1377.76"
type input "0.004762"
type input "1377.76"
type input "0.099784"
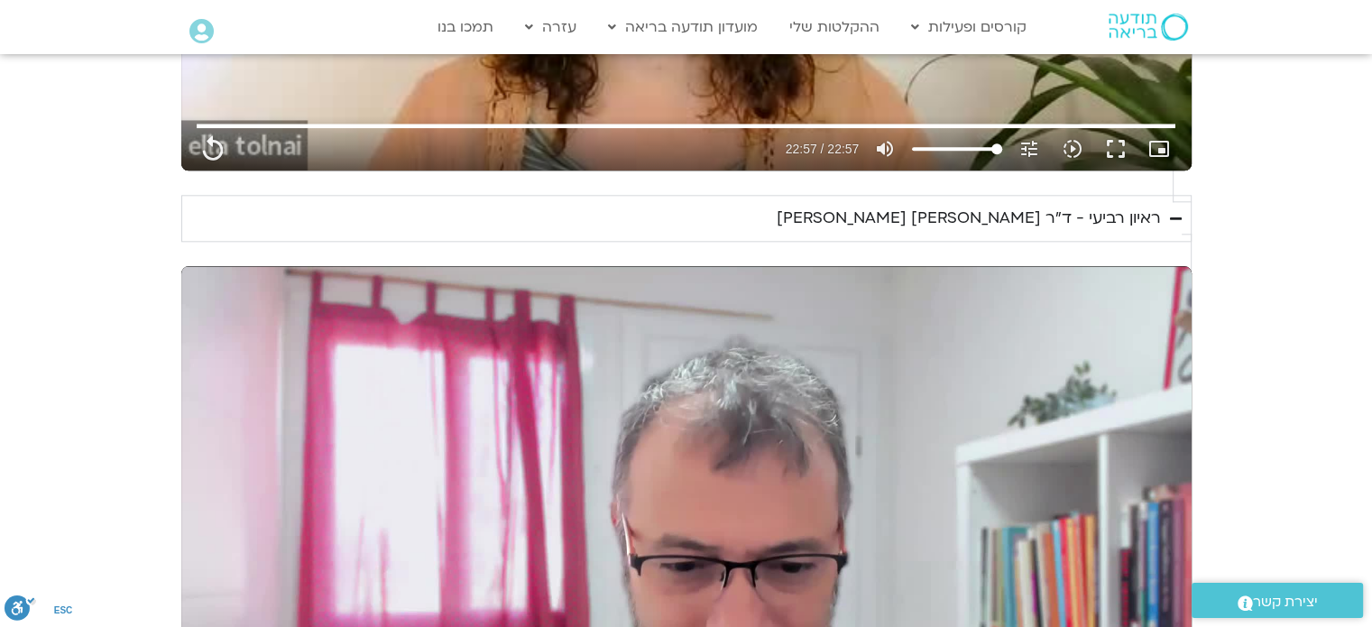
type input "1377.76"
type input "0.359775"
type input "1377.76"
type input "0.493885"
type input "1377.76"
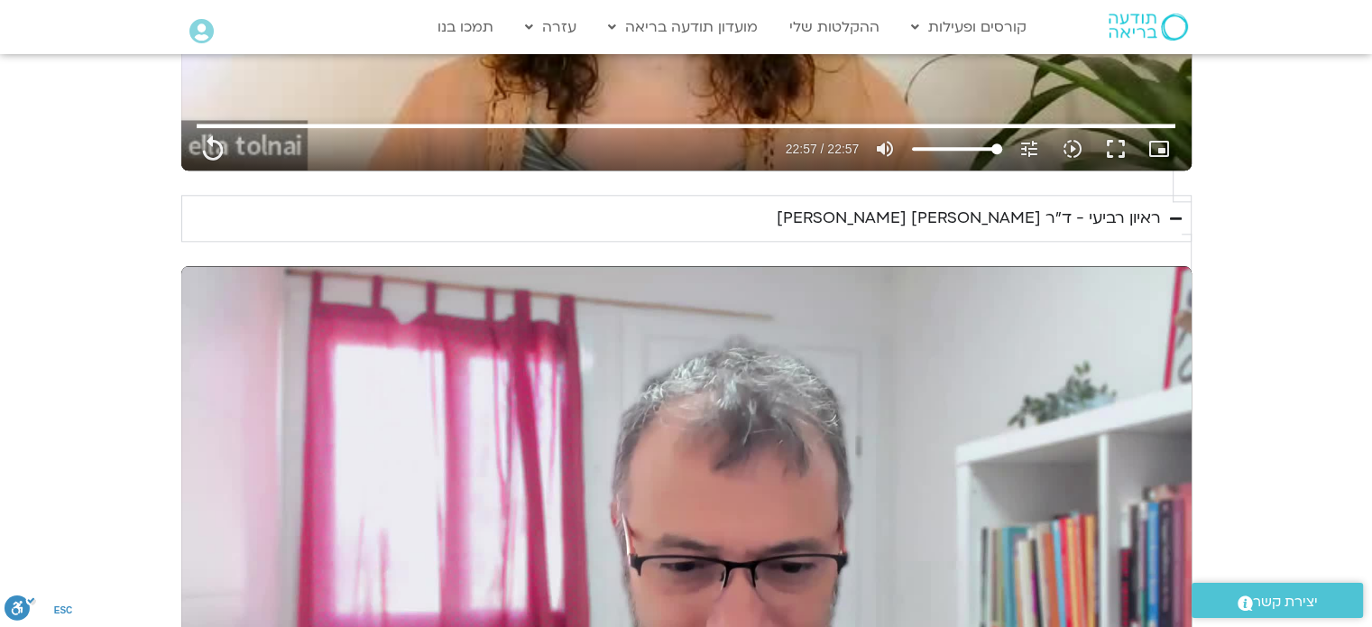
type input "0.625804"
type input "1377.76"
type input "0.743382"
type input "1377.76"
type input "0.893119"
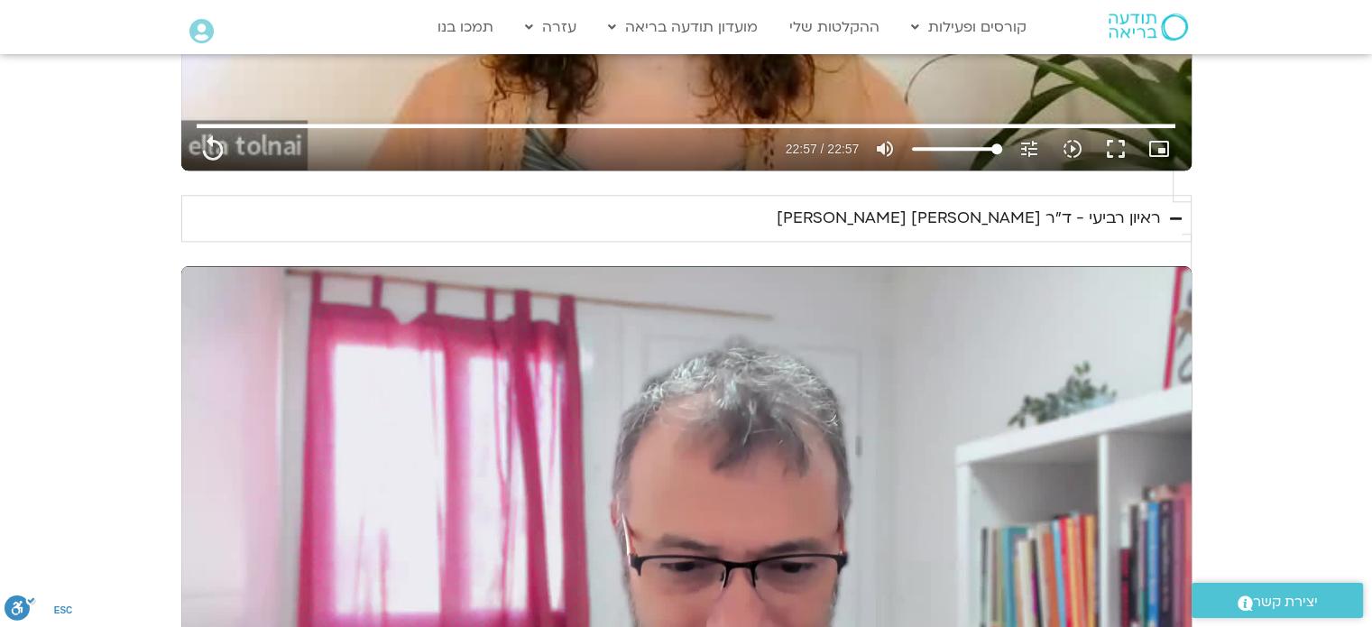
type input "1377.76"
type input "0.899851"
type input "1377.76"
type input "1.03183"
type input "1377.76"
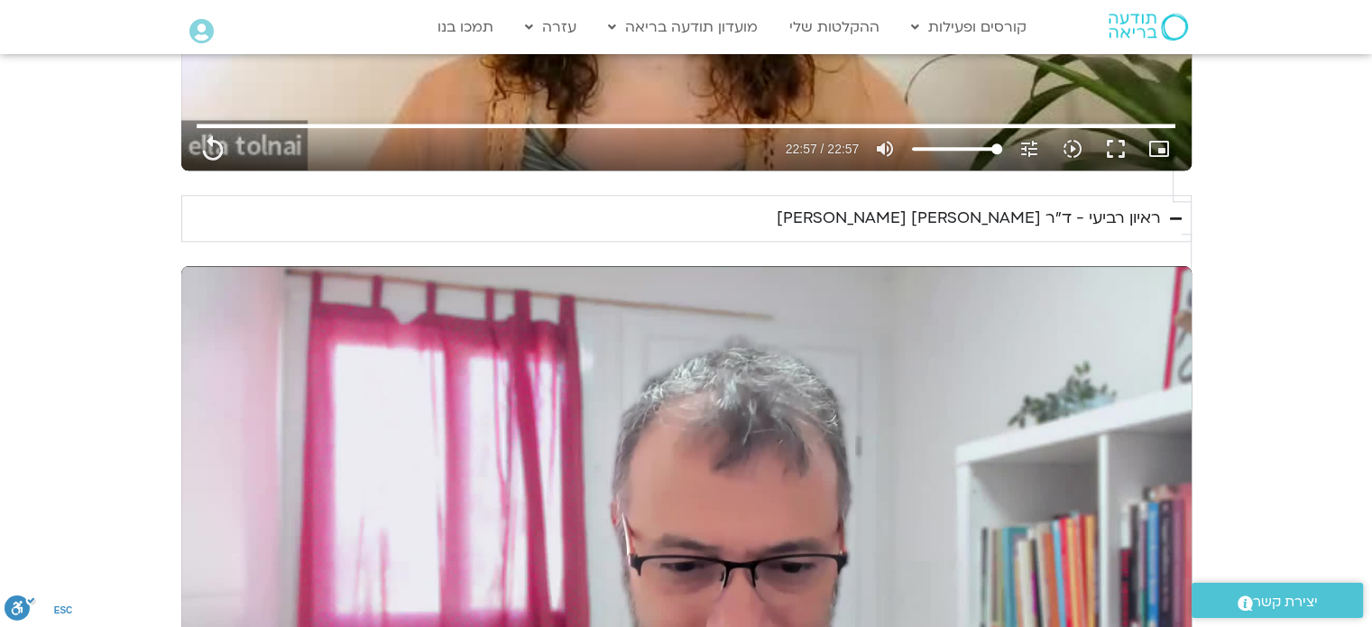
type input "1.167323"
type input "1377.76"
type input "1.299595"
type input "1377.76"
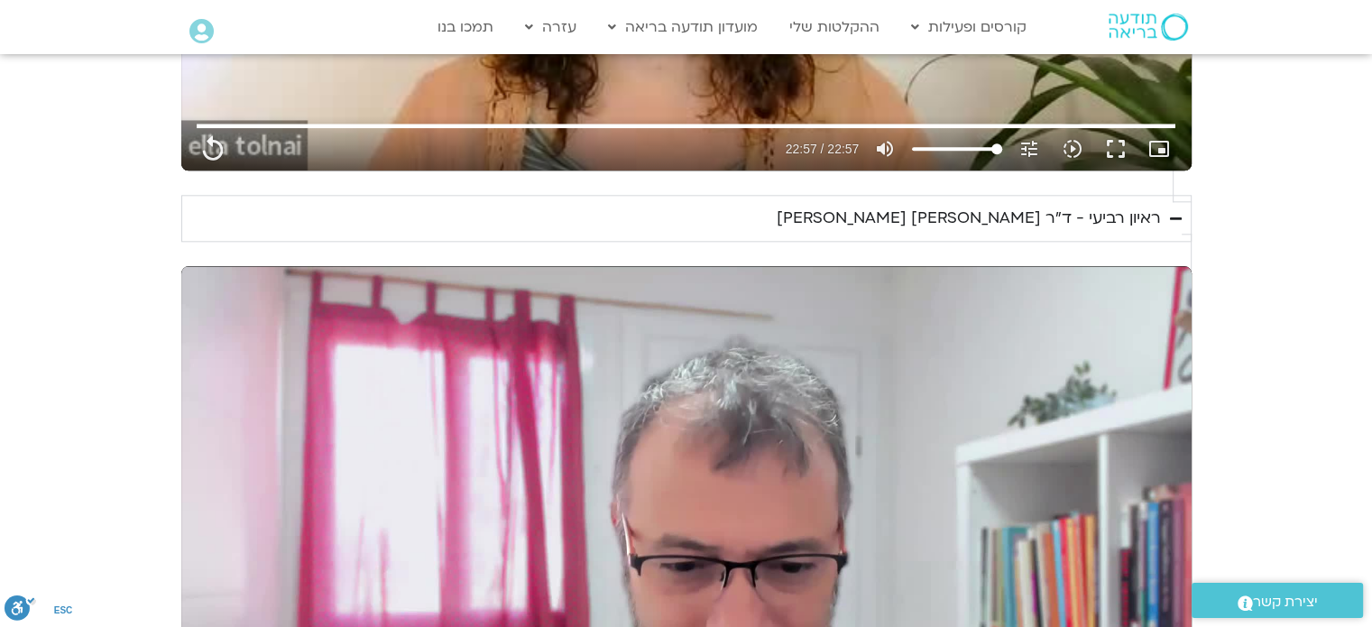
type input "1.5231"
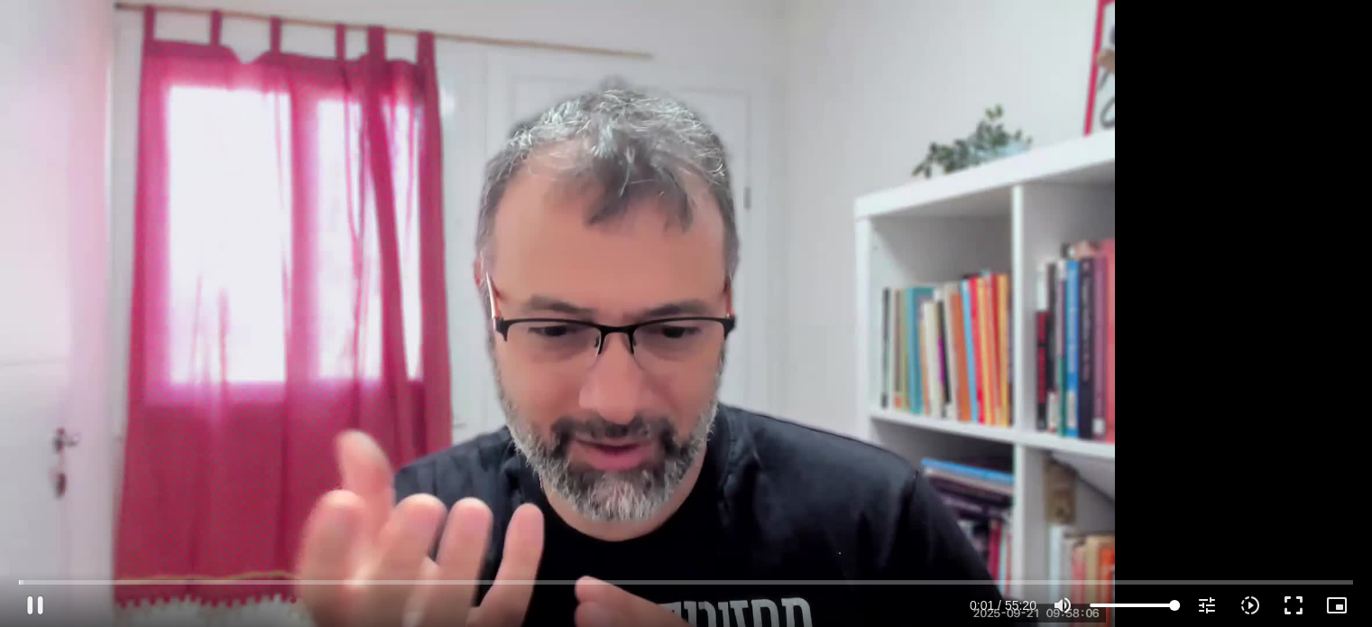
type input "1377.76"
type input "1.573547"
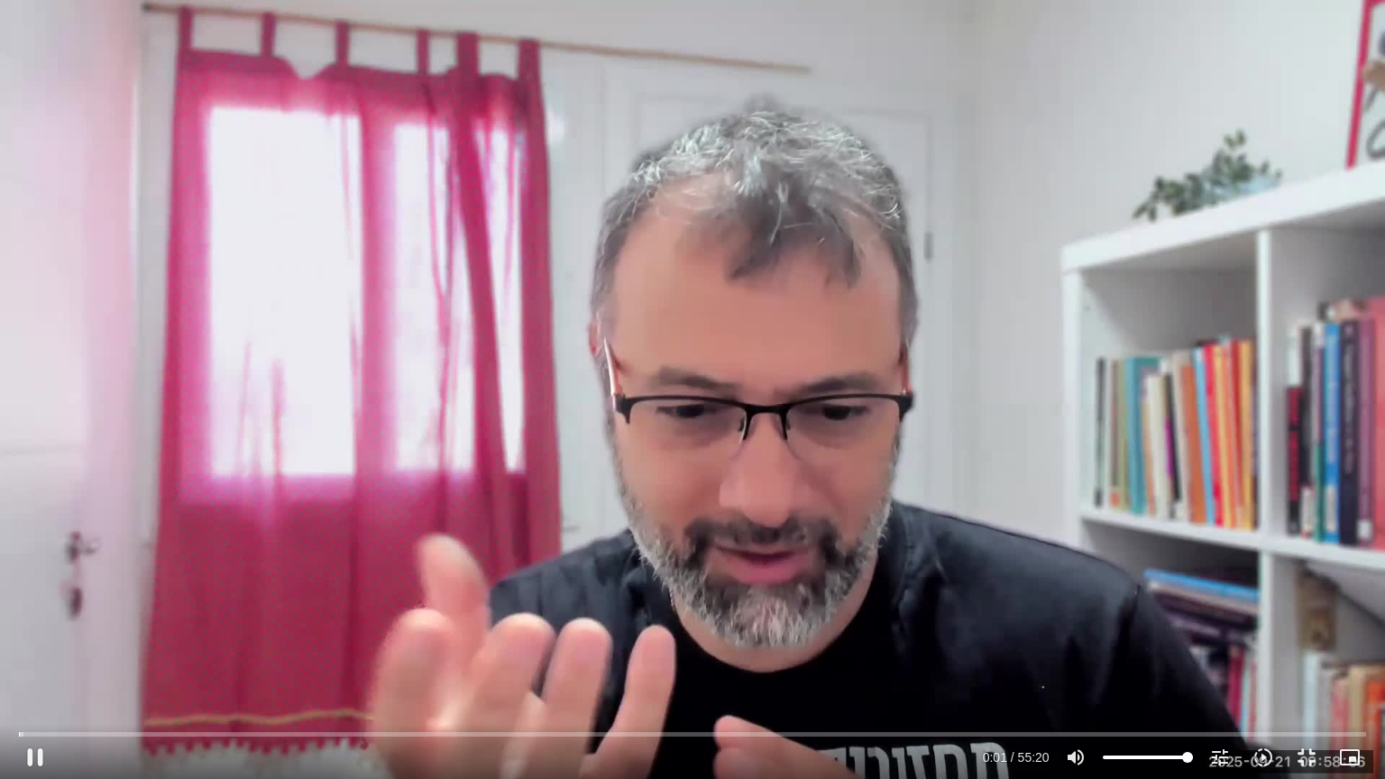
type input "1377.76"
type input "1.701196"
type input "1377.76"
type input "1.839214"
type input "1377.76"
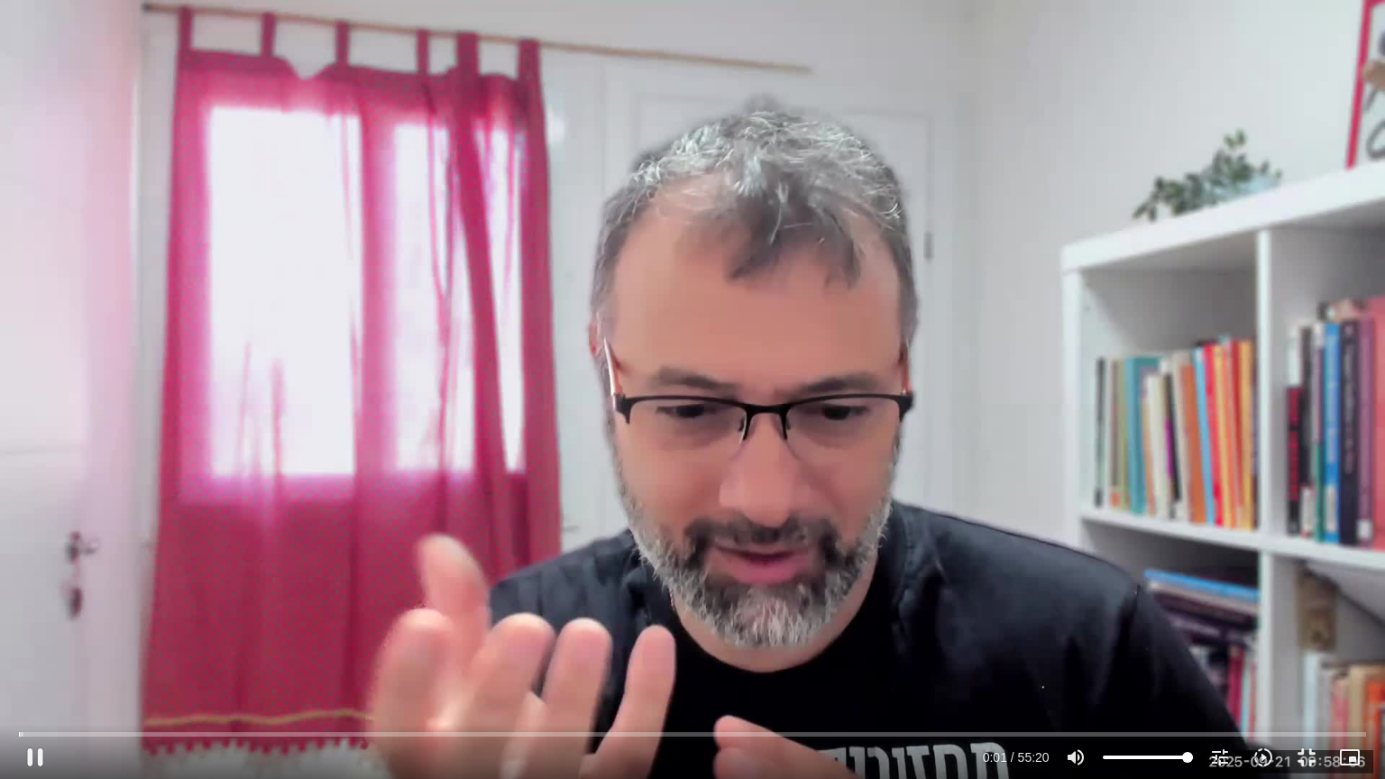
type input "2.080372"
type input "1377.76"
type input "2.130784"
type input "1377.76"
type input "2.23392"
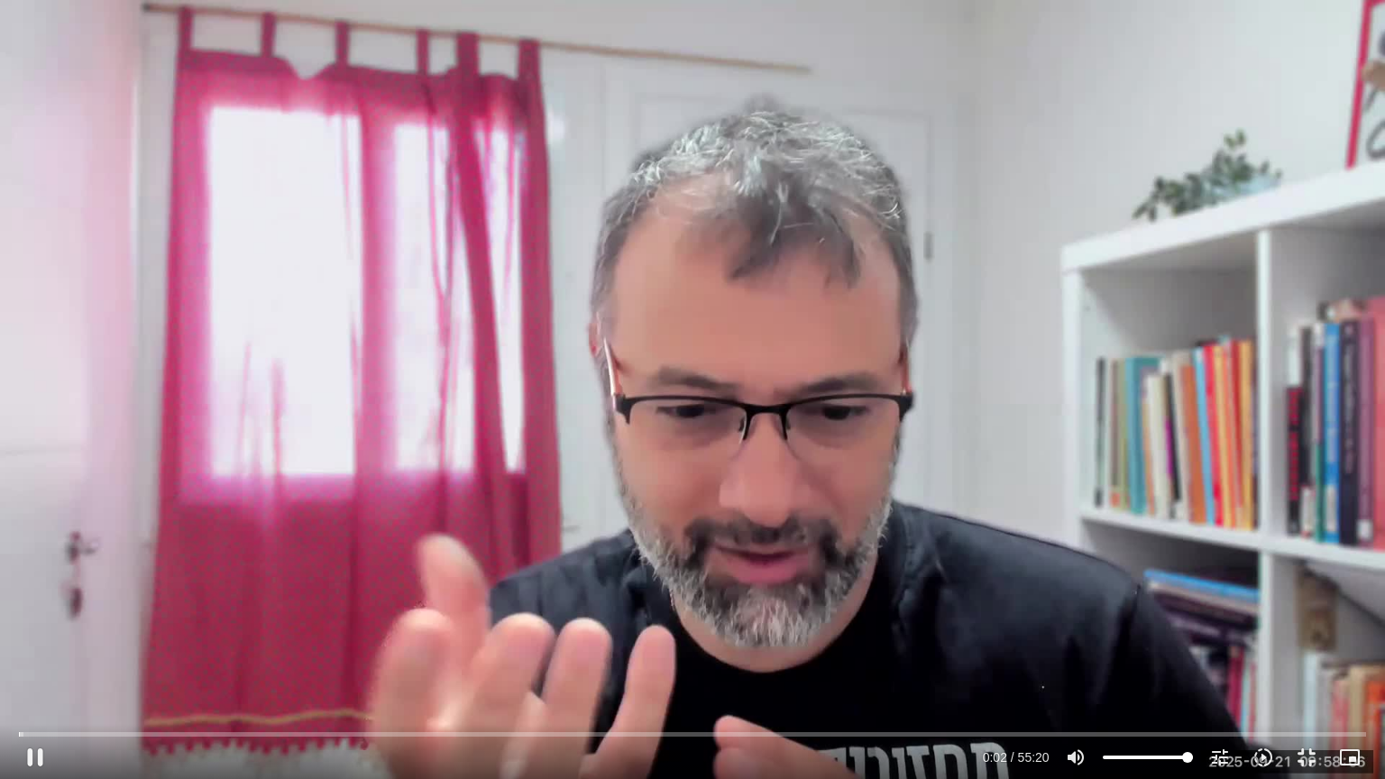
type input "1377.76"
type input "2.466208"
type input "1377.76"
type input "2.594539"
type input "1377.76"
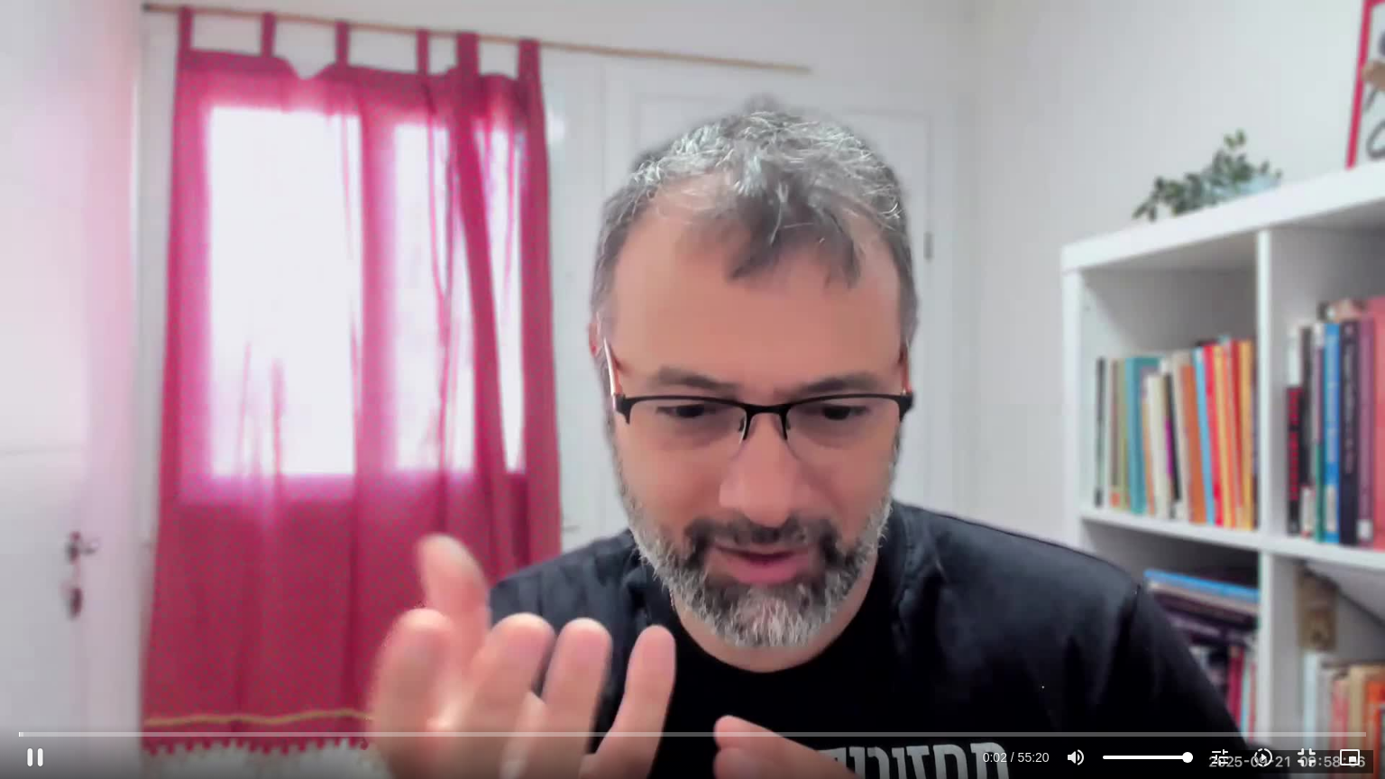
type input "2.639275"
type input "1377.76"
type input "2.764763"
type input "1377.76"
type input "2.981373"
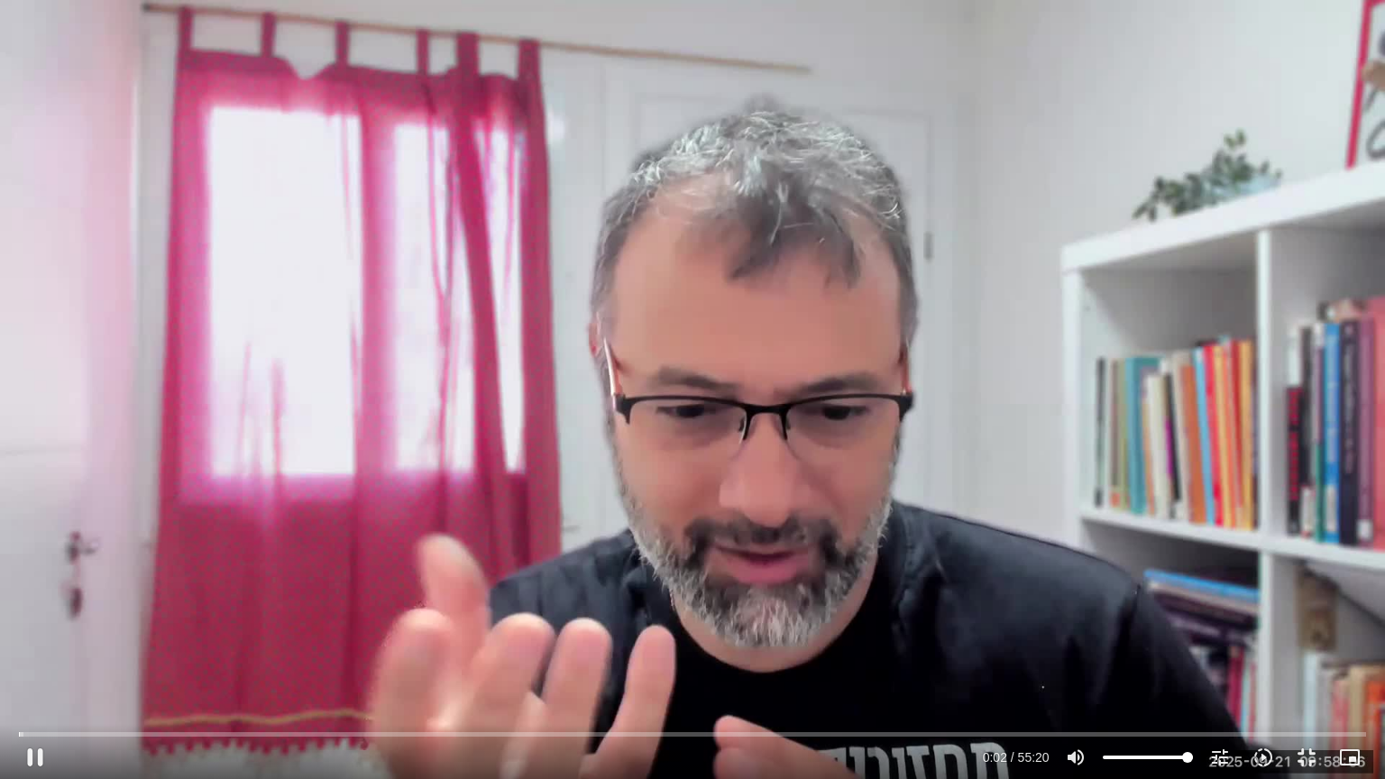
type input "1377.76"
type input "3.021742"
type input "1377.76"
type input "3.153856"
type input "1377.76"
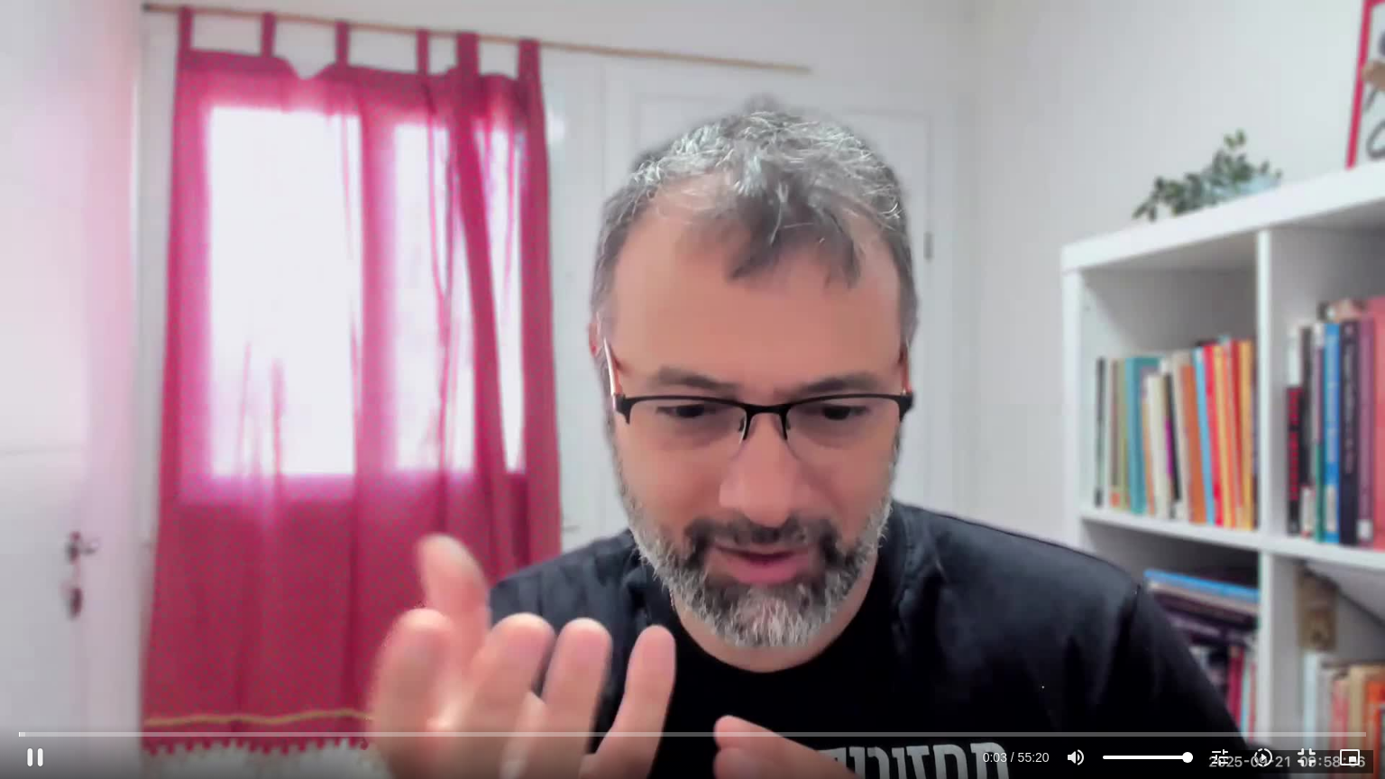
type input "3.382227"
type input "1377.76"
type input "3.44803"
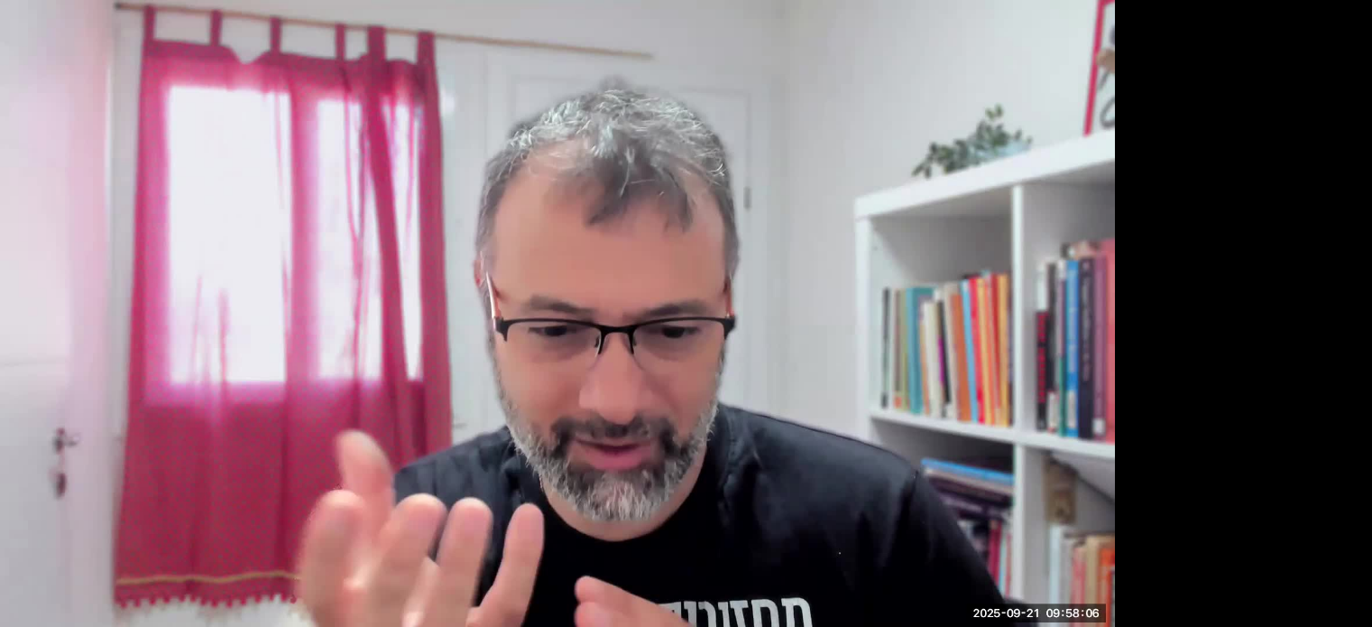
type input "1377.76"
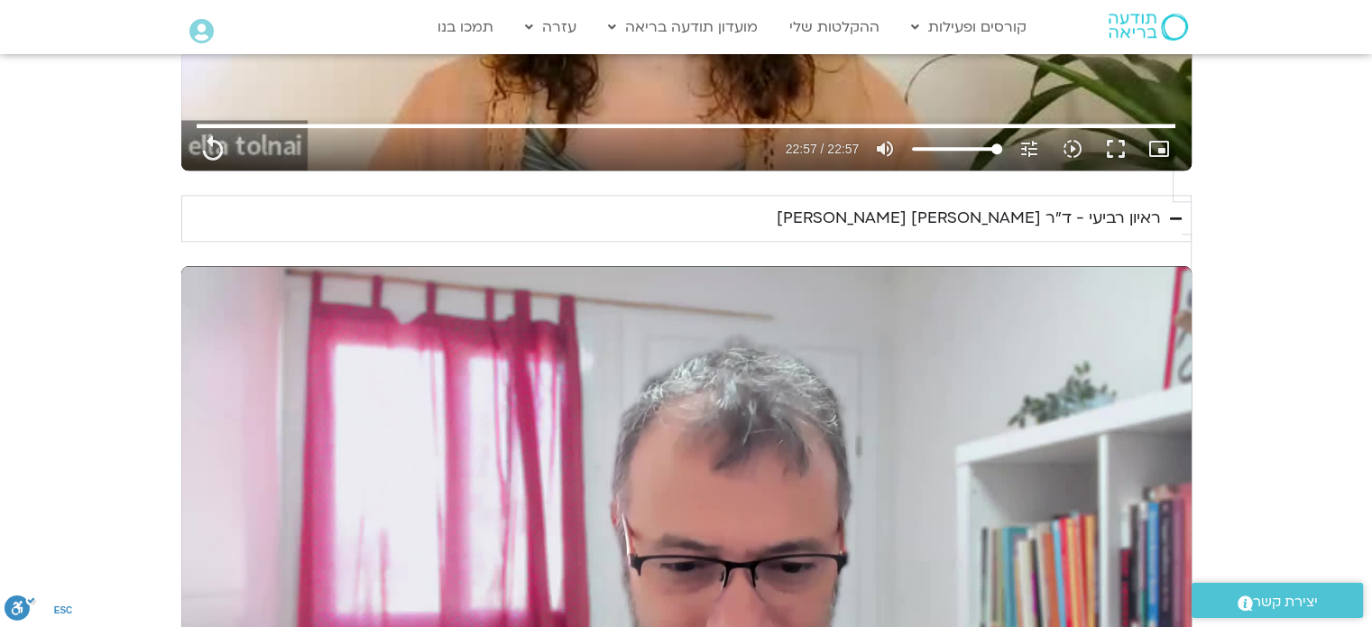
type input "4.614387"
type input "1377.76"
type input "9.085899"
type input "1377.76"
type input "9.15189"
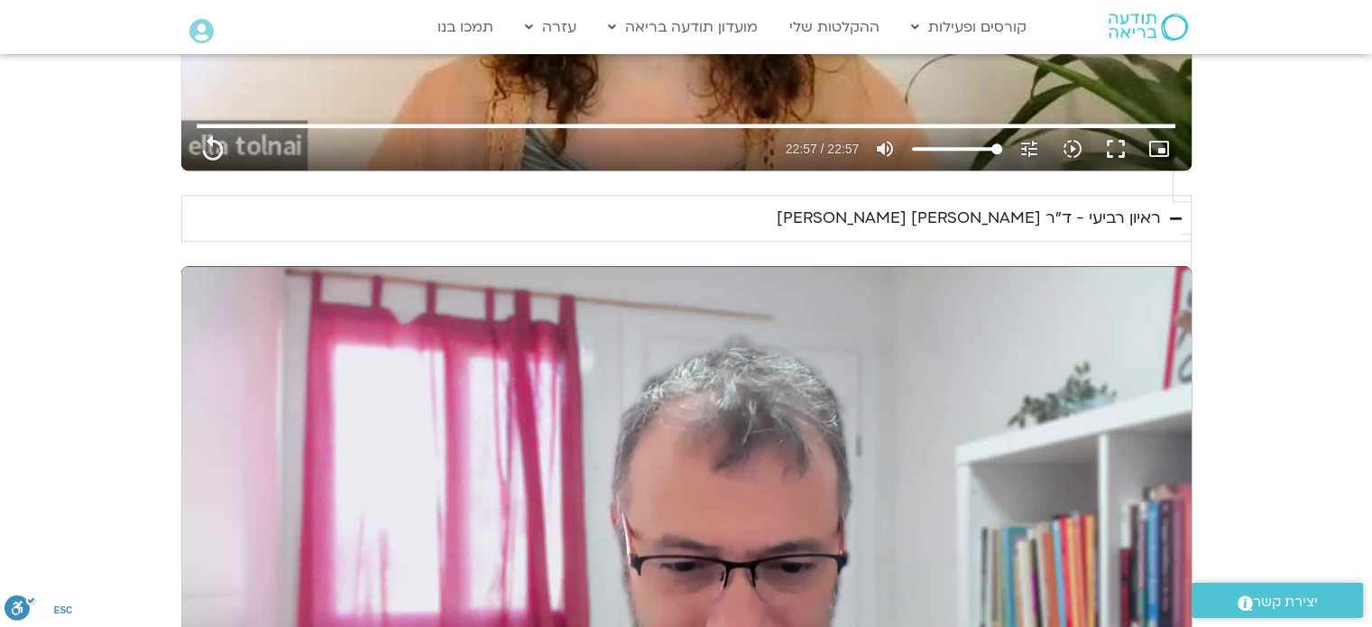
type input "1377.76"
type input "9.237473"
type input "1377.76"
type input "9.485858"
type input "1377.76"
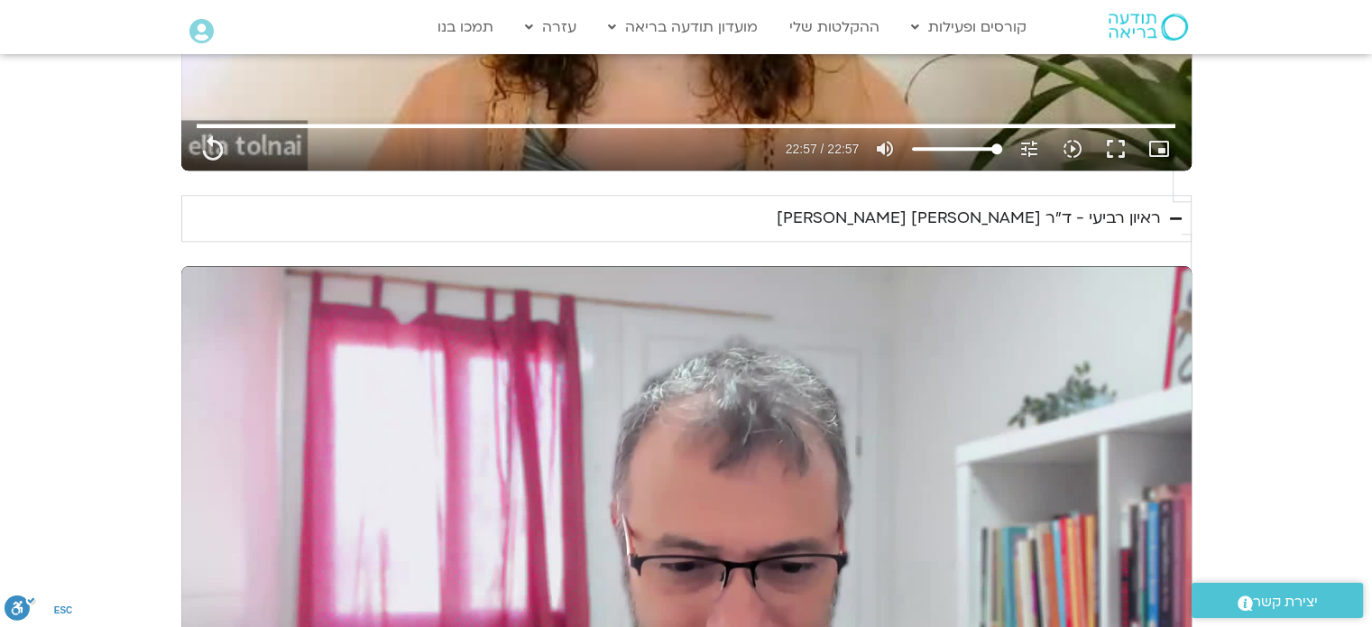
type input "9.619287"
type input "1377.76"
type input "9.75277"
type input "1377.76"
type input "9.887703"
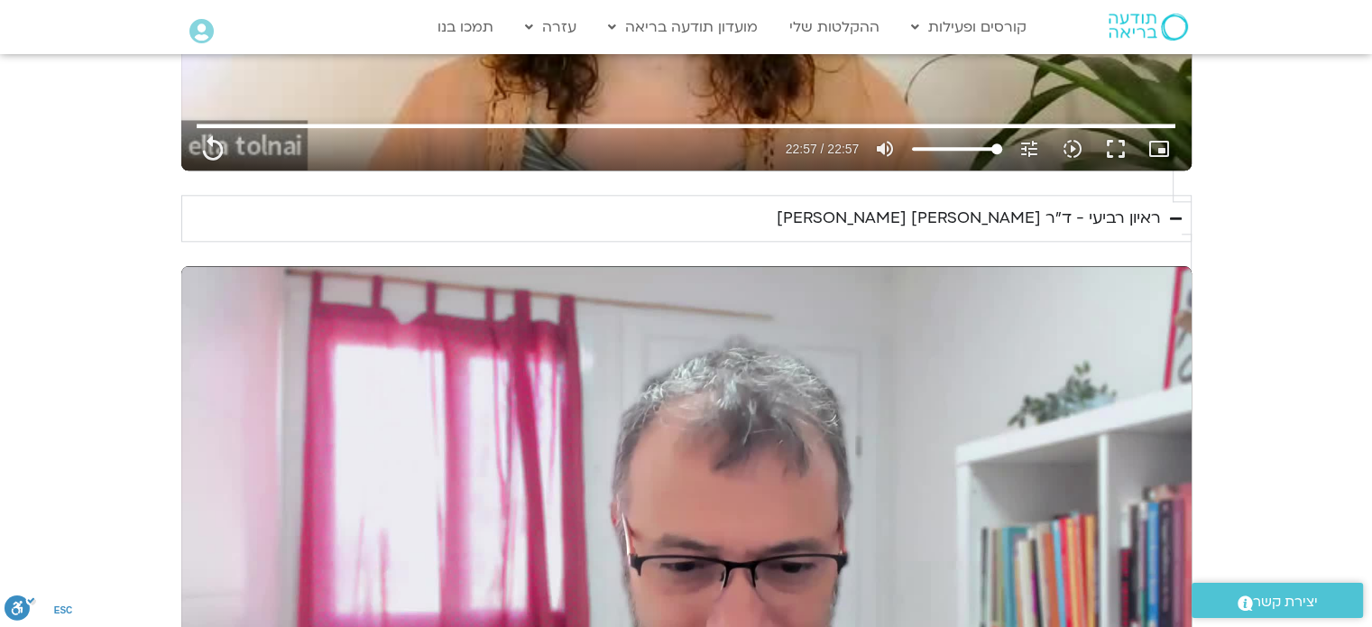
type input "1377.76"
type input "10.019915"
type input "1377.76"
type input "10.136818"
type input "1377.76"
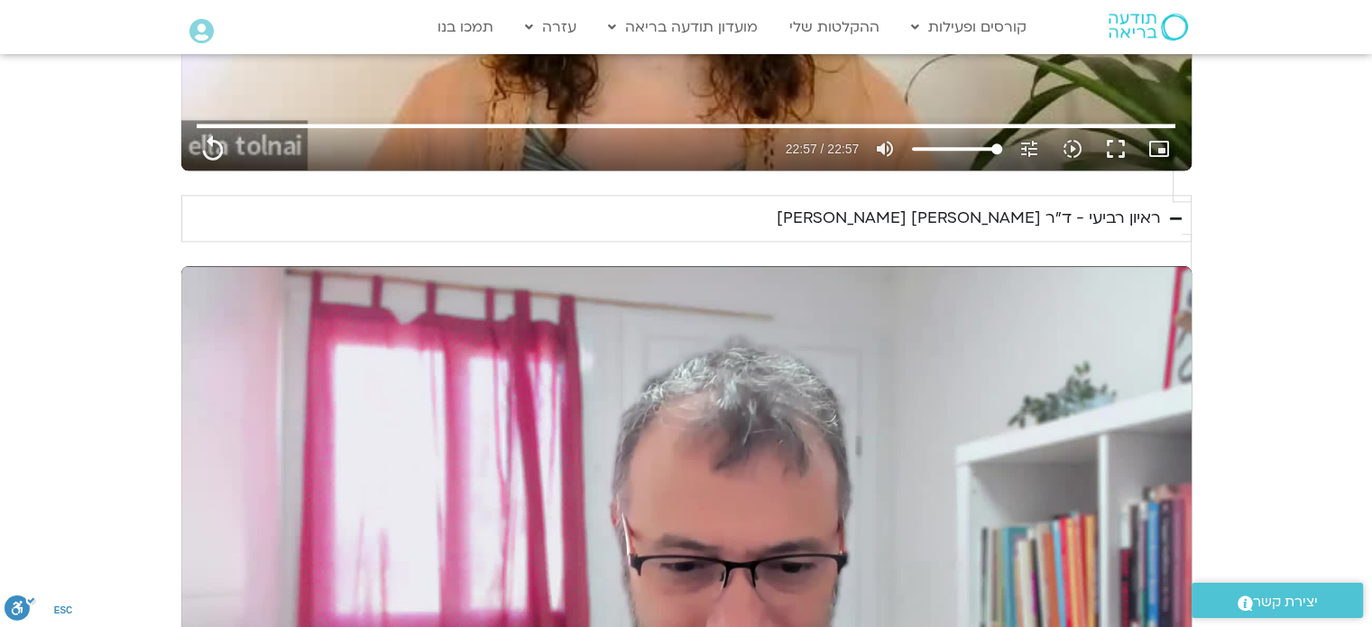
type input "10.236657"
type input "1377.76"
type input "10.320159"
type input "1377.76"
type input "10.436637"
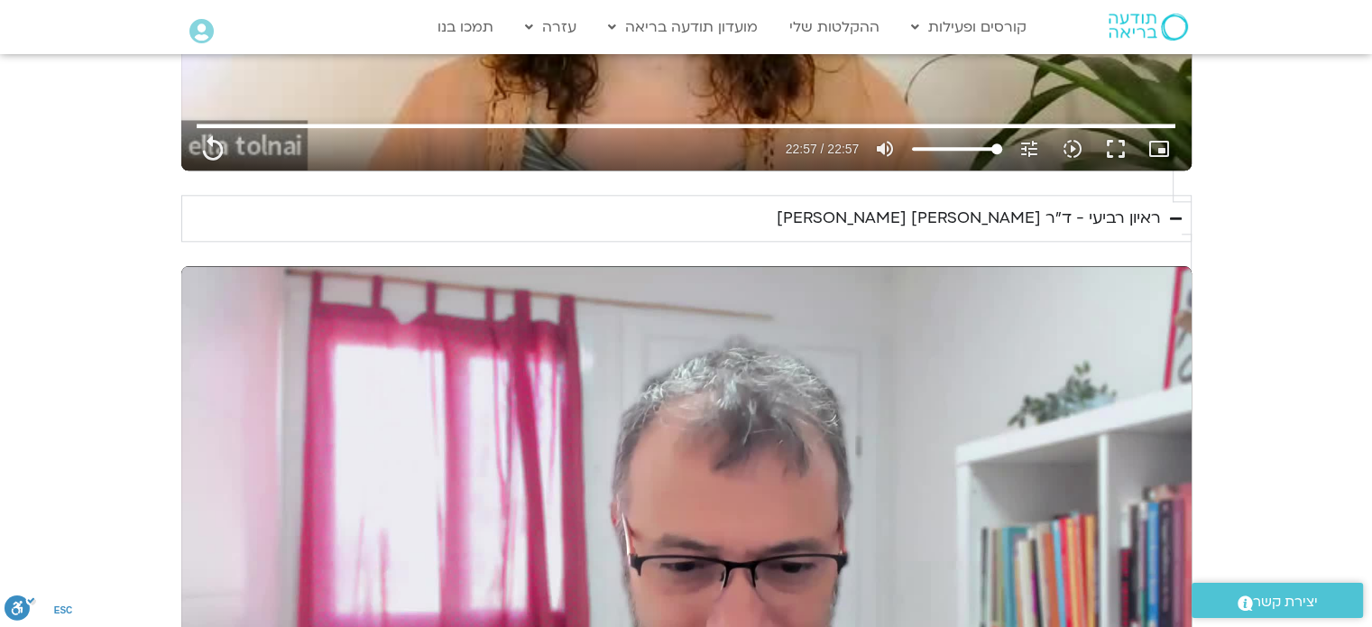
type input "1377.76"
type input "10.590072"
type input "1377.76"
type input "10.709108"
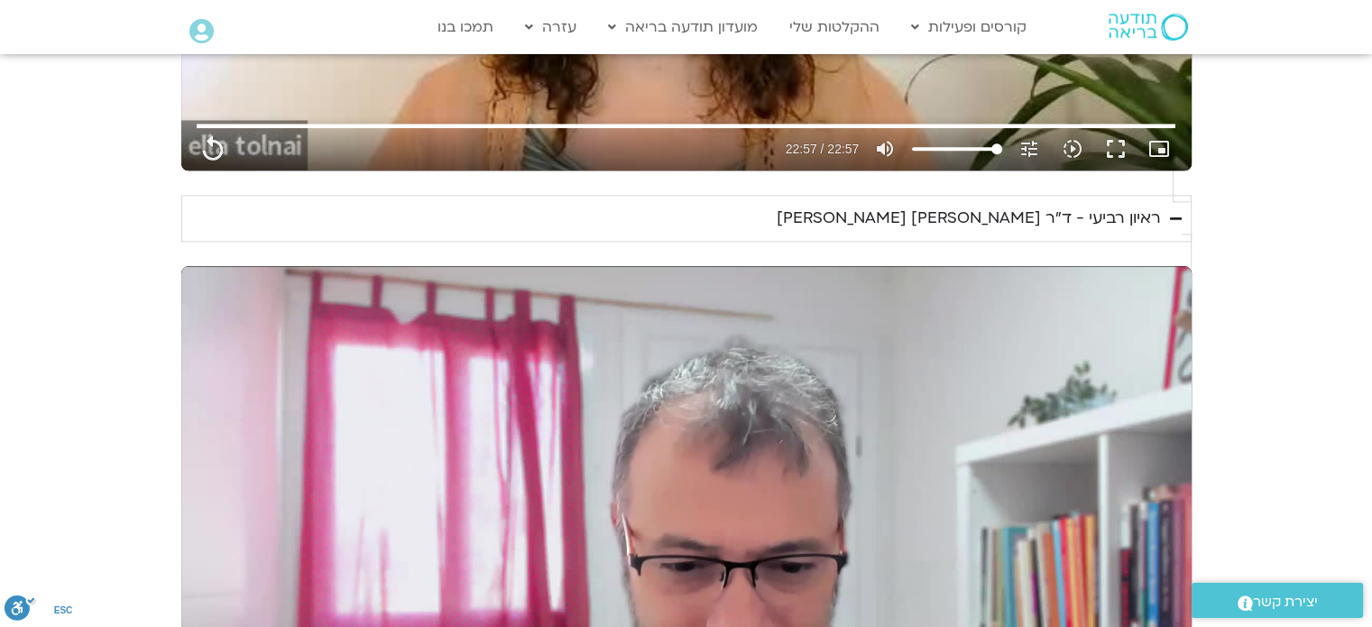
type input "1377.76"
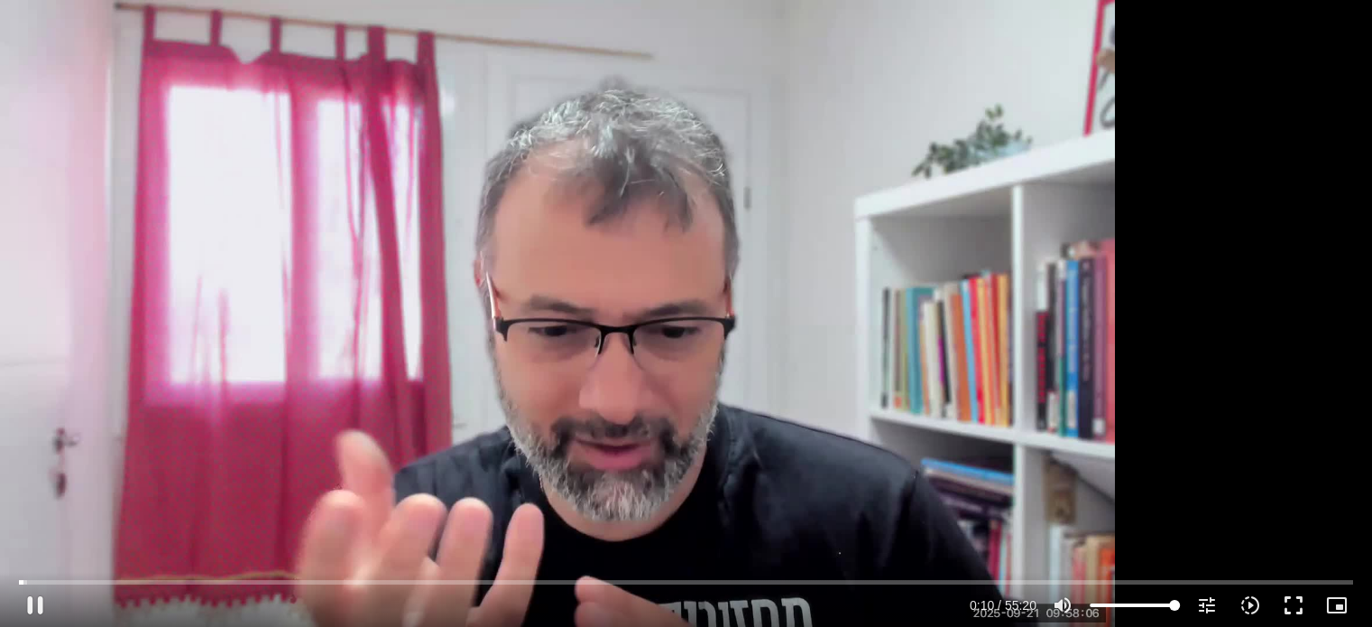
type input "10.891292"
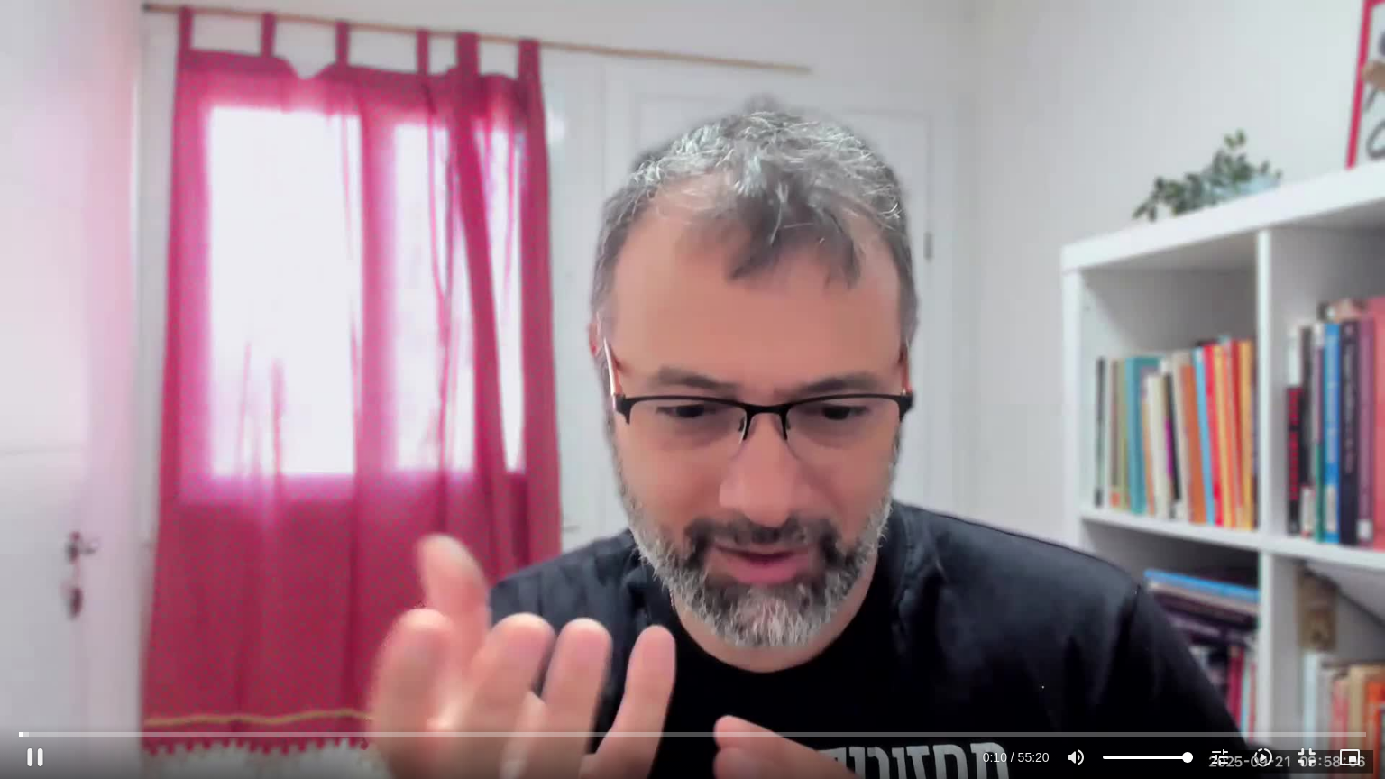
type input "1377.76"
type input "11.017965"
type input "1377.76"
type input "11.14485"
type input "1377.76"
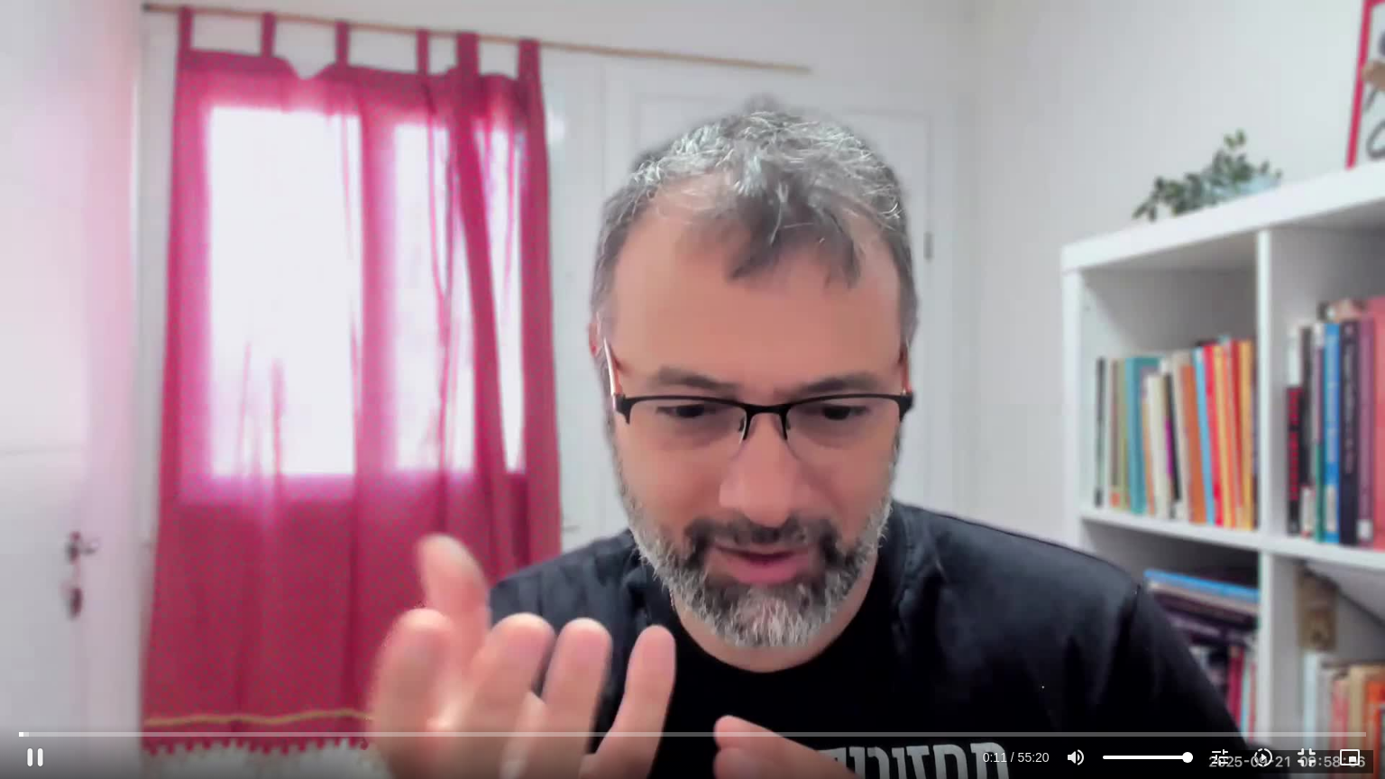
type input "11.278169"
type input "1377.76"
type input "11.407533"
type input "1377.76"
type input "11.534117"
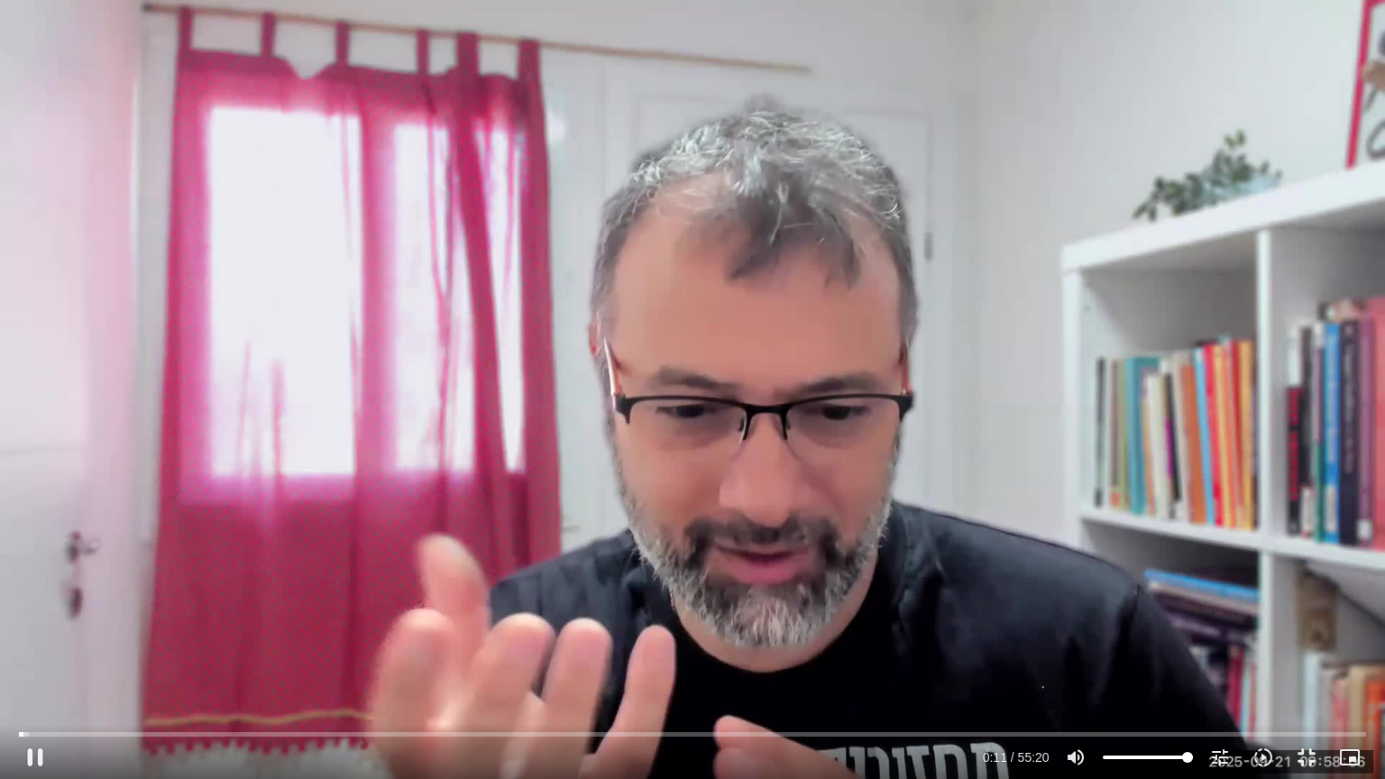
type input "1377.76"
type input "11.663006"
type input "1377.76"
type input "11.796703"
type input "1377.76"
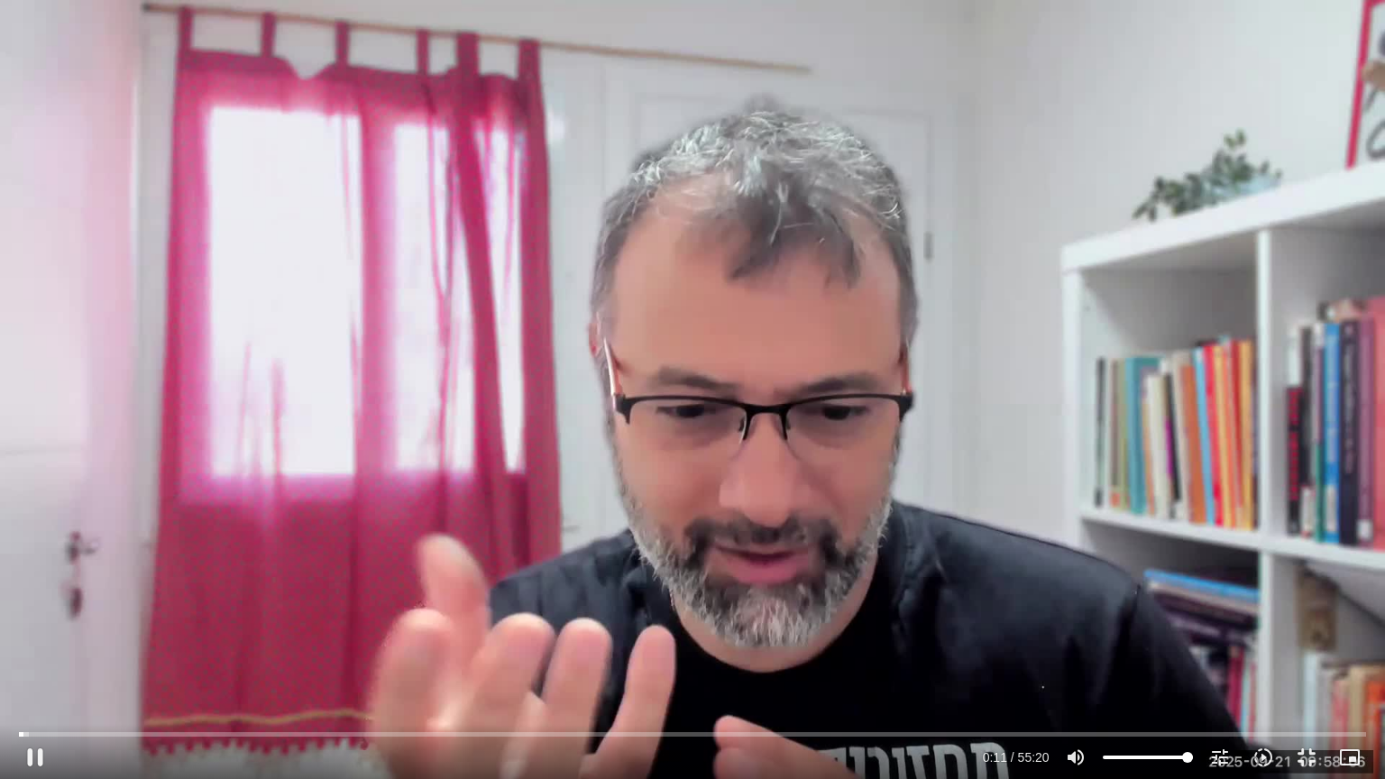
type input "12.037927"
type input "1377.76"
type input "12.175202"
type input "1377.76"
type input "12.183623"
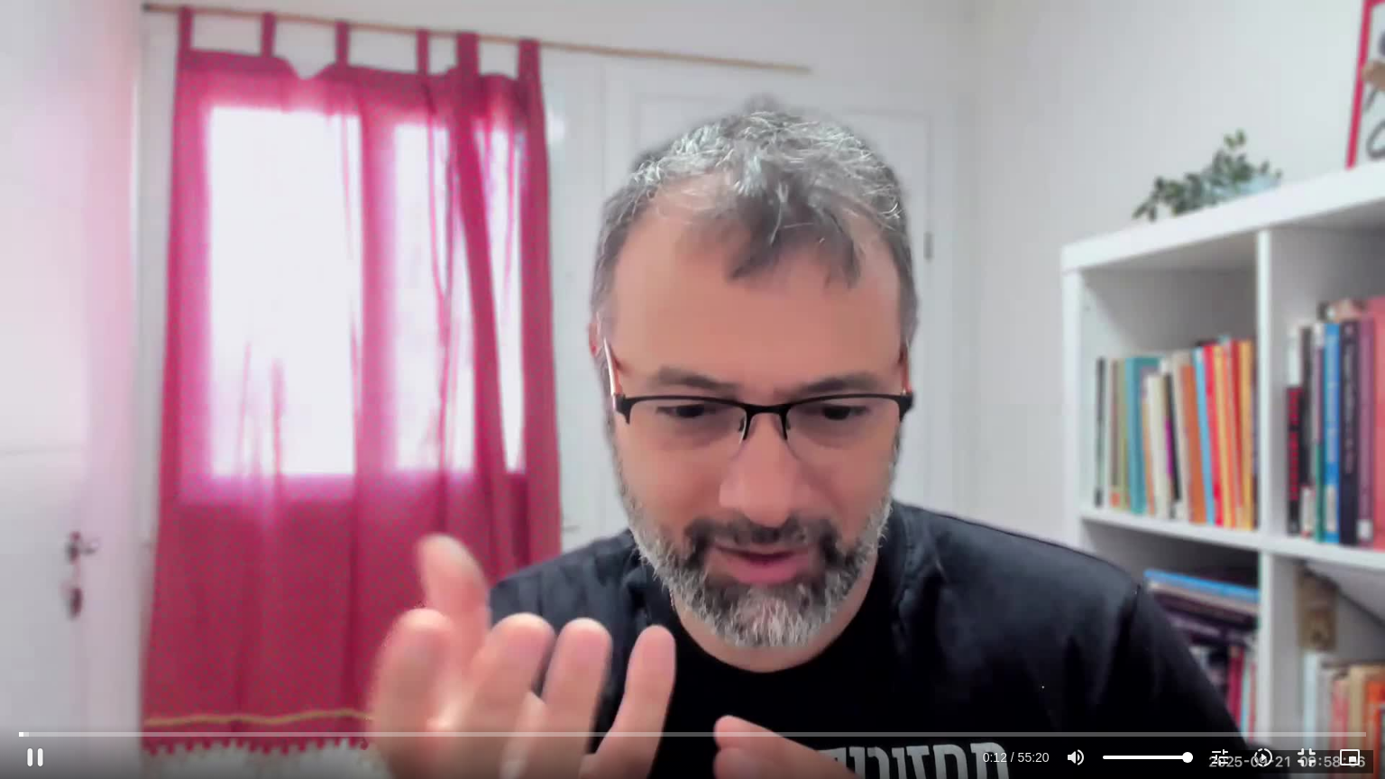
type input "1377.76"
type input "12.42479"
type input "1377.76"
type input "12.464033"
type input "1377.76"
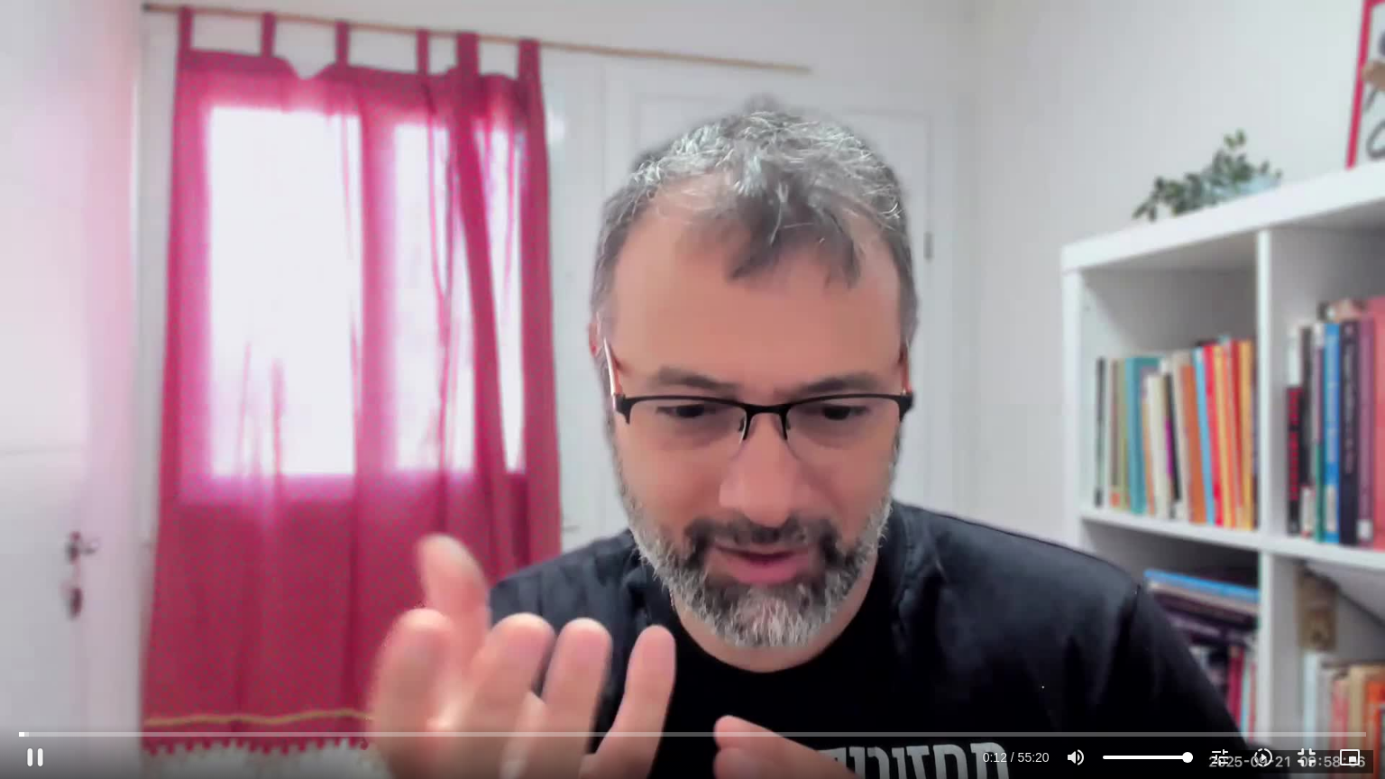
type input "12.577523"
type input "1377.76"
type input "12.707818"
type input "1377.76"
type input "12.92649"
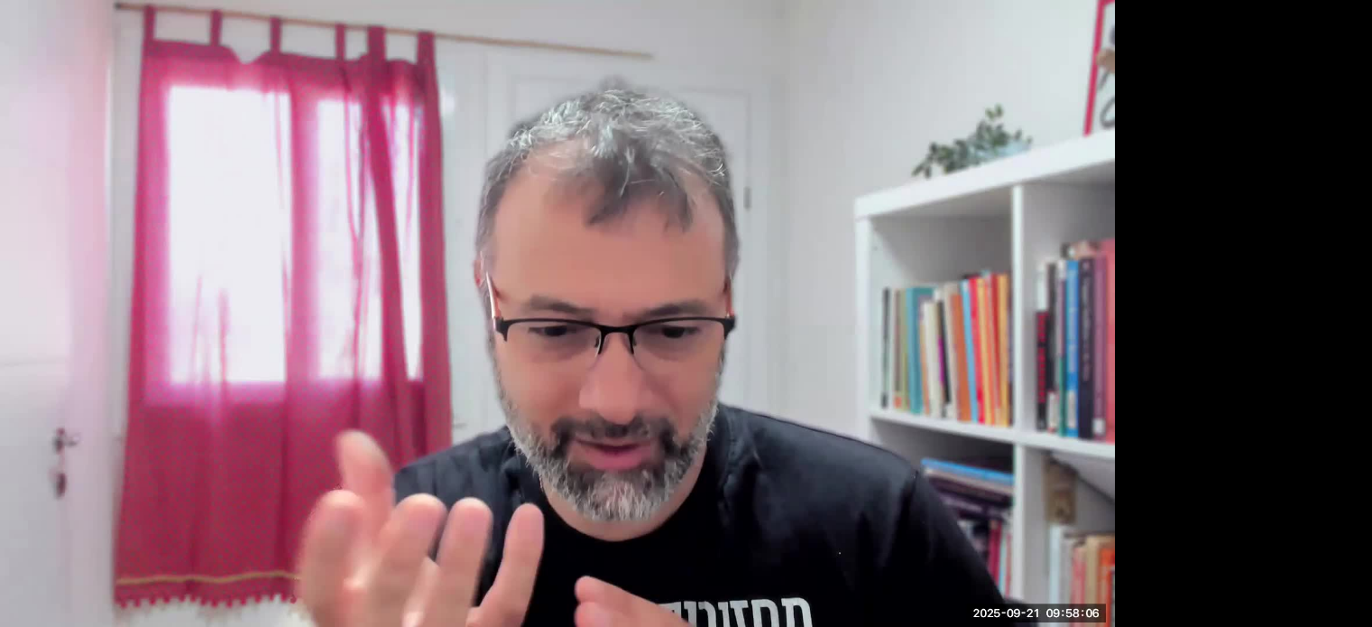
type input "1377.76"
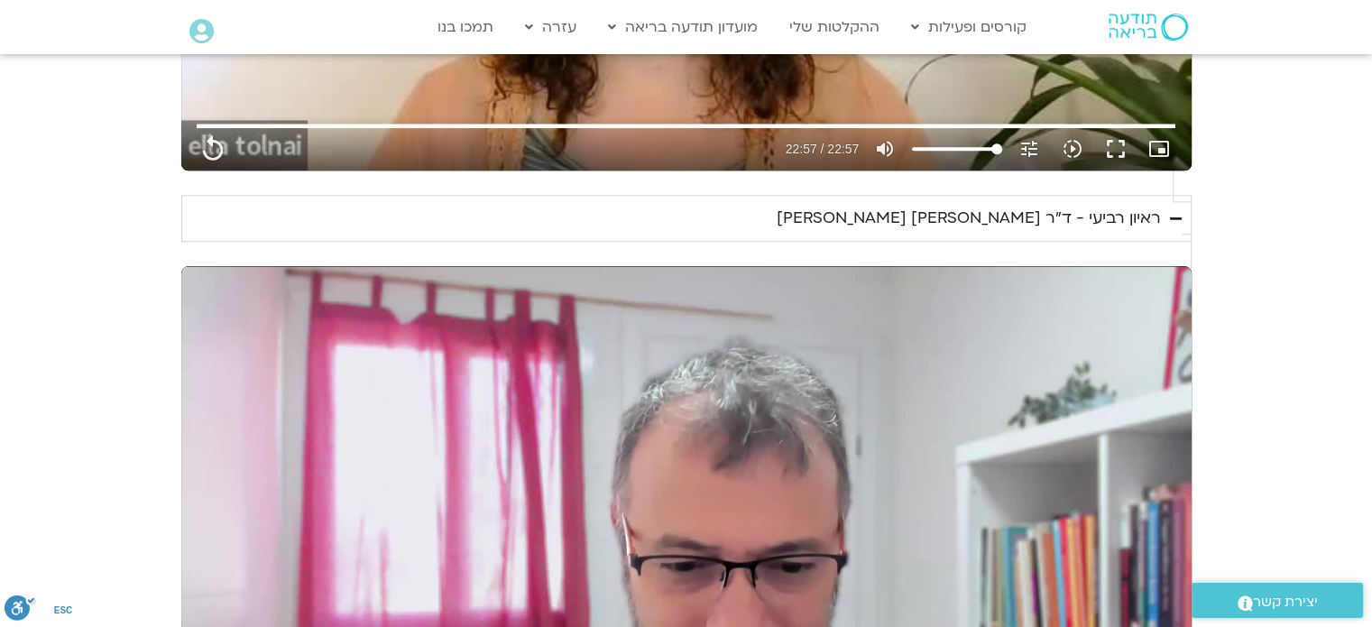
type input "14.275667"
type input "1377.76"
type input "18.562889"
type input "1377.76"
type input "18.608801"
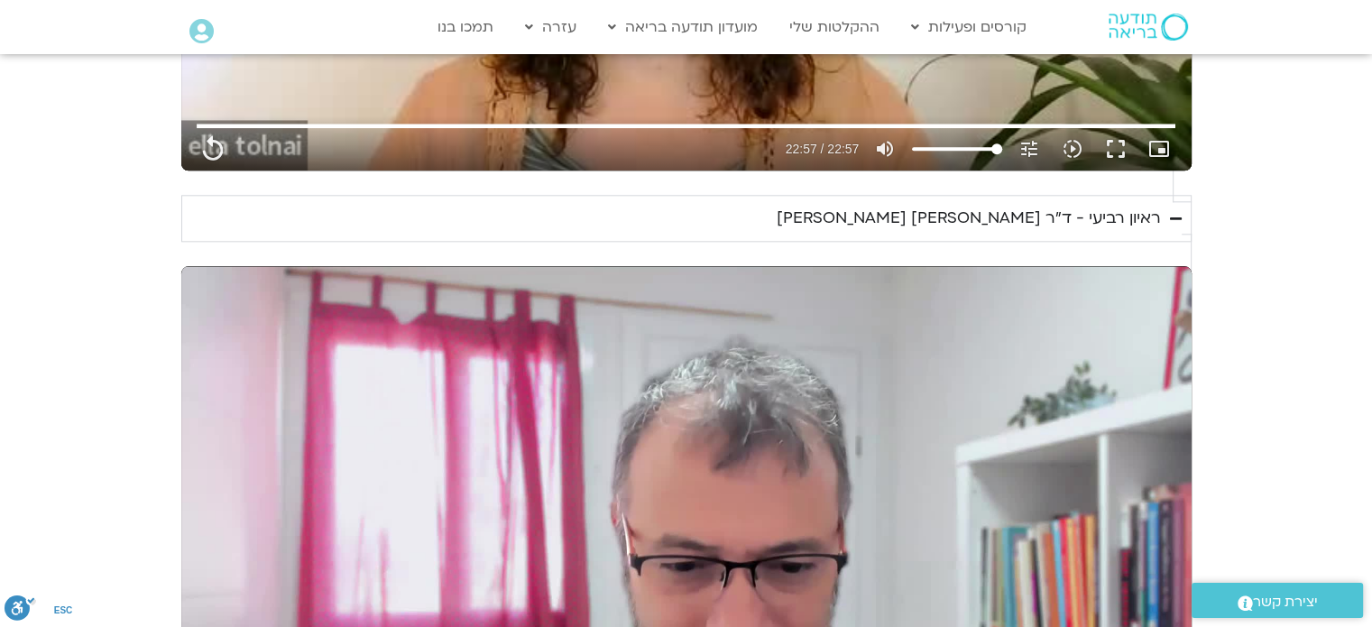
type input "1377.76"
type input "18.84717"
type input "1377.76"
type input "18.980245"
type input "1377.76"
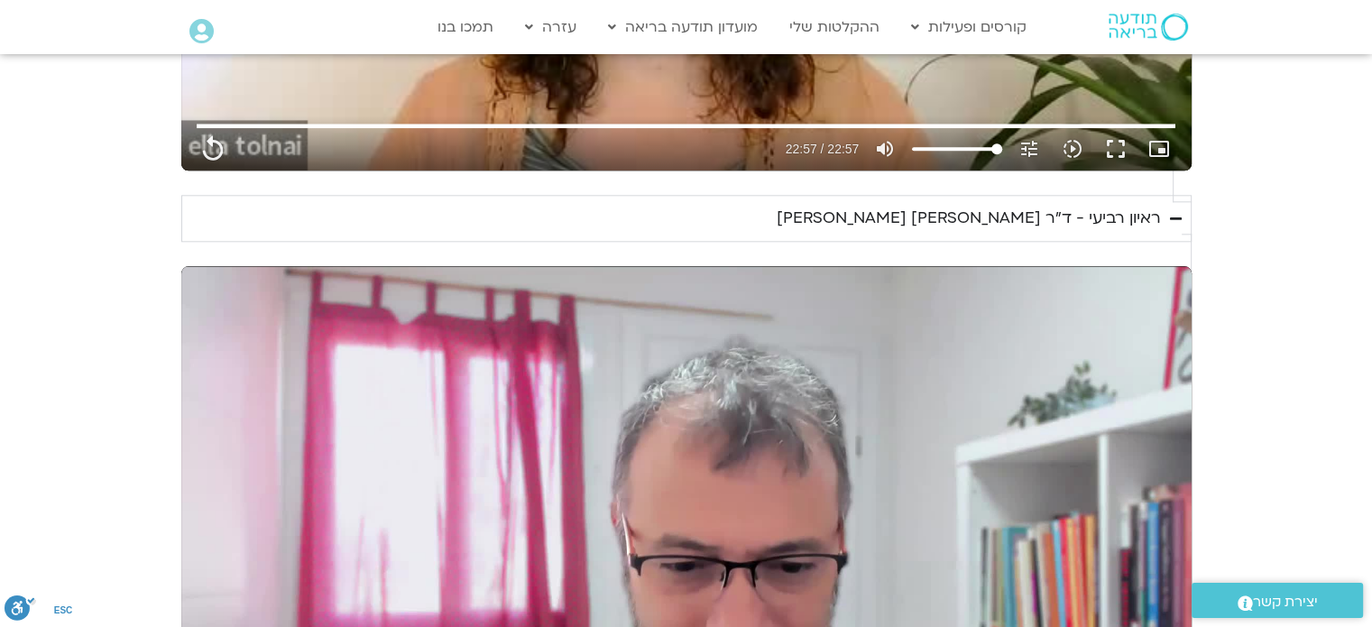
type input "19.11358"
type input "1377.76"
type input "19.245855"
type input "1377.76"
type input "19.296607"
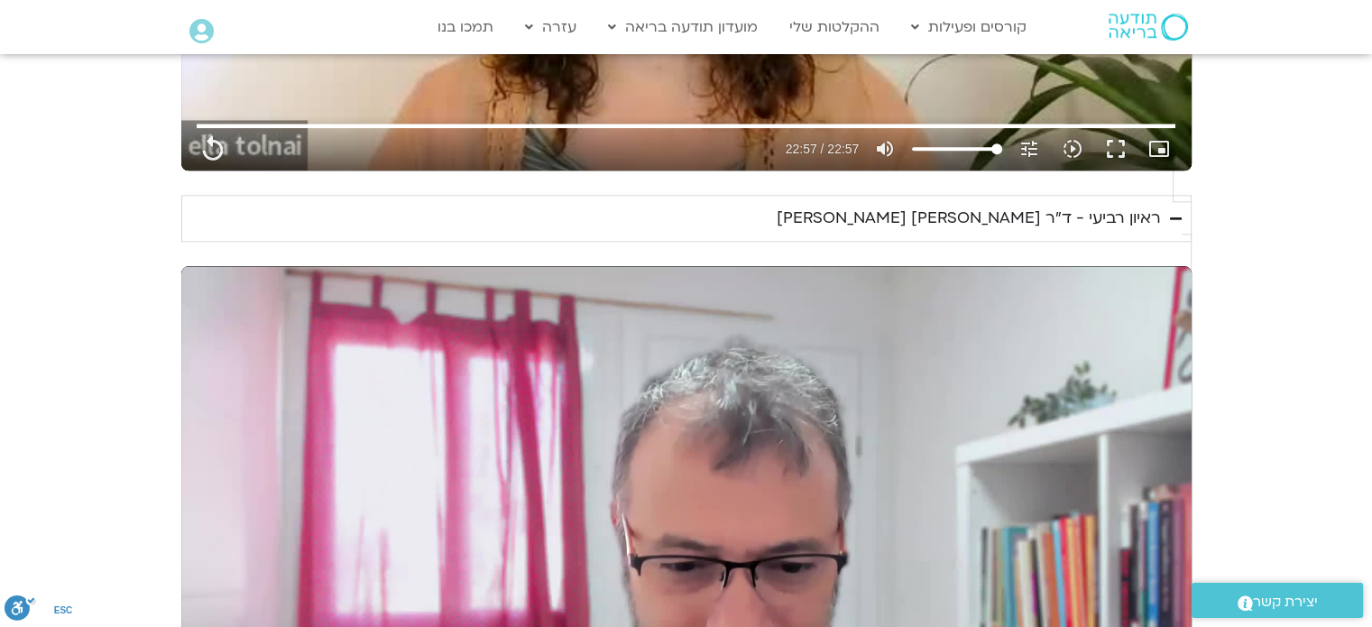
type input "1377.76"
type input "19.496801"
type input "1377.76"
type input "19.630069"
type input "1377.76"
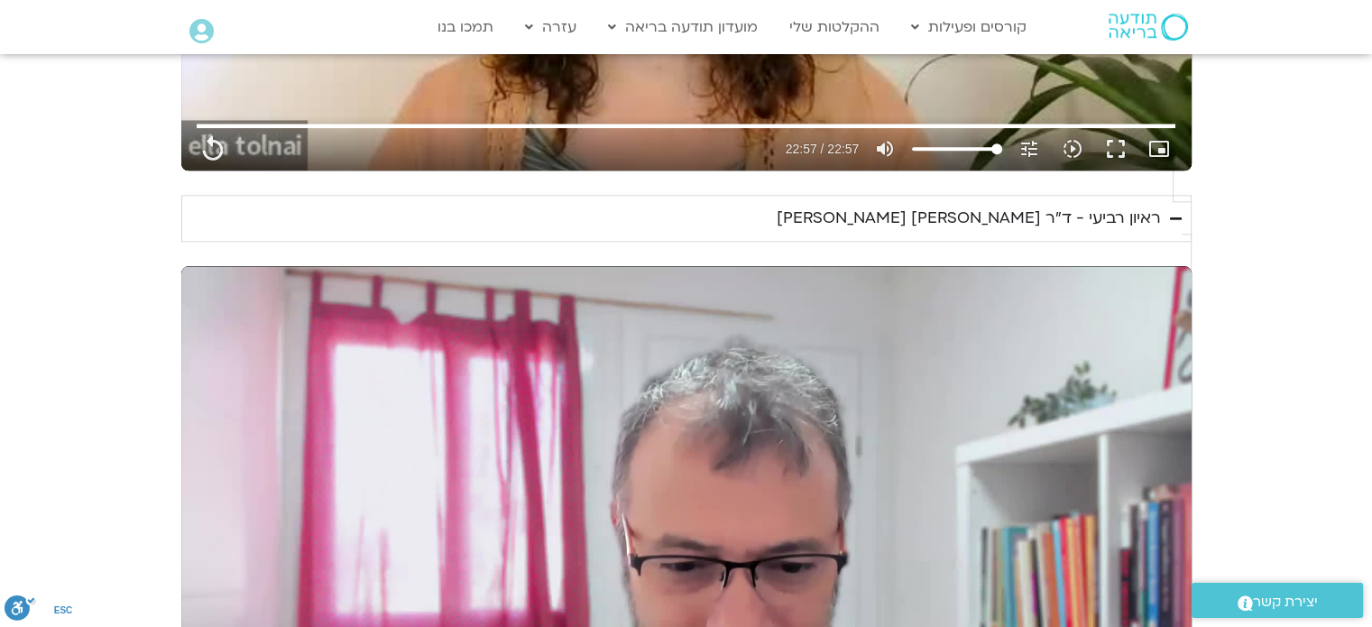
type input "19.763297"
type input "1377.76"
type input "19.897438"
type input "1377.76"
type input "20.013848"
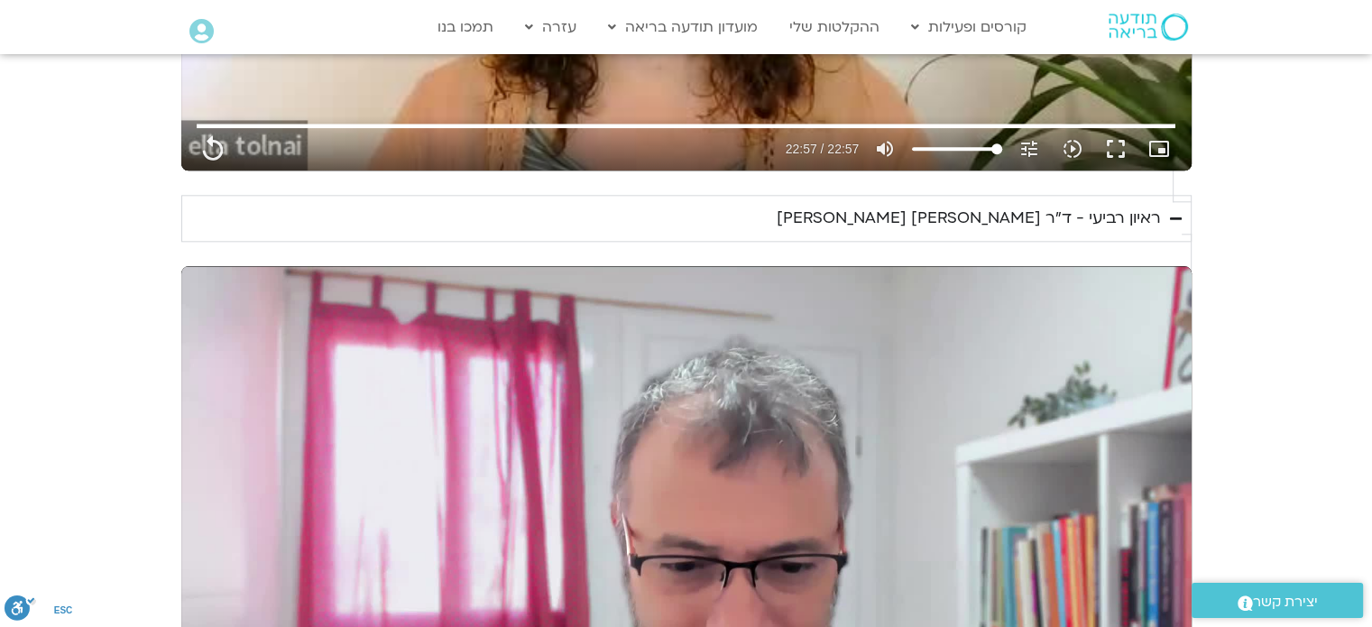
type input "1377.76"
type input "20.113944"
type input "1377.76"
type input "20.160802"
type input "1377.76"
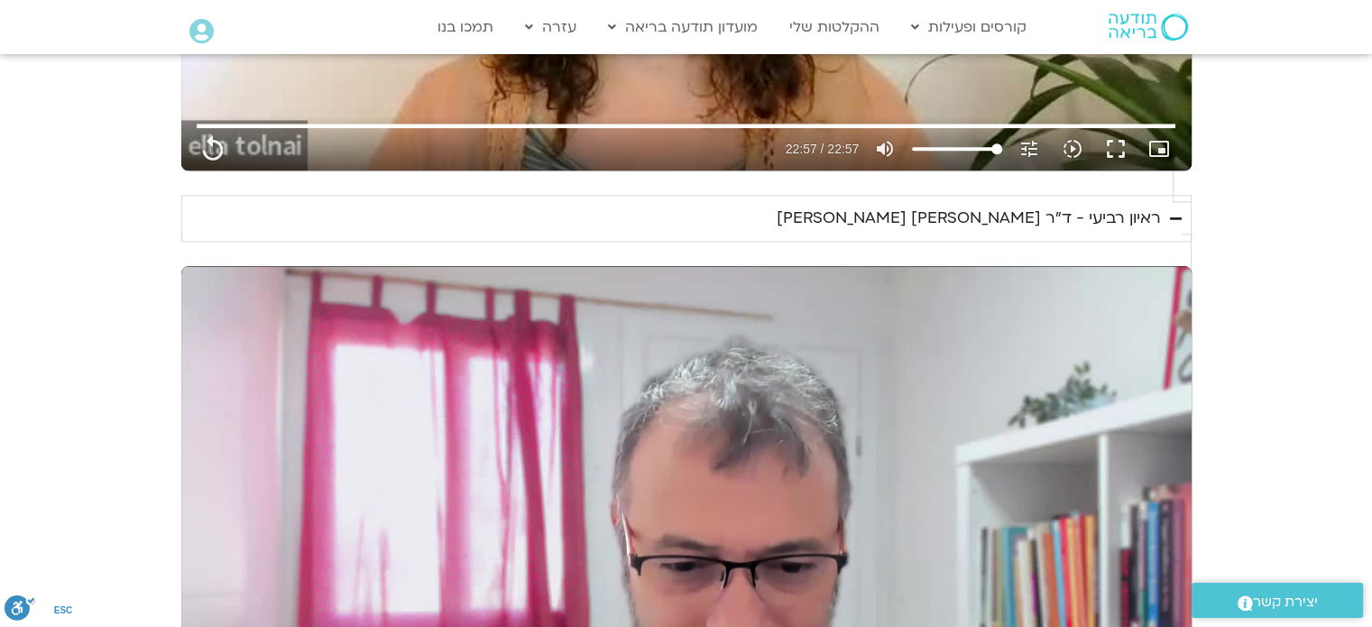
type input "20.289022"
type input "1377.76"
type input "20.416876"
type input "1377.76"
drag, startPoint x: 1064, startPoint y: 495, endPoint x: 1064, endPoint y: 604, distance: 109.1
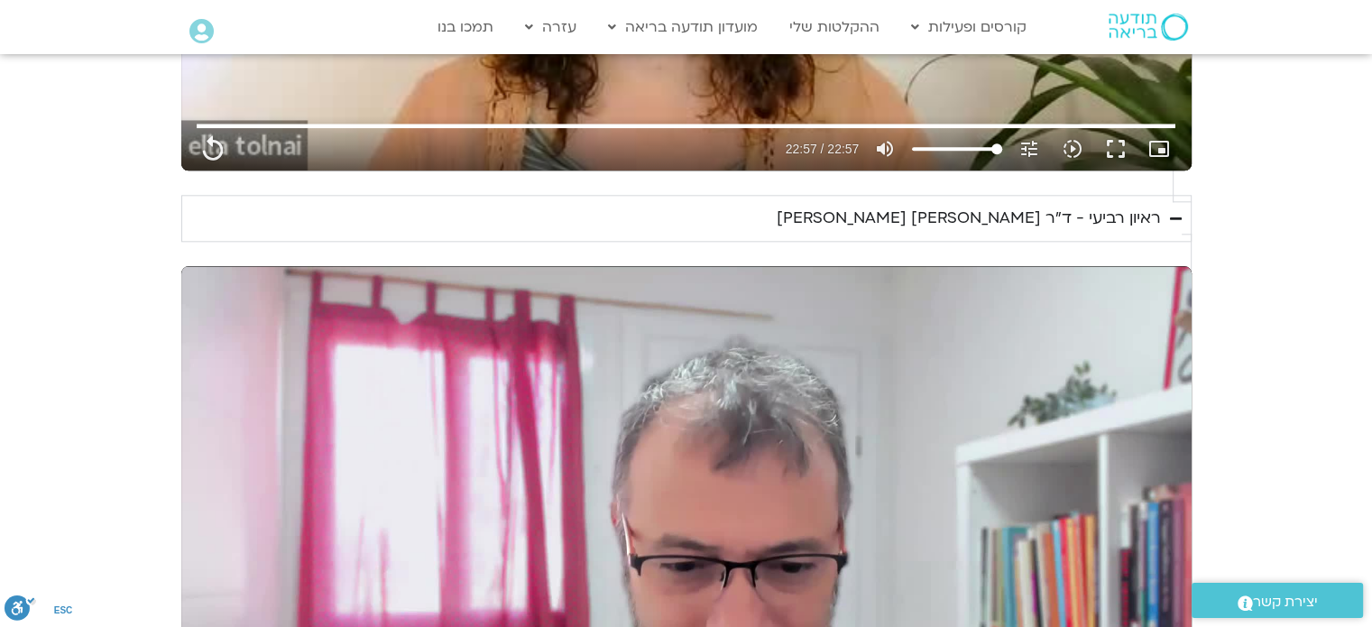
type input "20.684475"
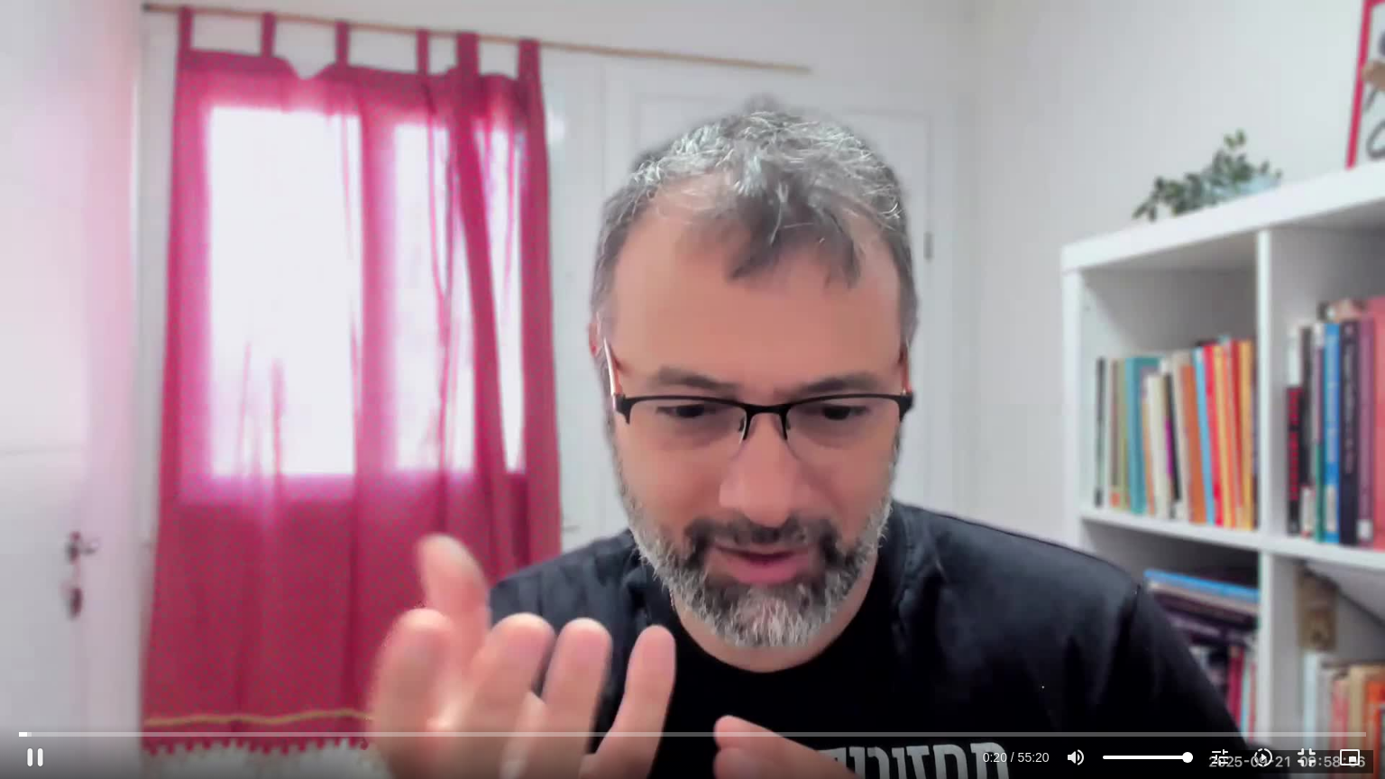
type input "1377.76"
type input "20.741706"
type input "1377.76"
type input "20.873294"
type input "1377.76"
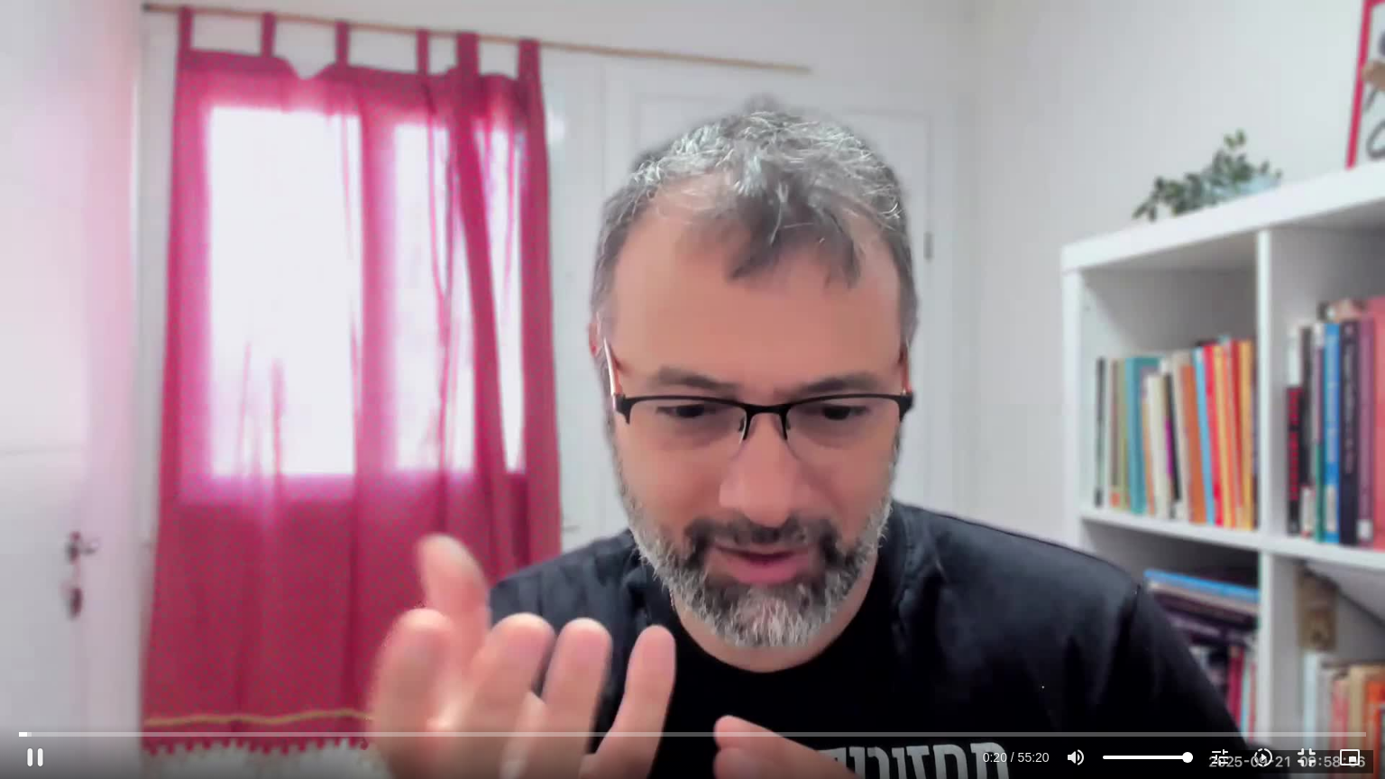
type input "21.005176"
type input "1377.76"
type input "21.131997"
type input "1377.76"
type input "21.265679"
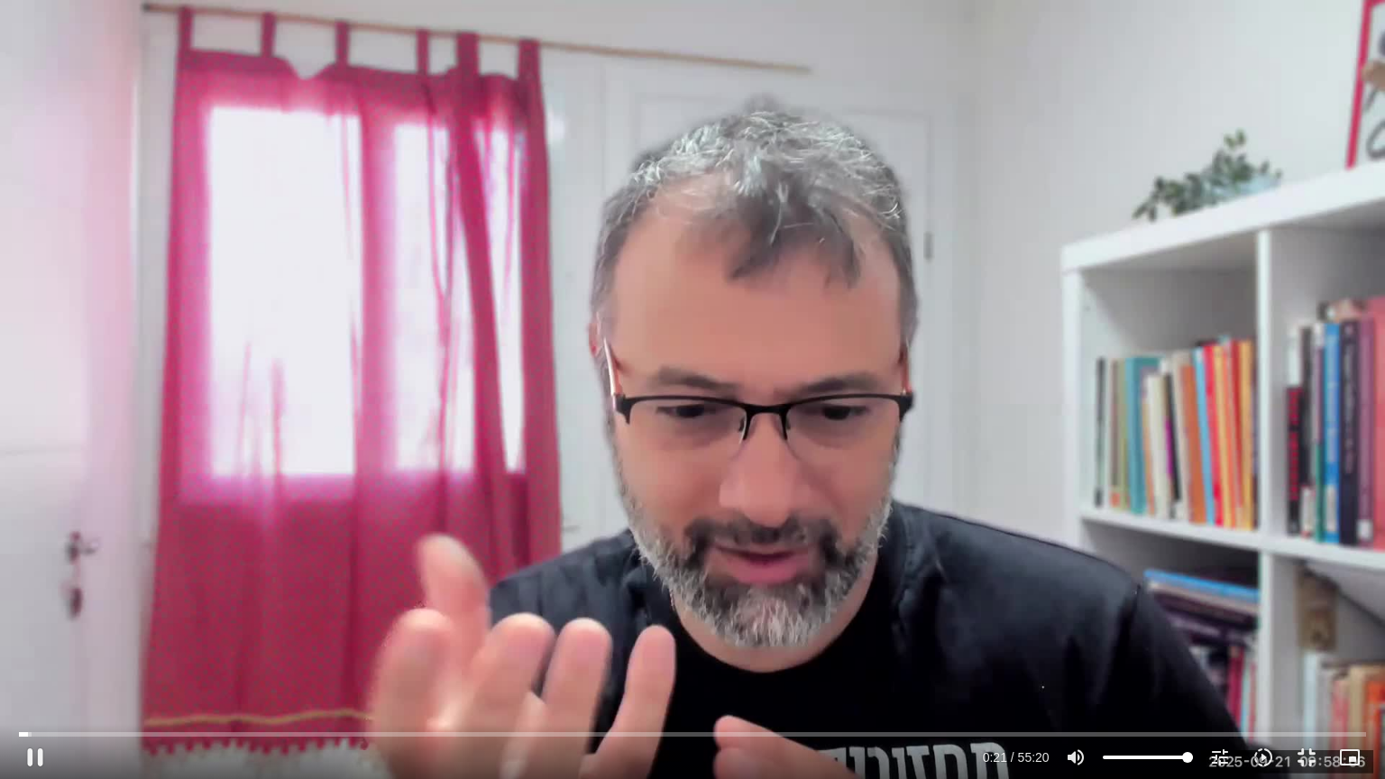
type input "1377.76"
type input "21.402278"
type input "1377.76"
type input "21.528957"
type input "1377.76"
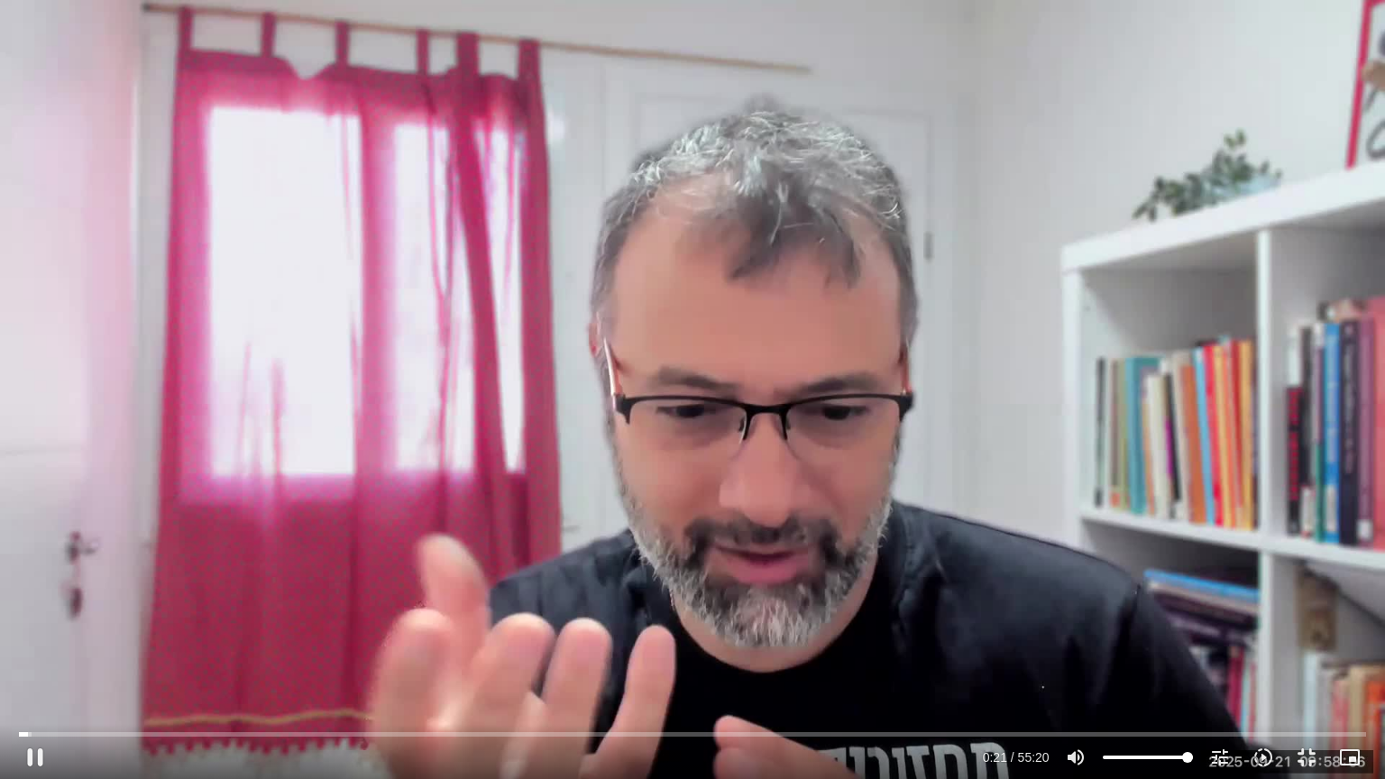
type input "21.658665"
type input "1377.76"
type input "21.79073"
type input "1377.76"
type input "21.920199"
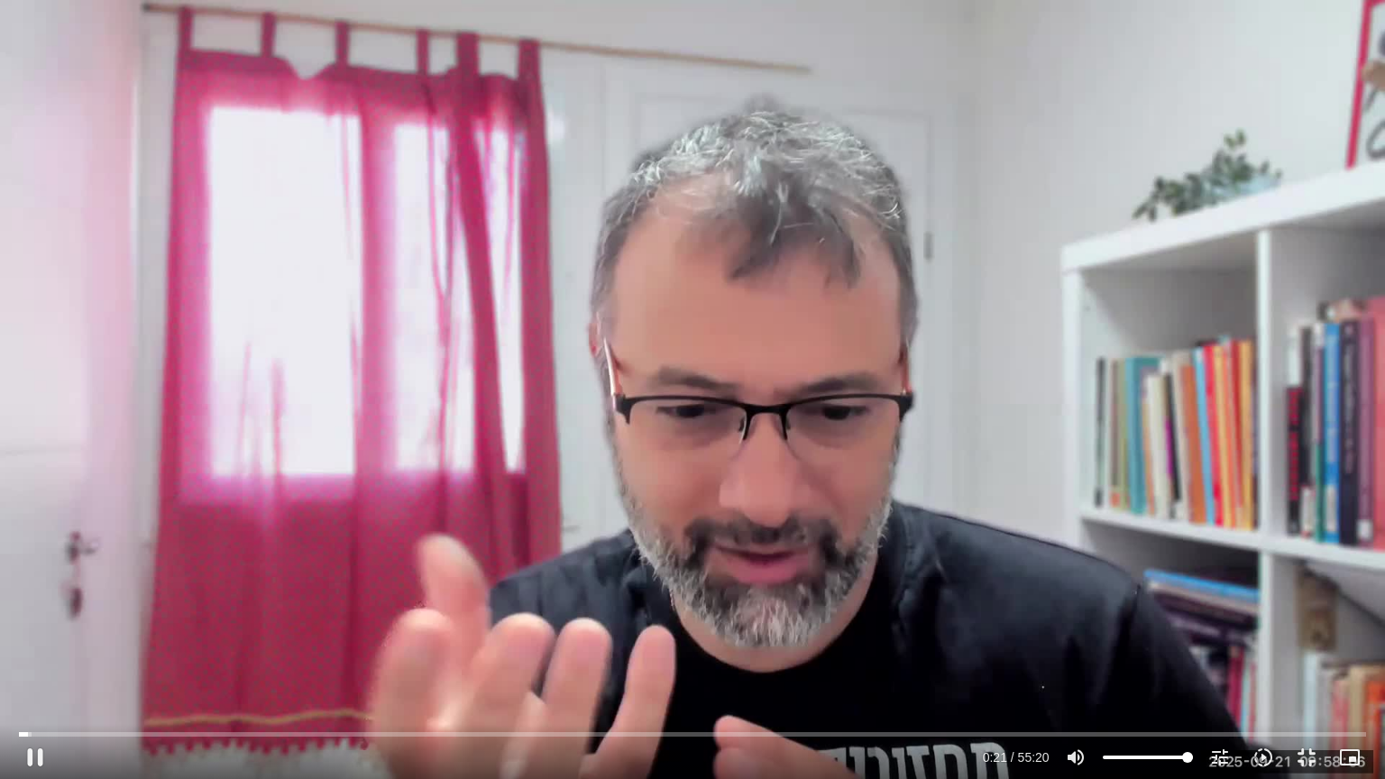
type input "1377.76"
type input "22.057638"
type input "1377.76"
type input "22.187536"
type input "1377.76"
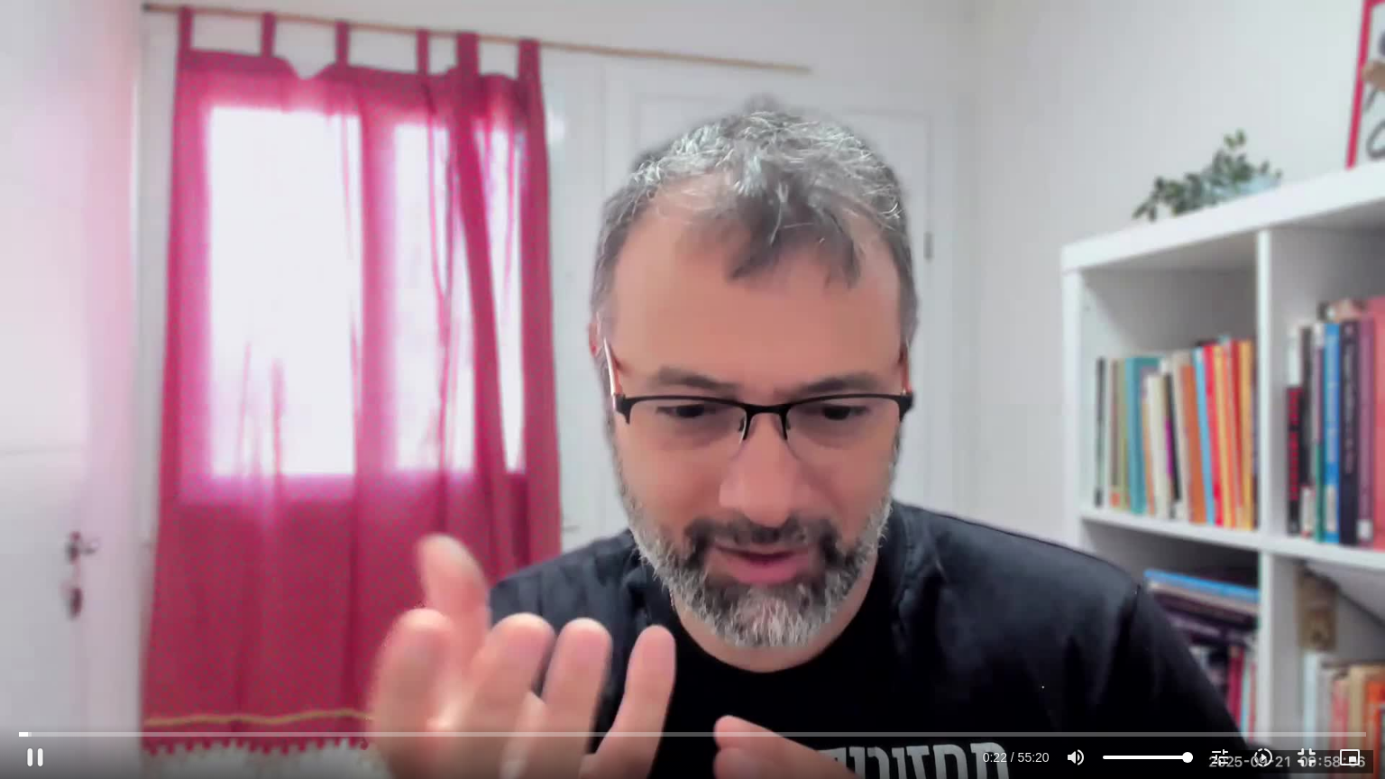
type input "22.315015"
type input "1377.76"
type input "22.449283"
type input "1377.76"
type input "22.58117"
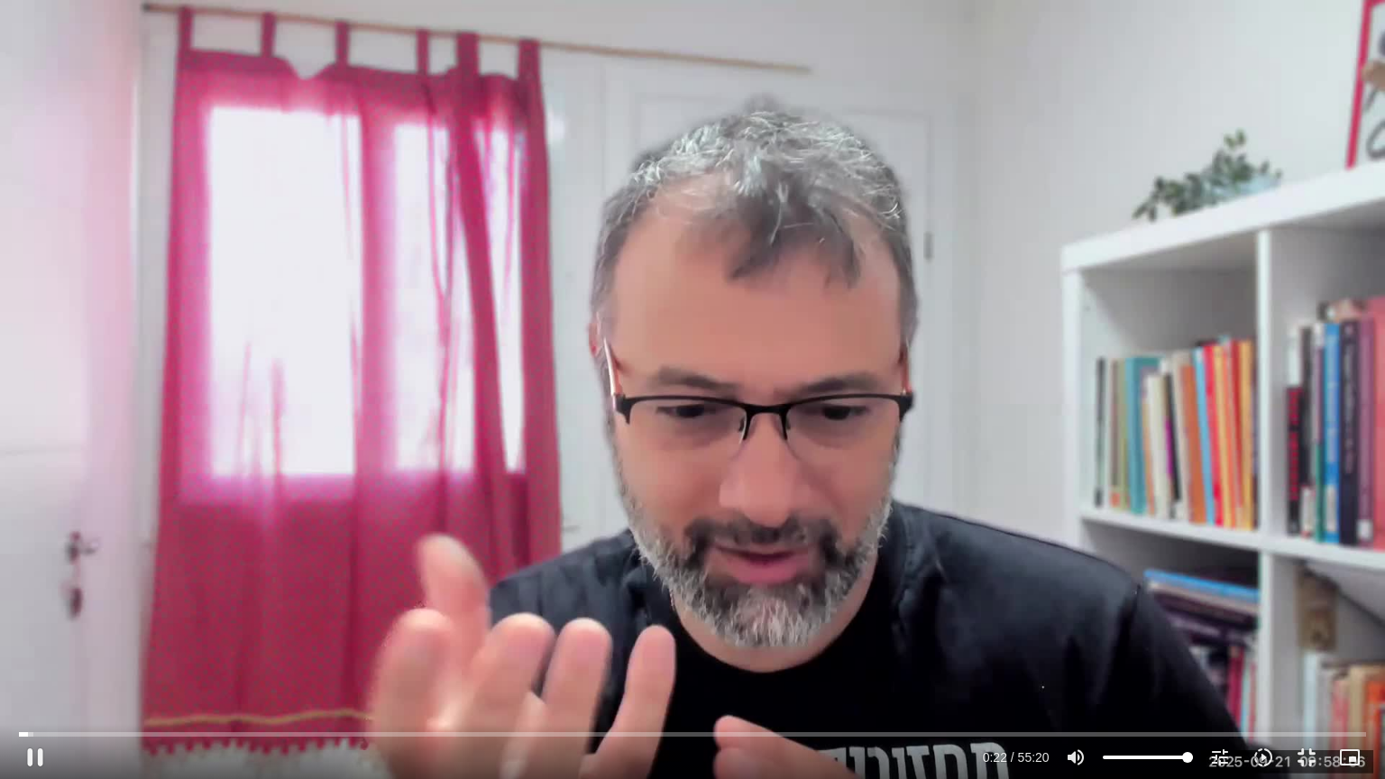
type input "1377.76"
type input "22.712841"
type input "1377.76"
type input "22.838272"
type input "1377.76"
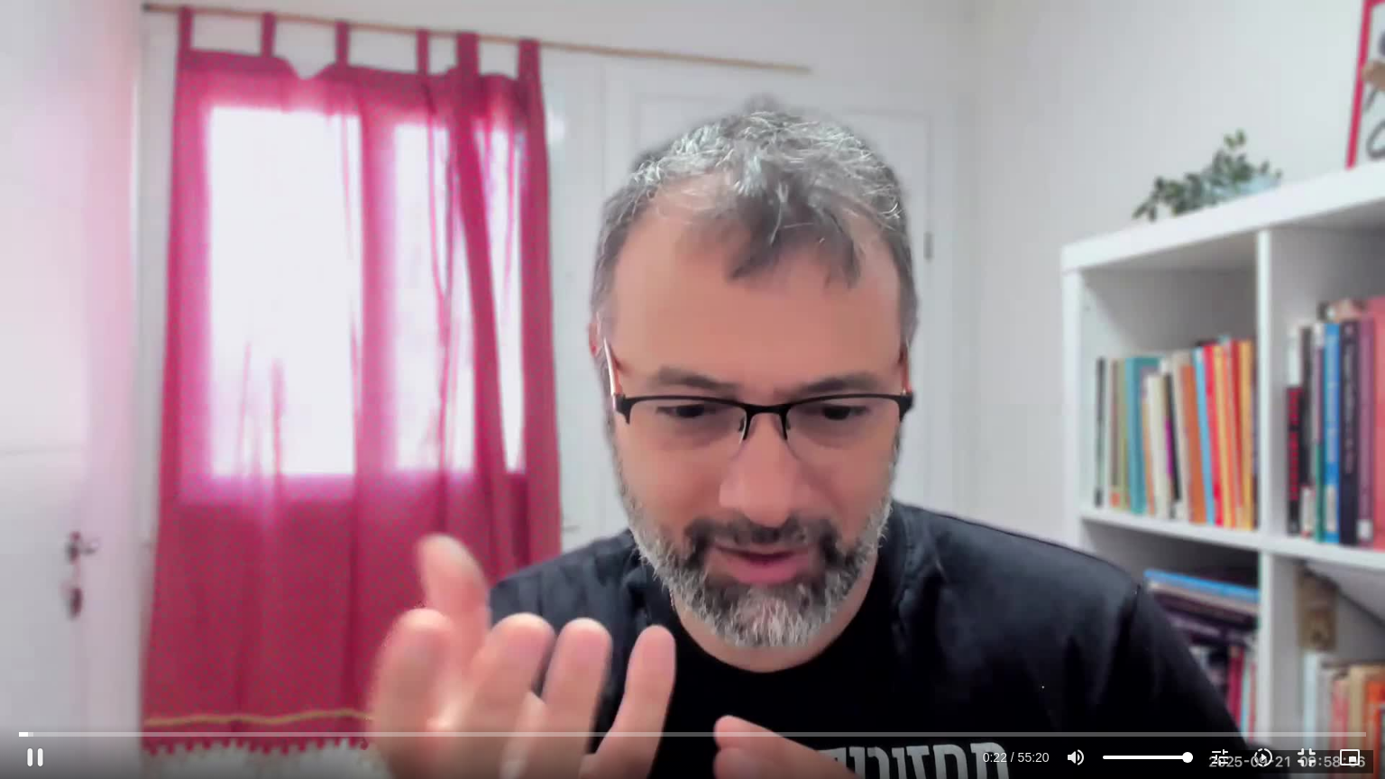
type input "22.973906"
type input "1377.76"
type input "23.105938"
type input "1377.76"
type input "23.237883"
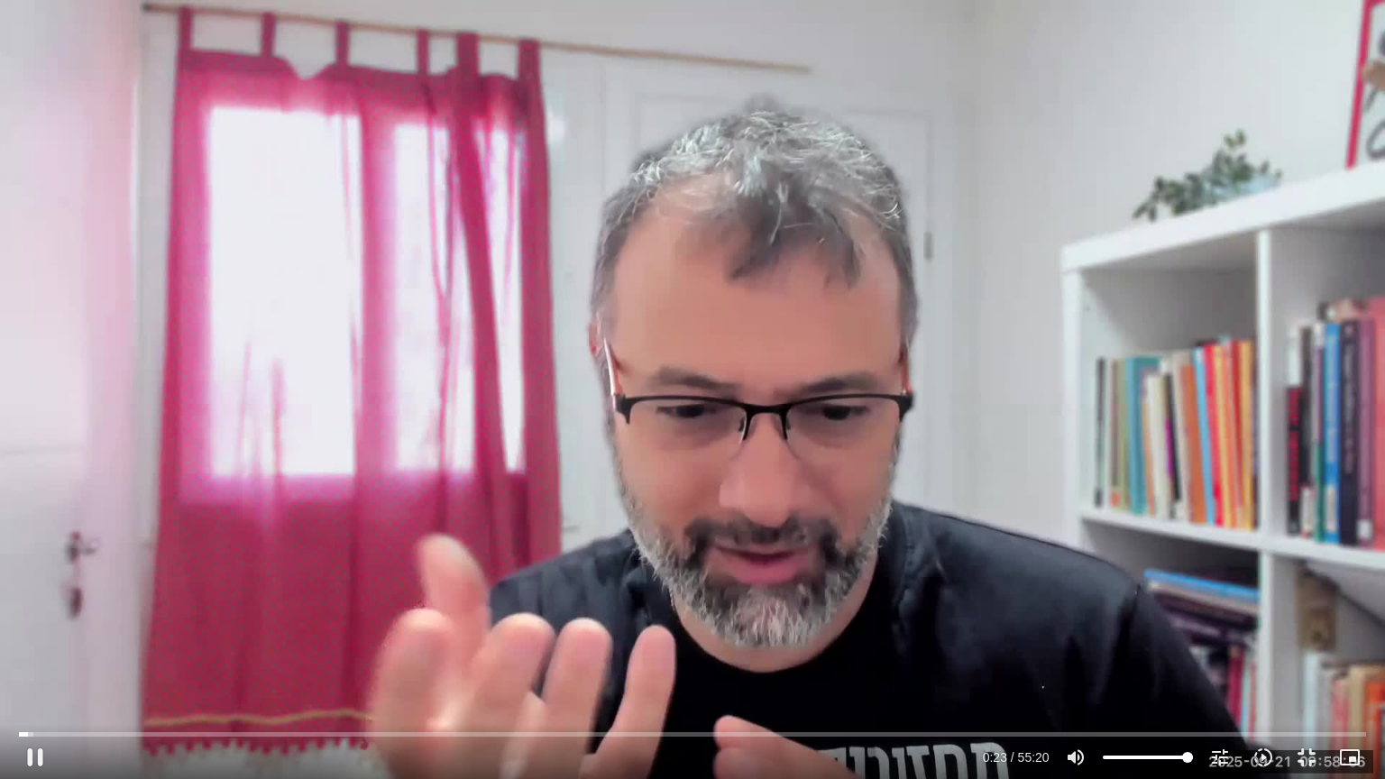
type input "1377.76"
type input "23.366188"
type input "1377.76"
type input "23.498614"
type input "1377.76"
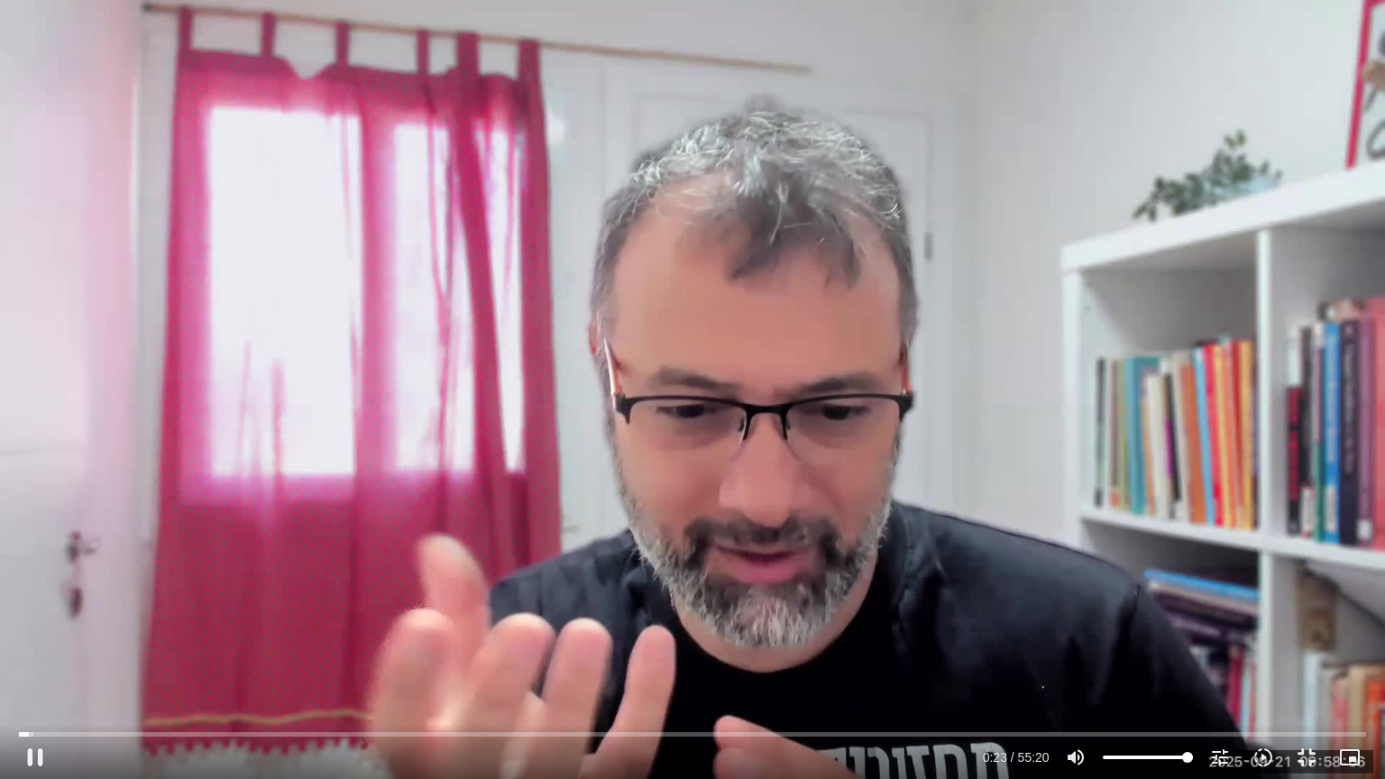
type input "23.636623"
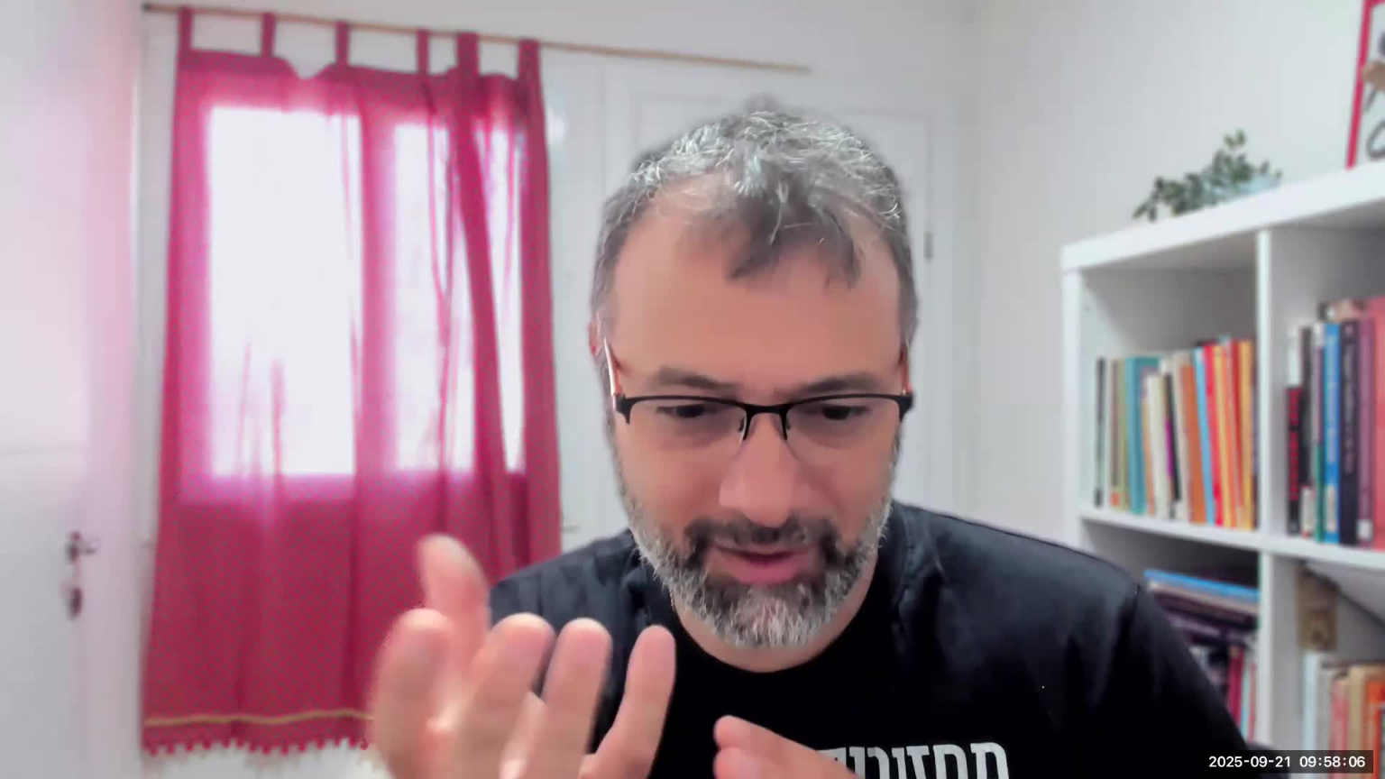
type input "1377.76"
type input "782.054124"
